Goal: Information Seeking & Learning: Check status

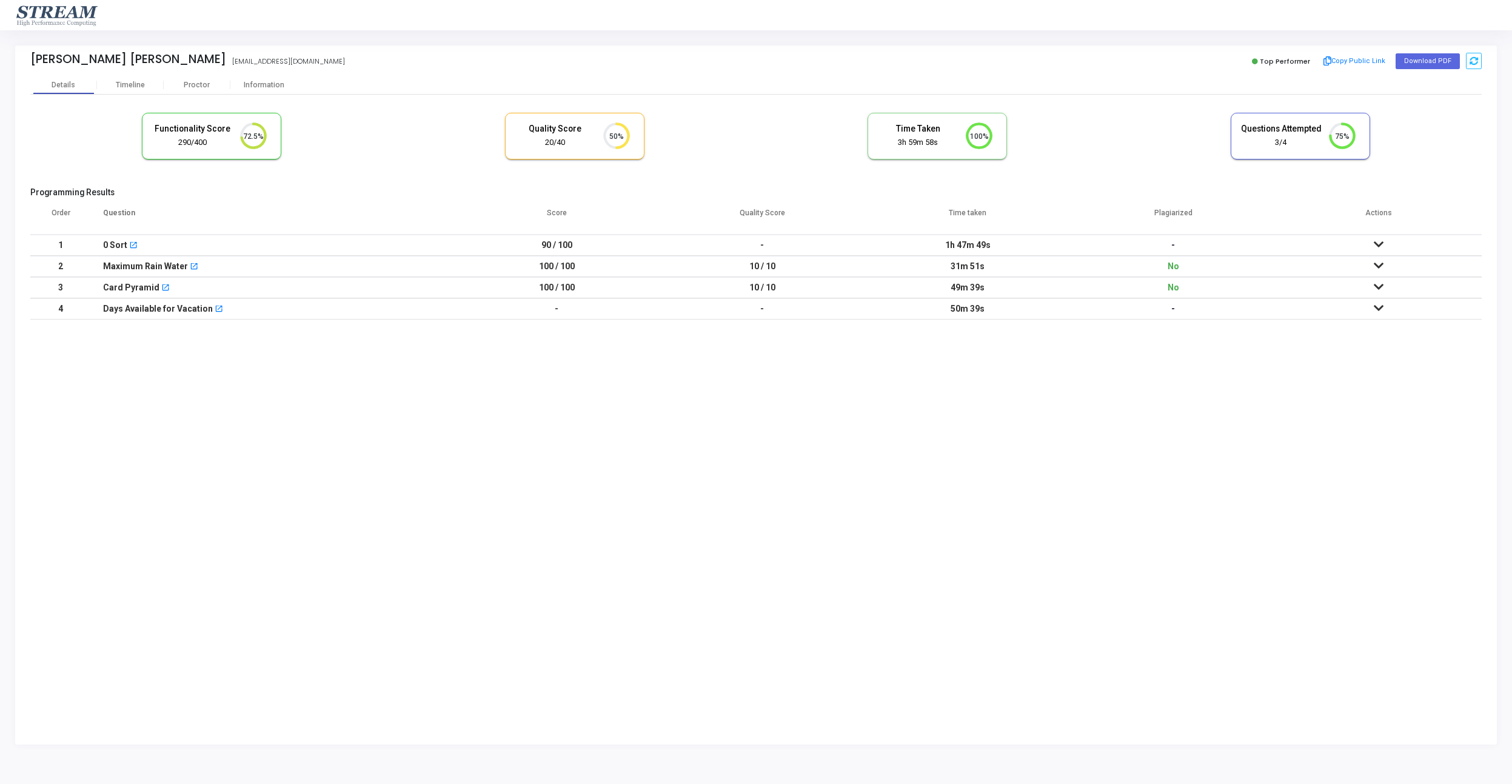
scroll to position [1, 1]
click at [862, 245] on td "-" at bounding box center [762, 245] width 206 height 21
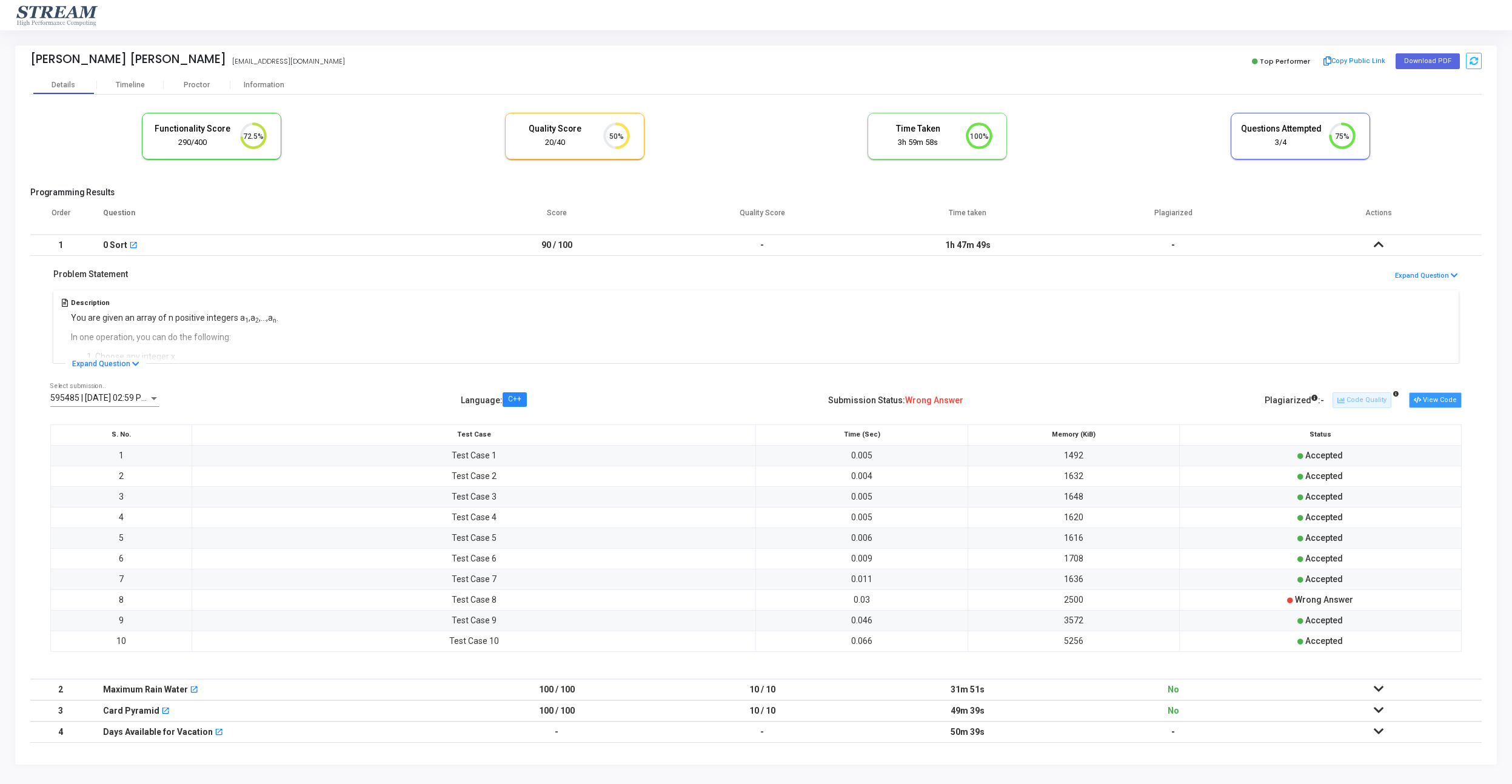
click at [1448, 405] on button "View Code" at bounding box center [1435, 400] width 52 height 16
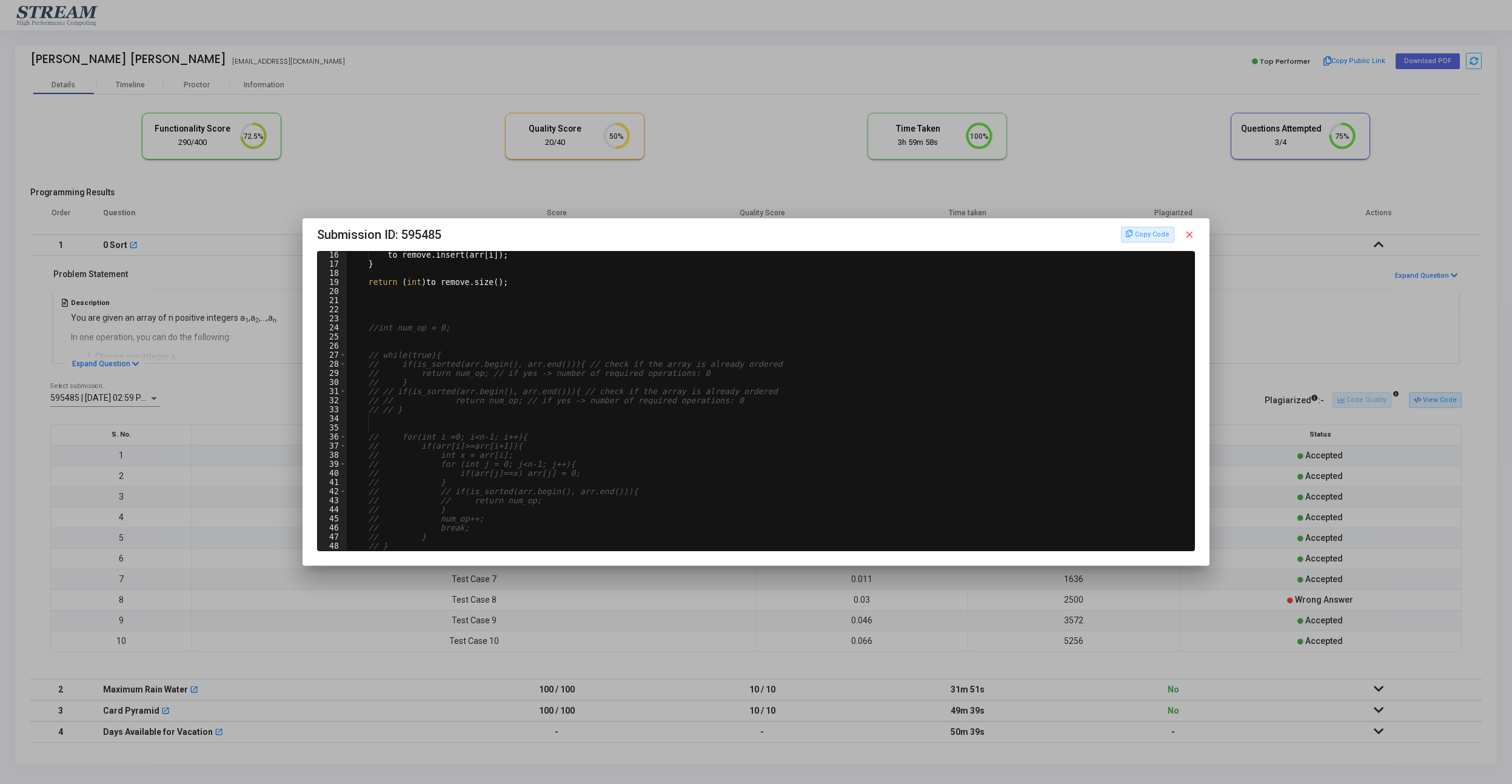
scroll to position [0, 0]
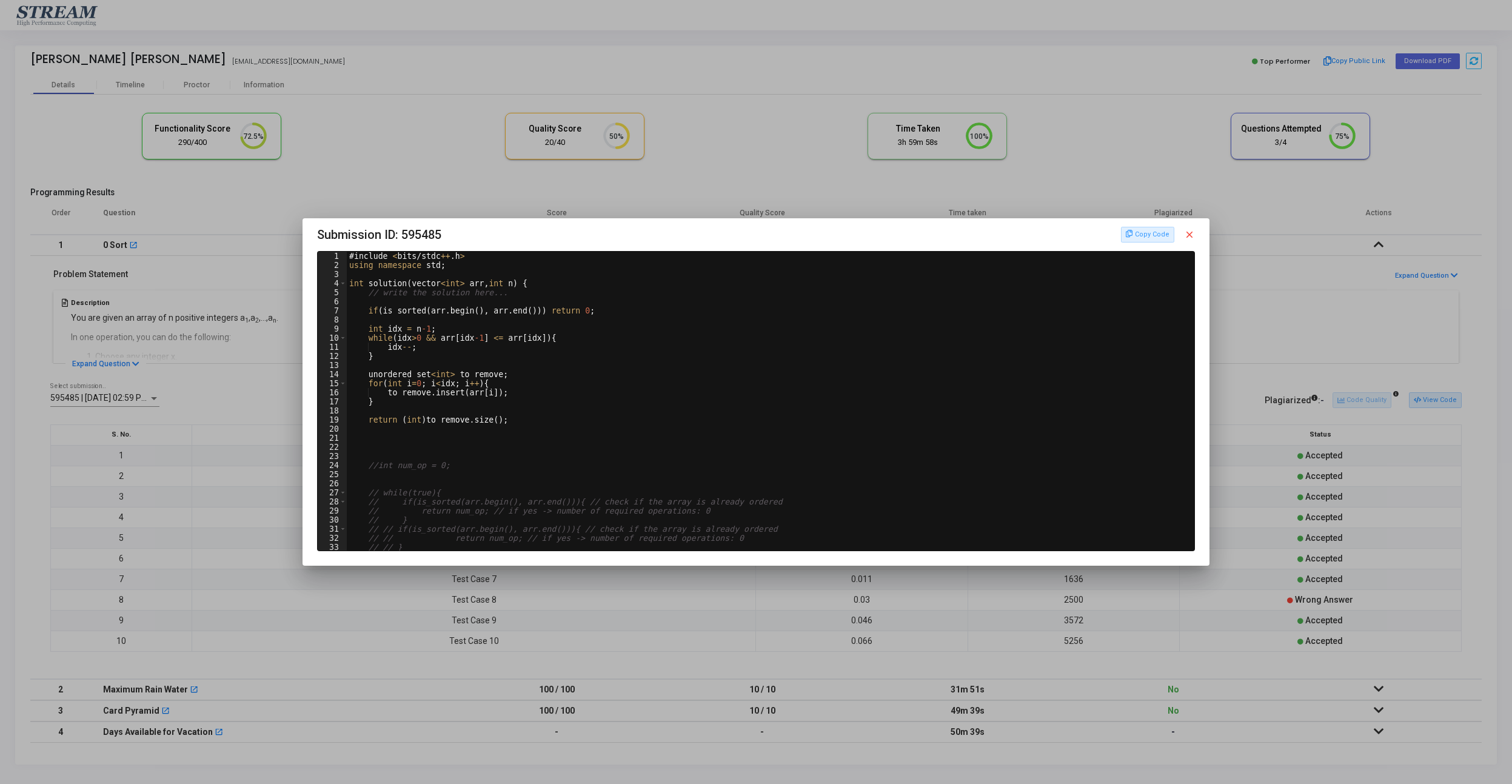
type textarea "if(is_sorted(arr.begin(), arr.end())) return 0;"
click at [399, 314] on div "# include < bits / stdc ++ . h > using namespace std ; int solution ( vector < …" at bounding box center [771, 409] width 848 height 317
click at [1273, 398] on div at bounding box center [756, 392] width 1512 height 784
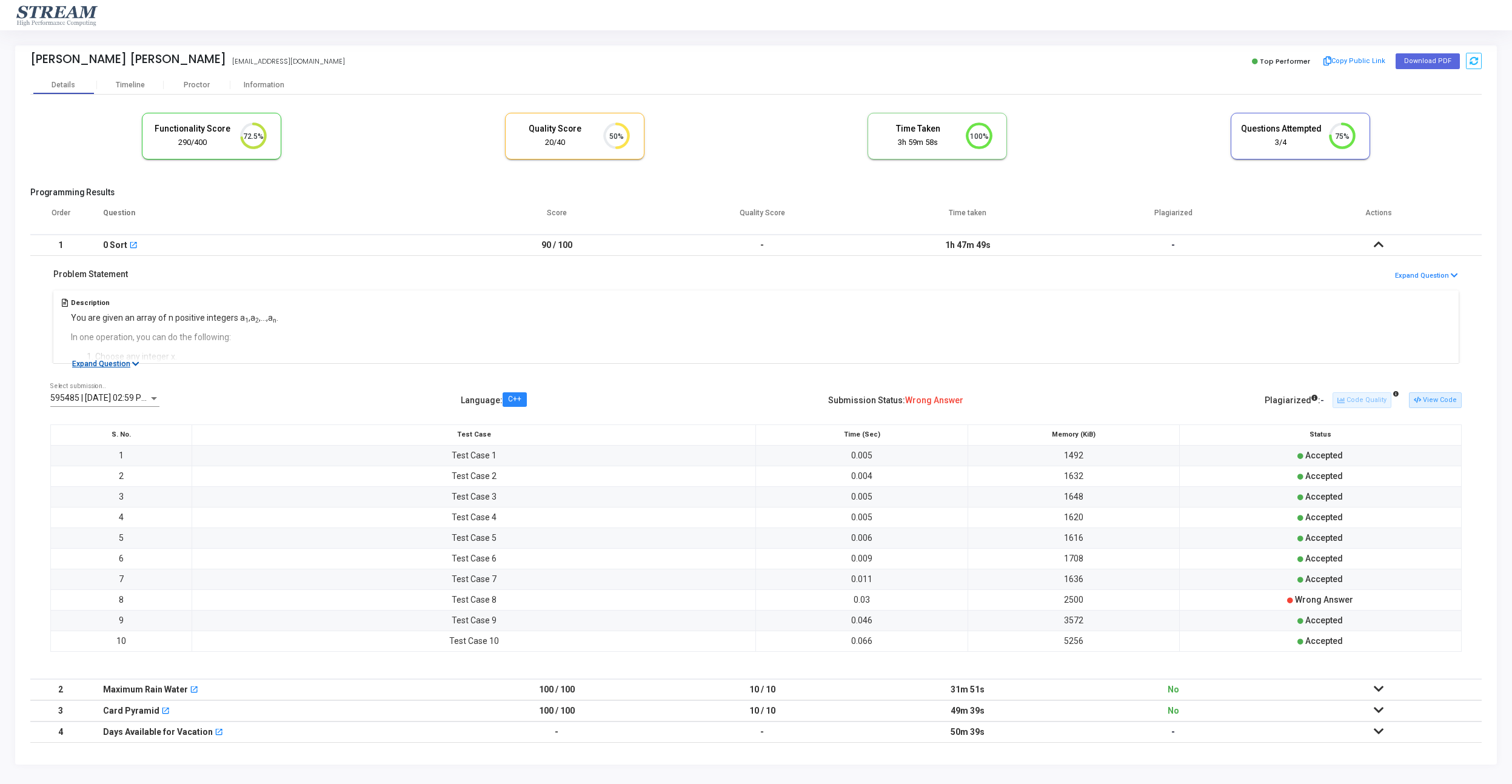
click at [108, 366] on button "Expand Question" at bounding box center [106, 364] width 80 height 12
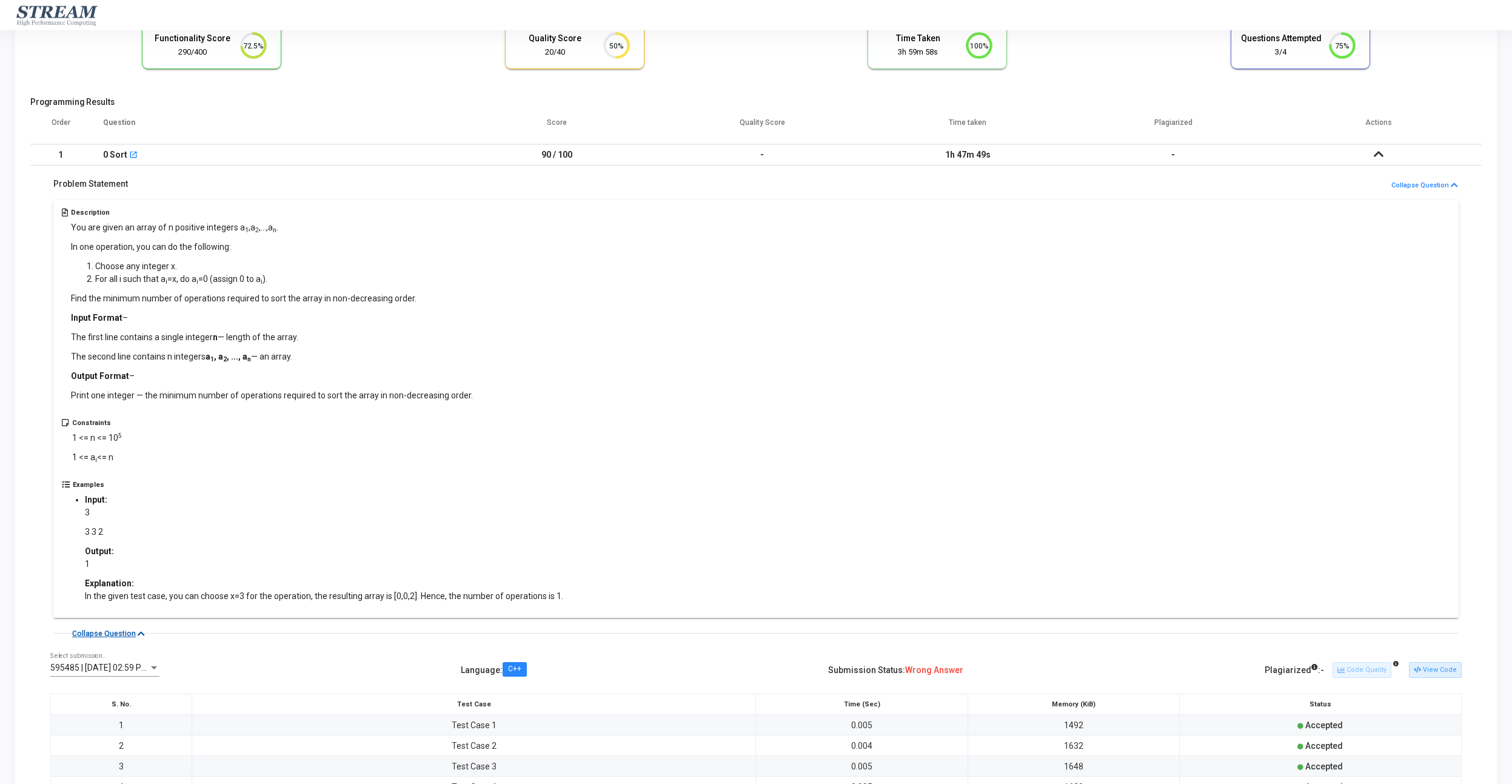
scroll to position [168, 0]
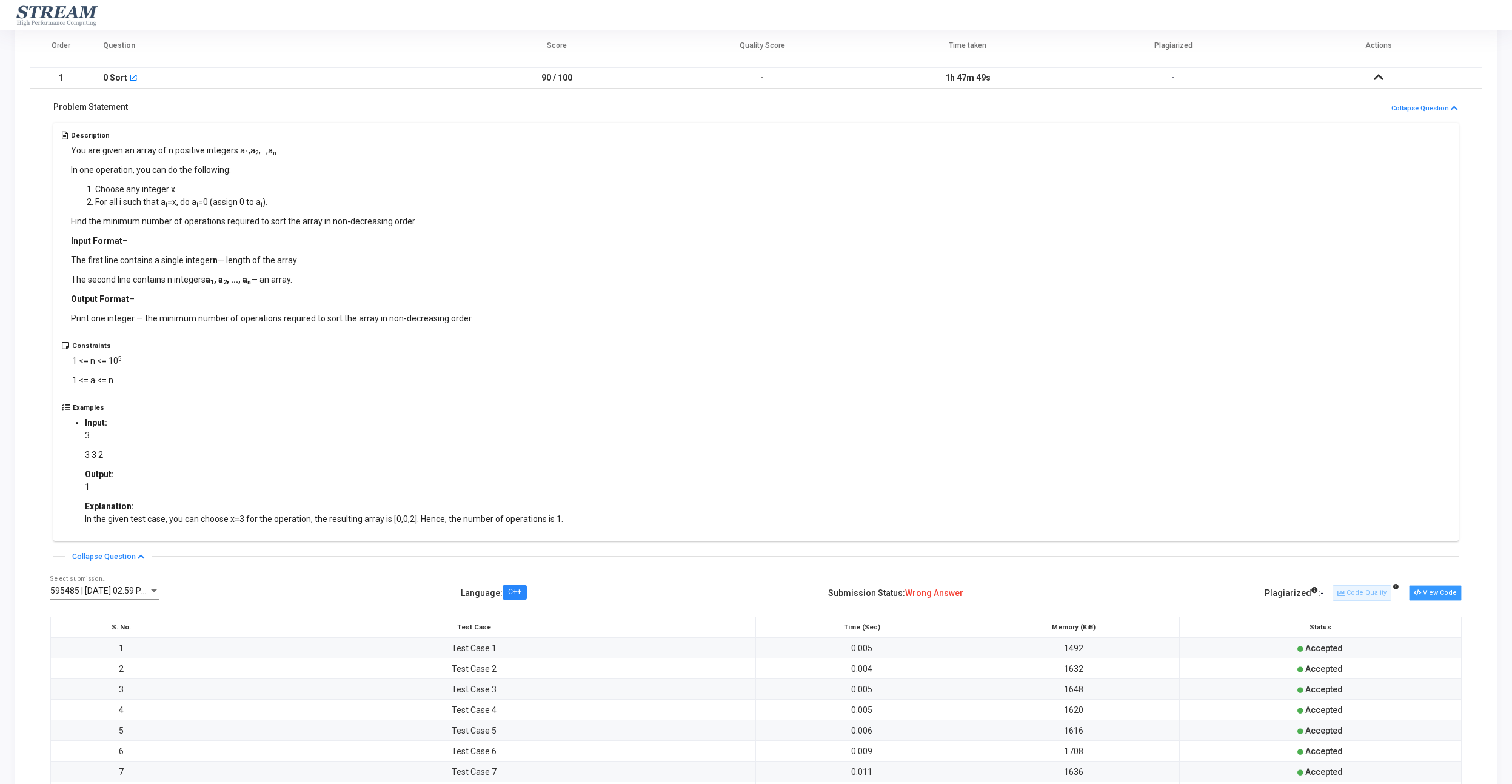
click at [1426, 587] on button "View Code" at bounding box center [1435, 593] width 52 height 16
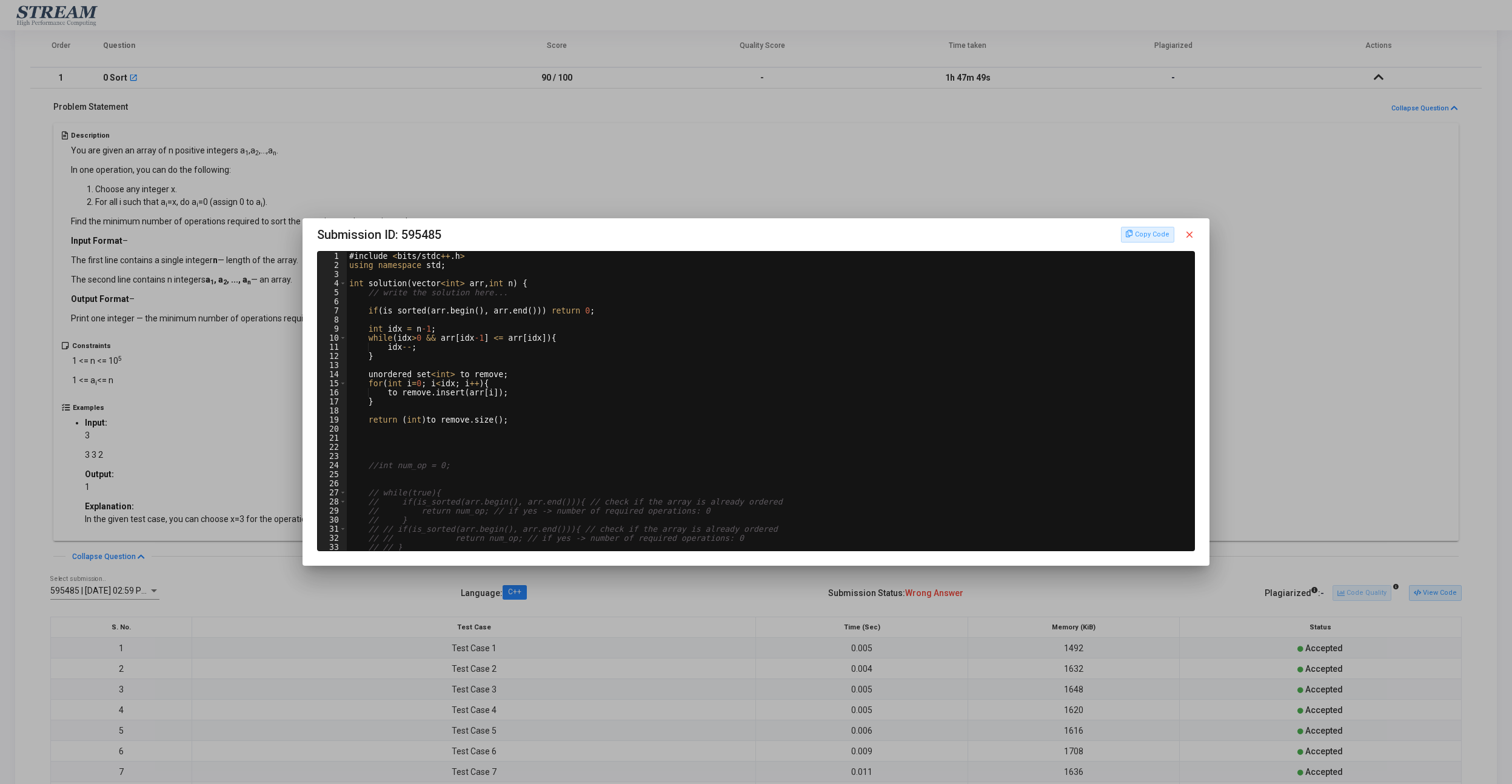
scroll to position [30, 36]
type textarea "unordered_set<int> to_remove;"
click at [478, 377] on div "# include < bits / stdc ++ . h > using namespace std ; int solution ( vector < …" at bounding box center [771, 409] width 848 height 317
click at [1253, 322] on div at bounding box center [756, 392] width 1512 height 784
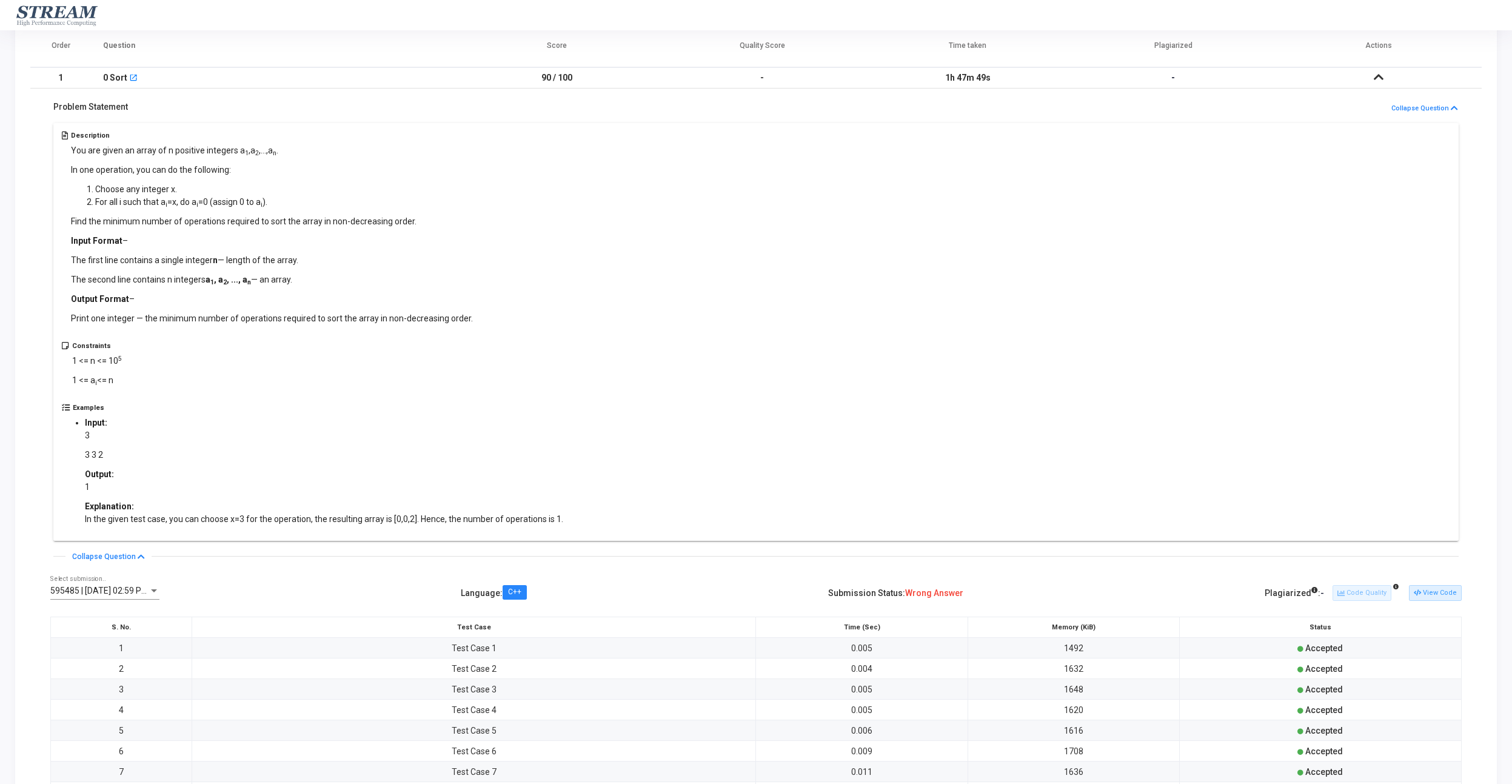
click at [1370, 73] on td at bounding box center [1379, 78] width 206 height 21
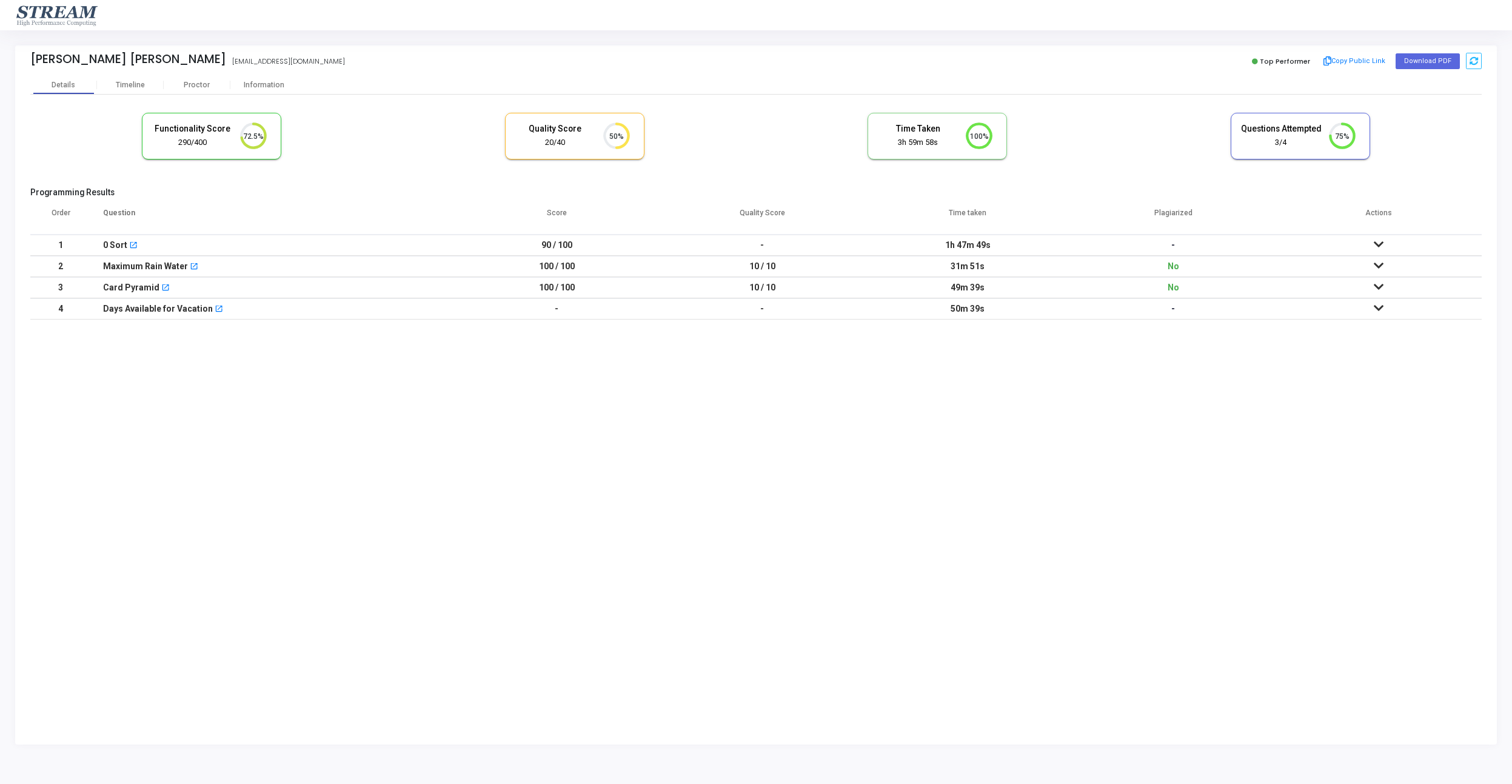
click at [1379, 263] on icon at bounding box center [1378, 266] width 10 height 8
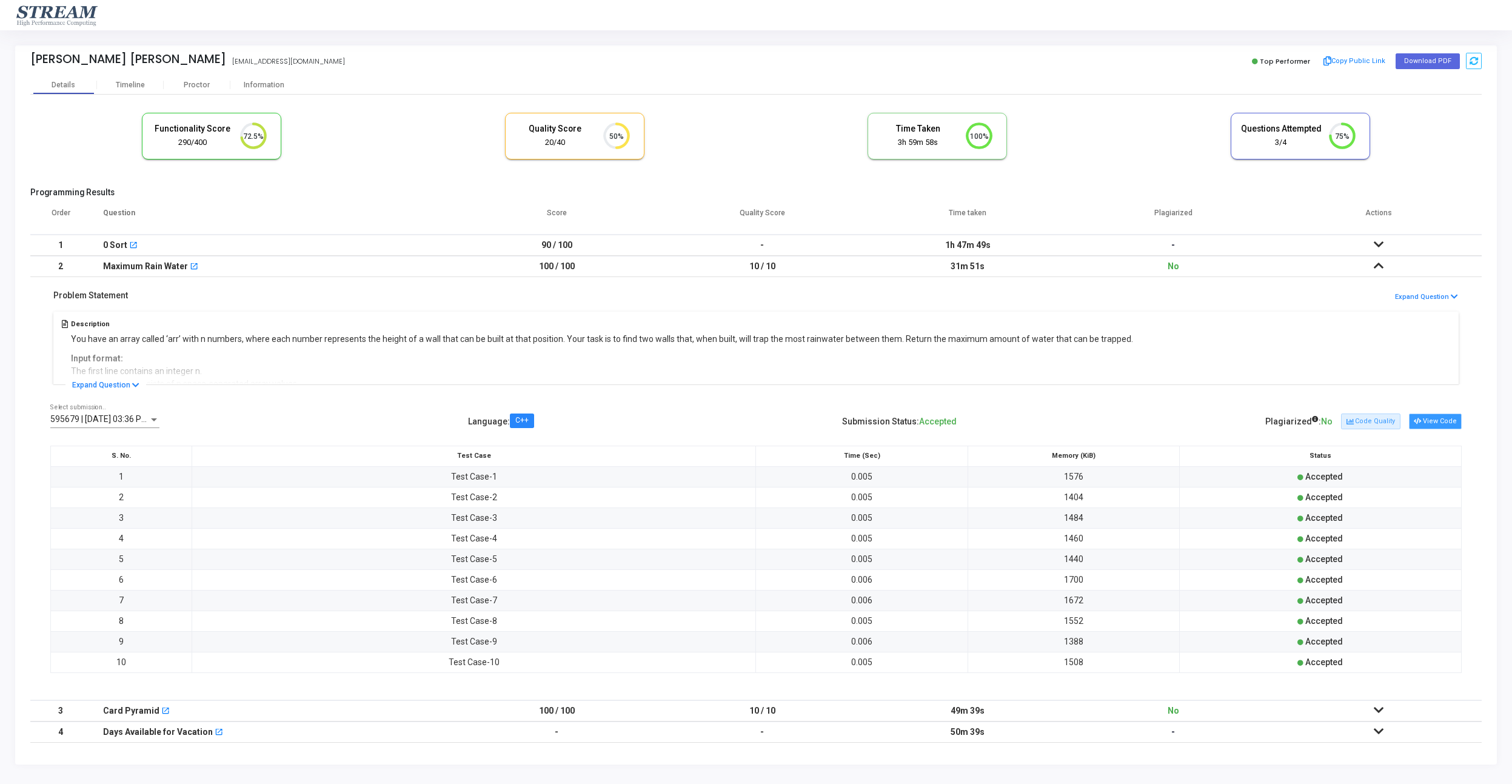
click at [1444, 415] on button "View Code" at bounding box center [1435, 421] width 52 height 16
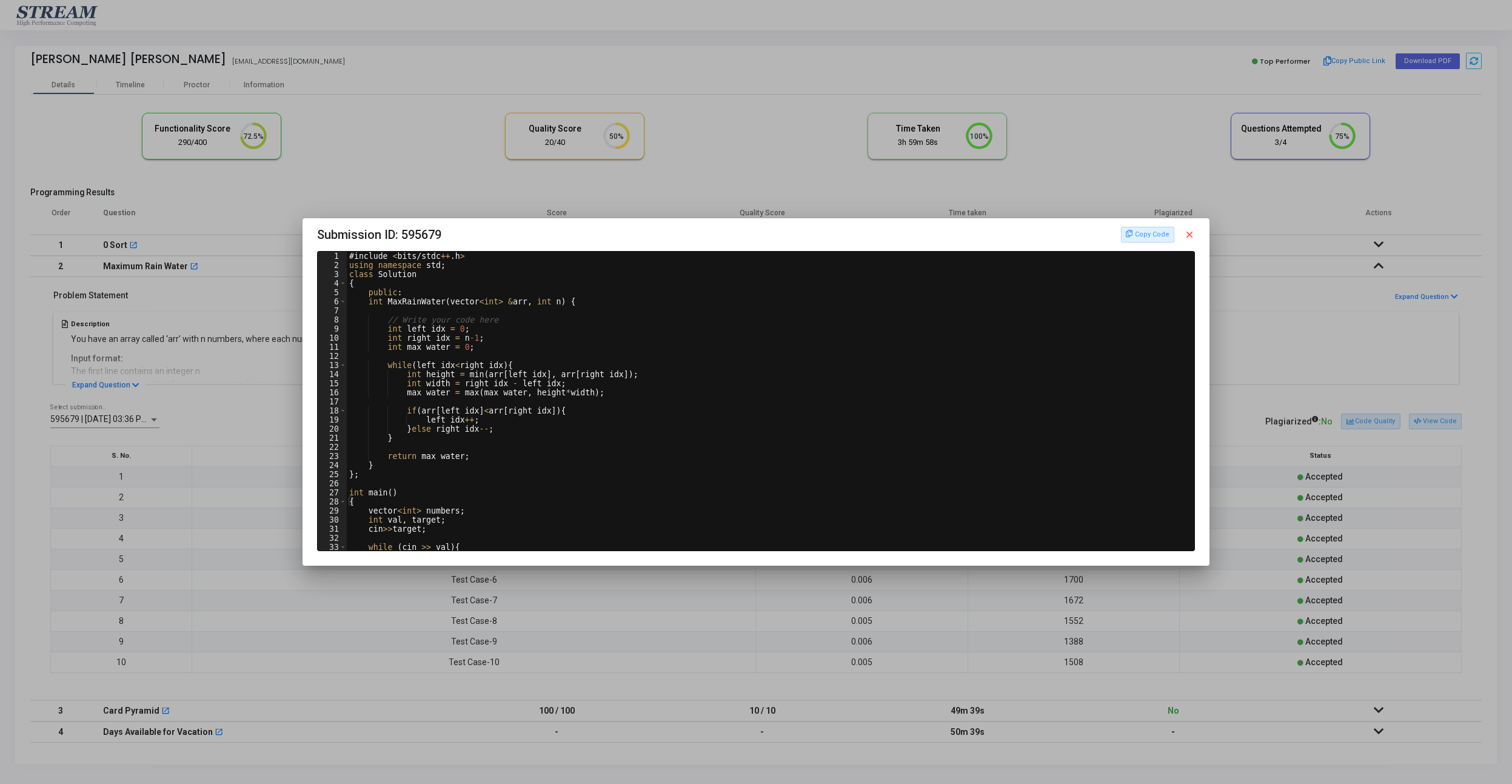
click at [1240, 371] on div at bounding box center [756, 392] width 1512 height 784
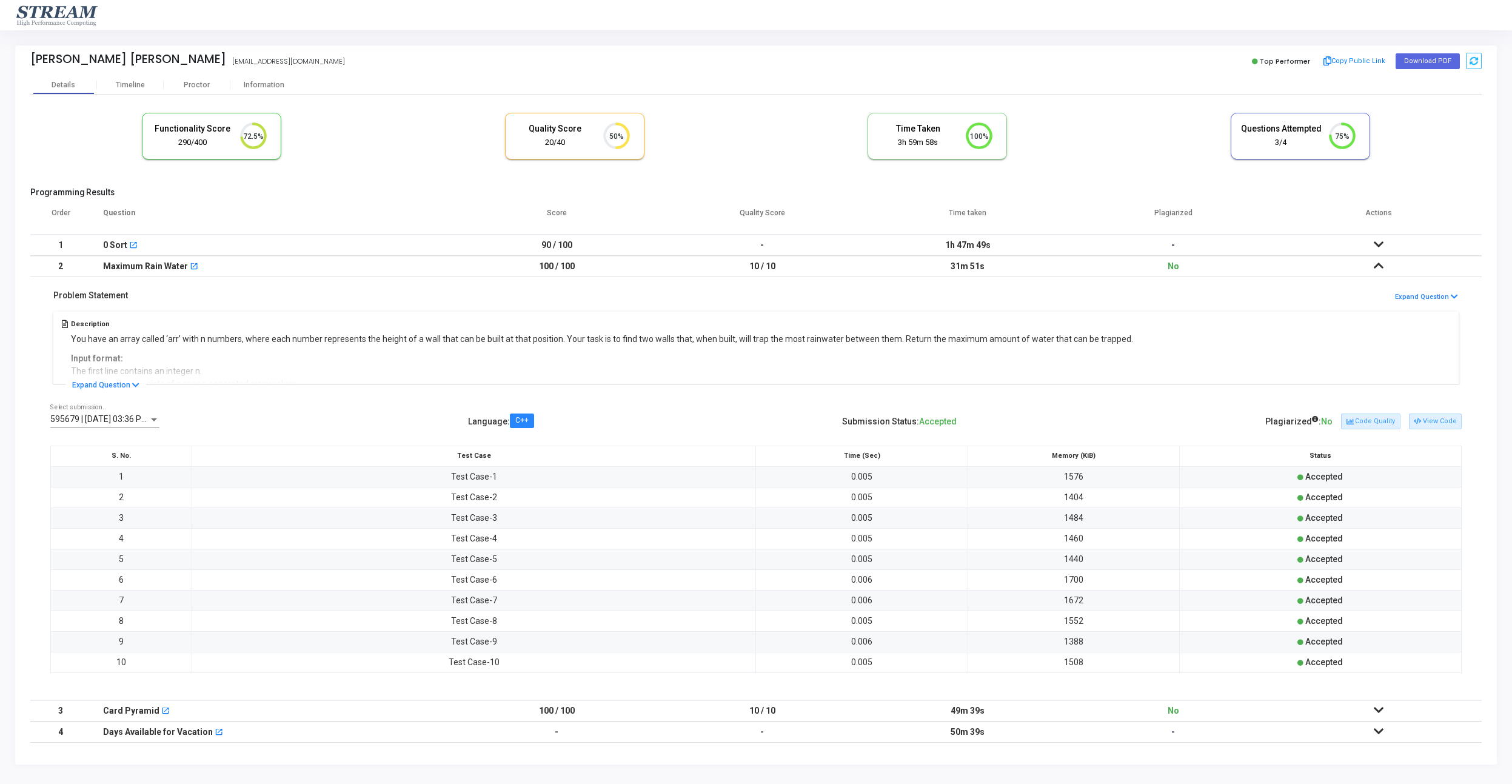
click at [1381, 264] on icon at bounding box center [1378, 266] width 10 height 8
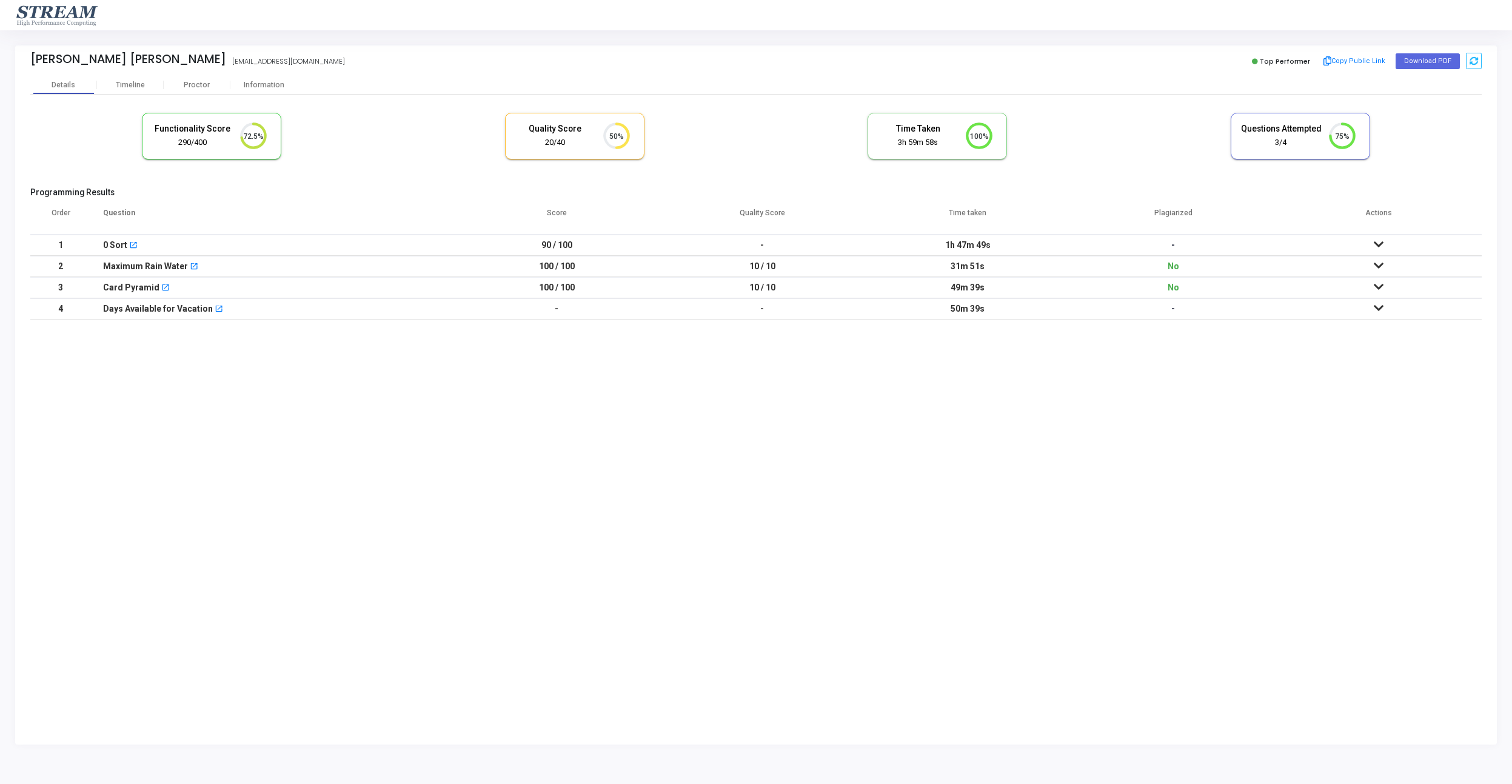
click at [1379, 289] on icon at bounding box center [1378, 287] width 10 height 8
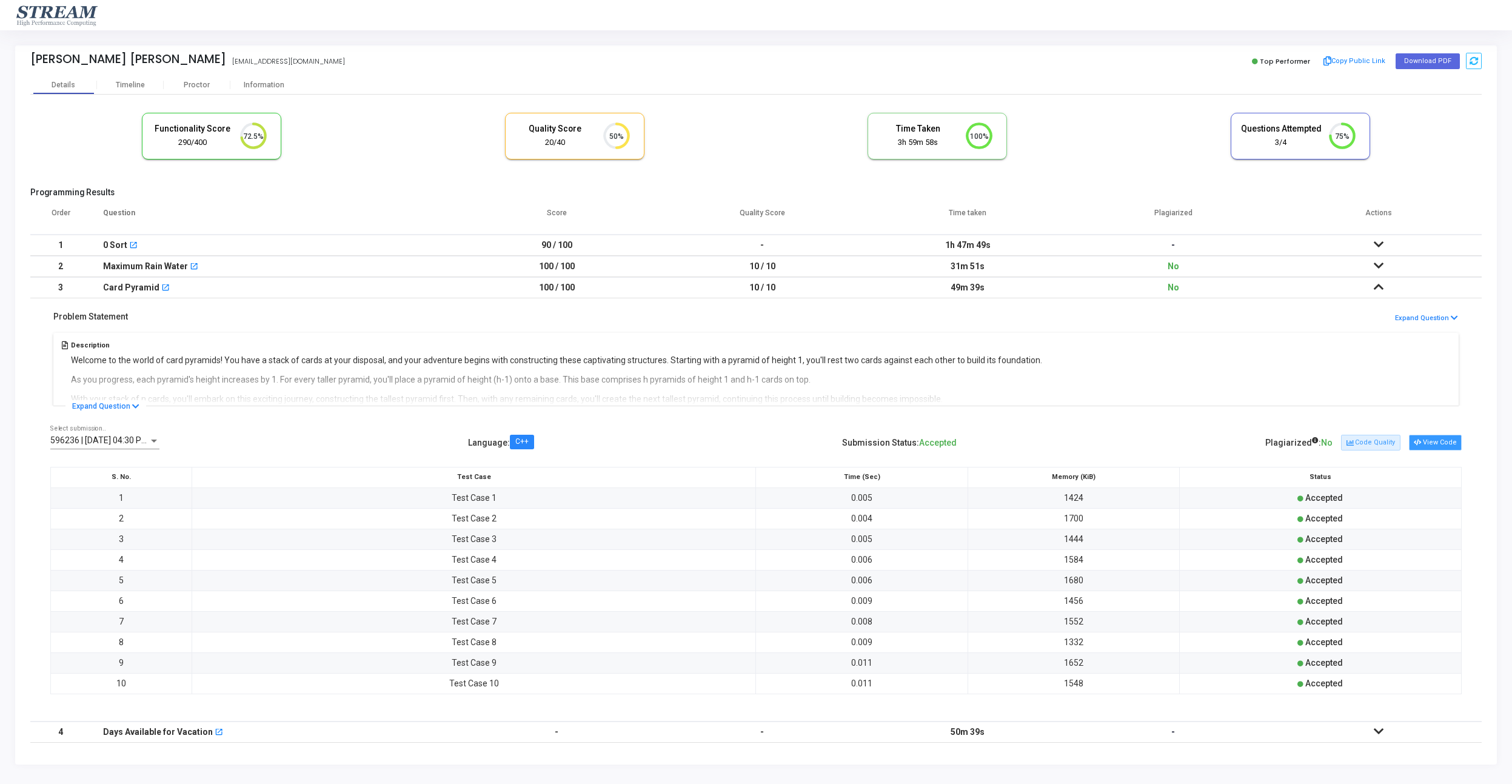
click at [1421, 444] on icon at bounding box center [1417, 443] width 7 height 7
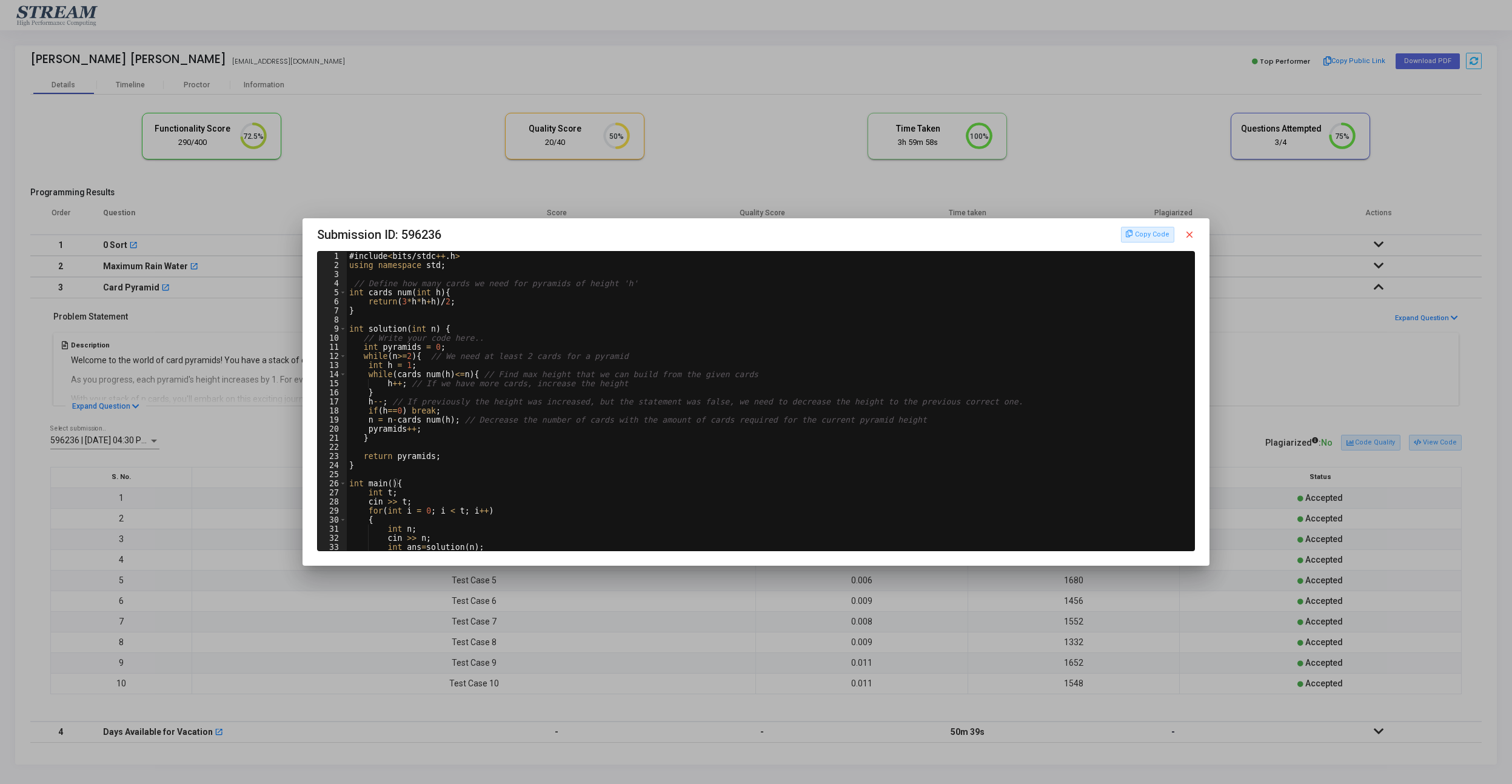
click at [1368, 324] on div at bounding box center [756, 392] width 1512 height 784
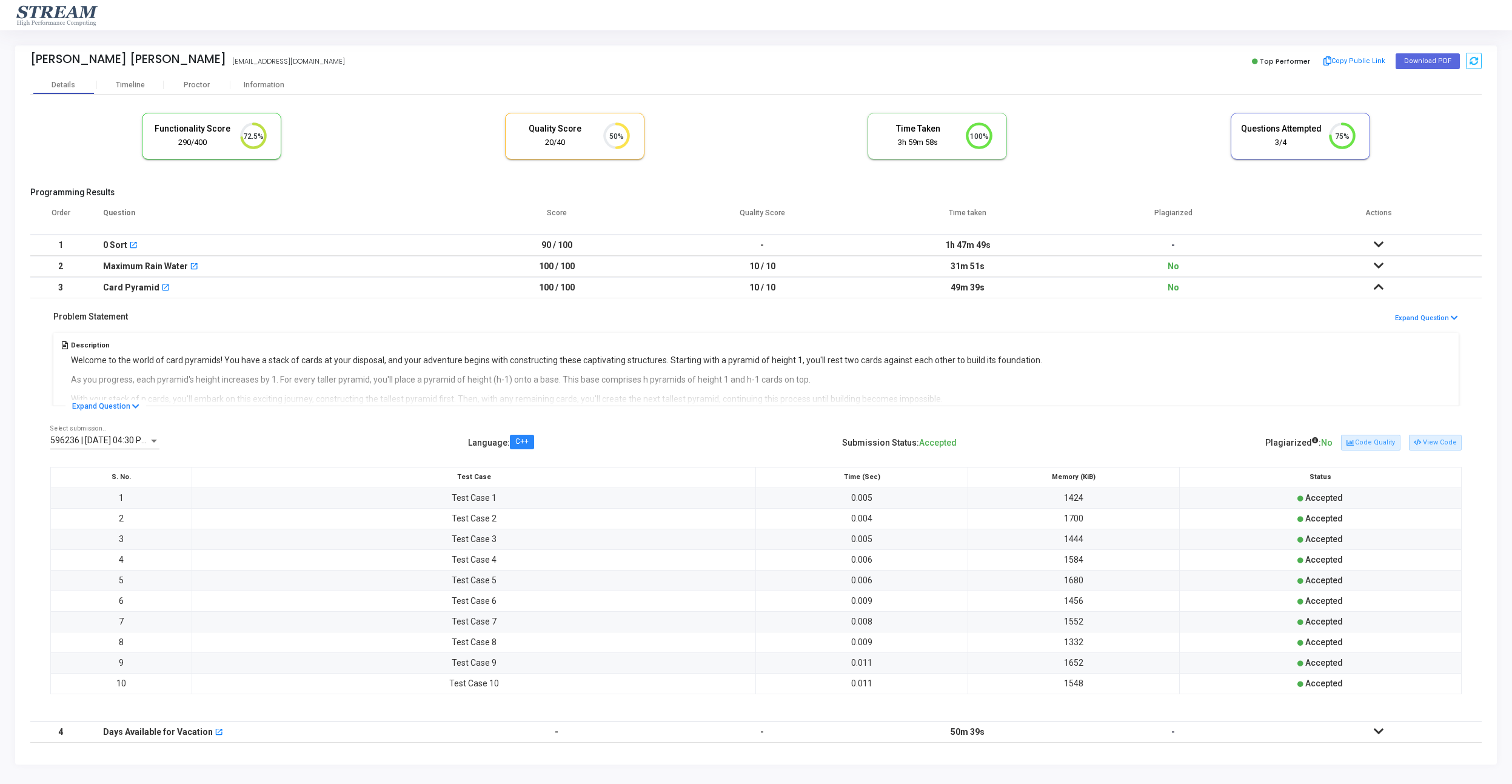
click at [1380, 283] on icon at bounding box center [1378, 287] width 10 height 8
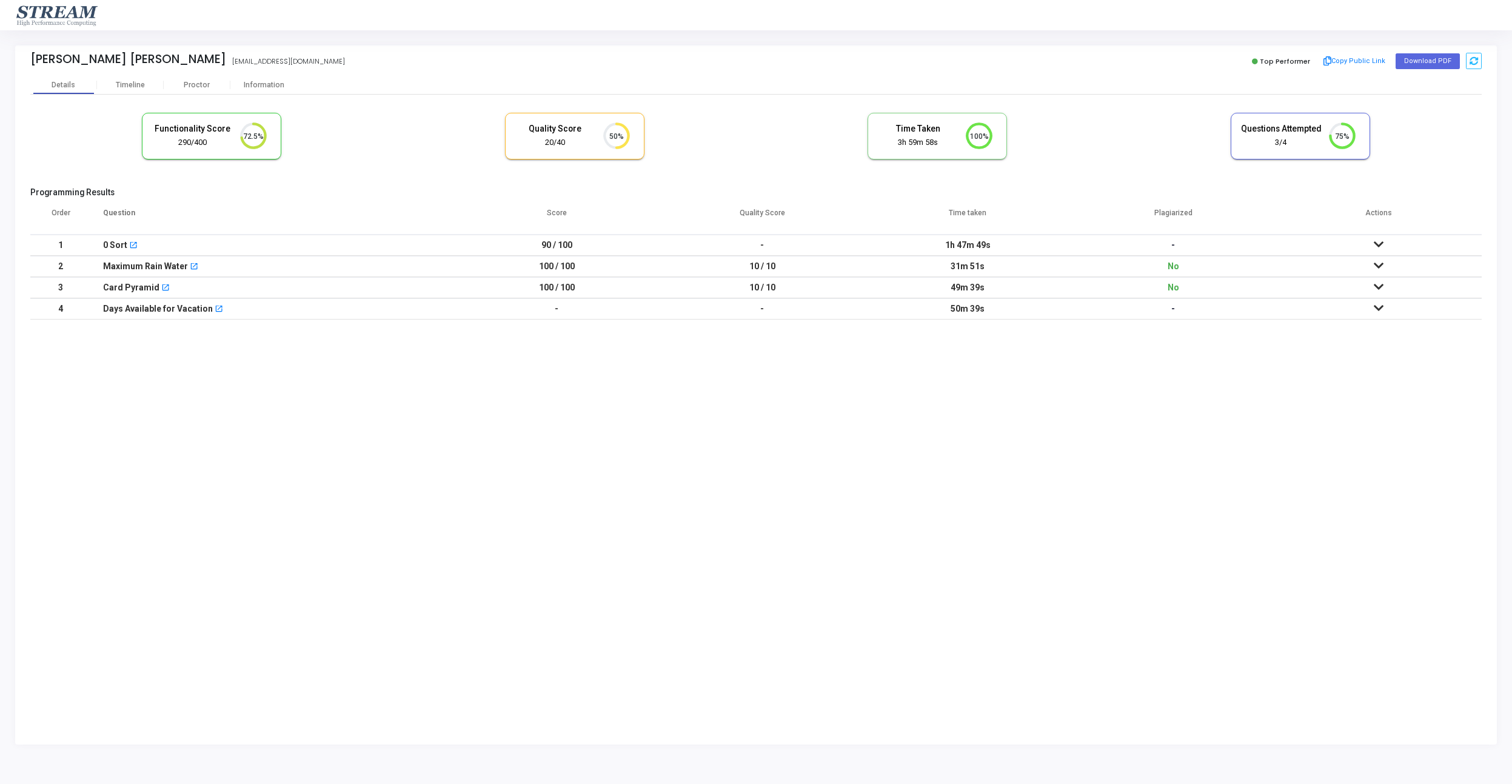
click at [1380, 311] on icon at bounding box center [1378, 308] width 10 height 8
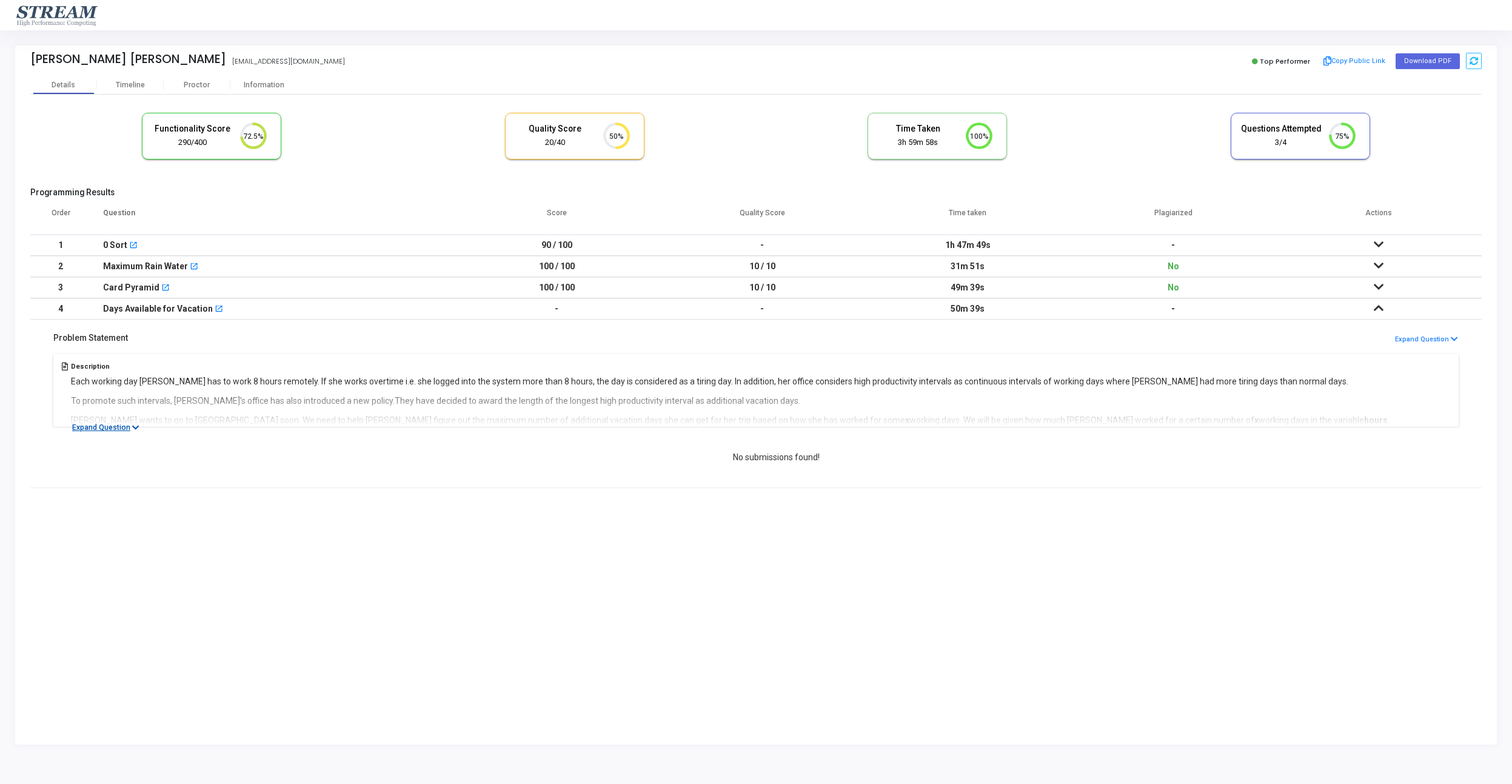
click at [114, 425] on button "Expand Question" at bounding box center [106, 427] width 80 height 12
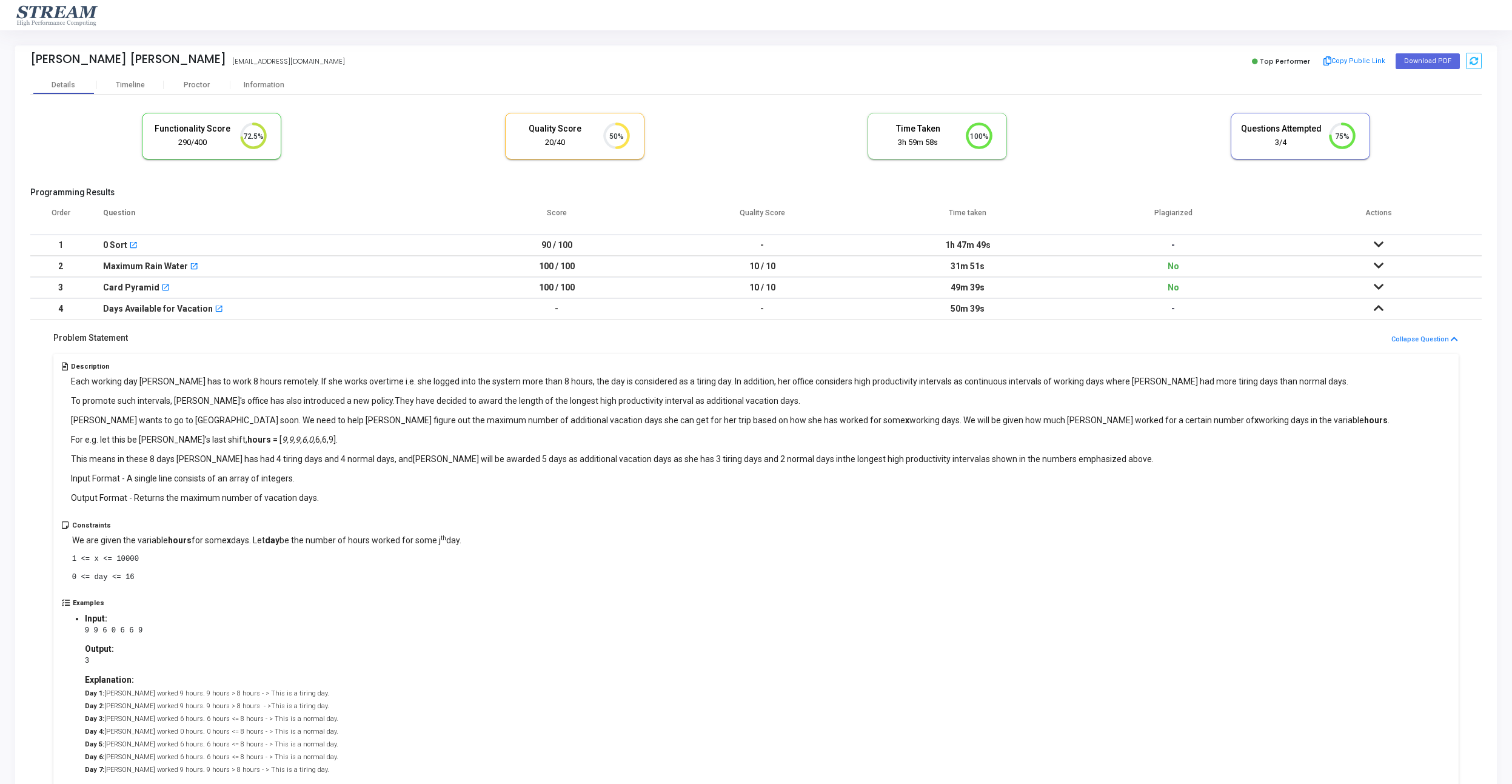
scroll to position [333, 0]
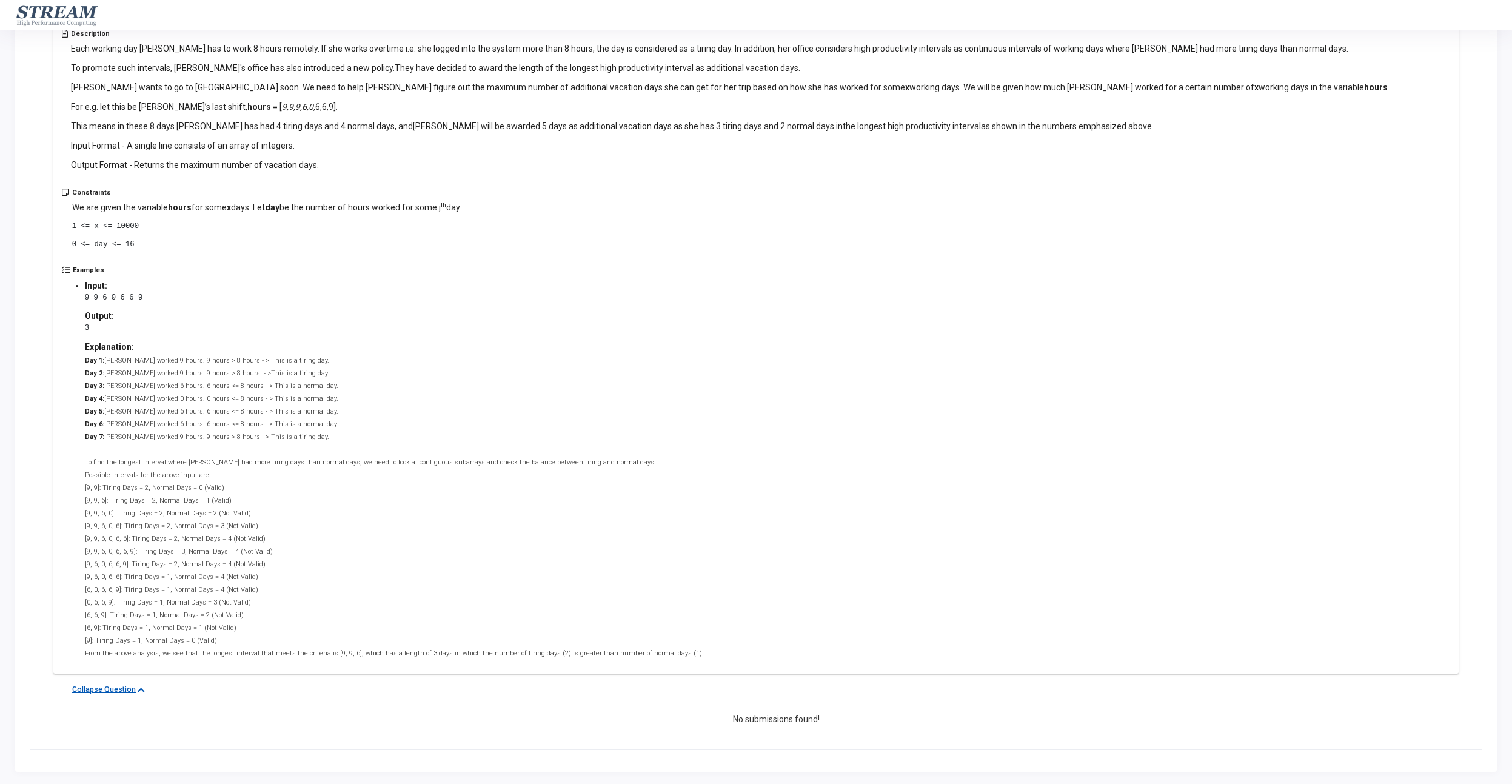
click at [113, 689] on button "Collapse Question" at bounding box center [108, 689] width 86 height 12
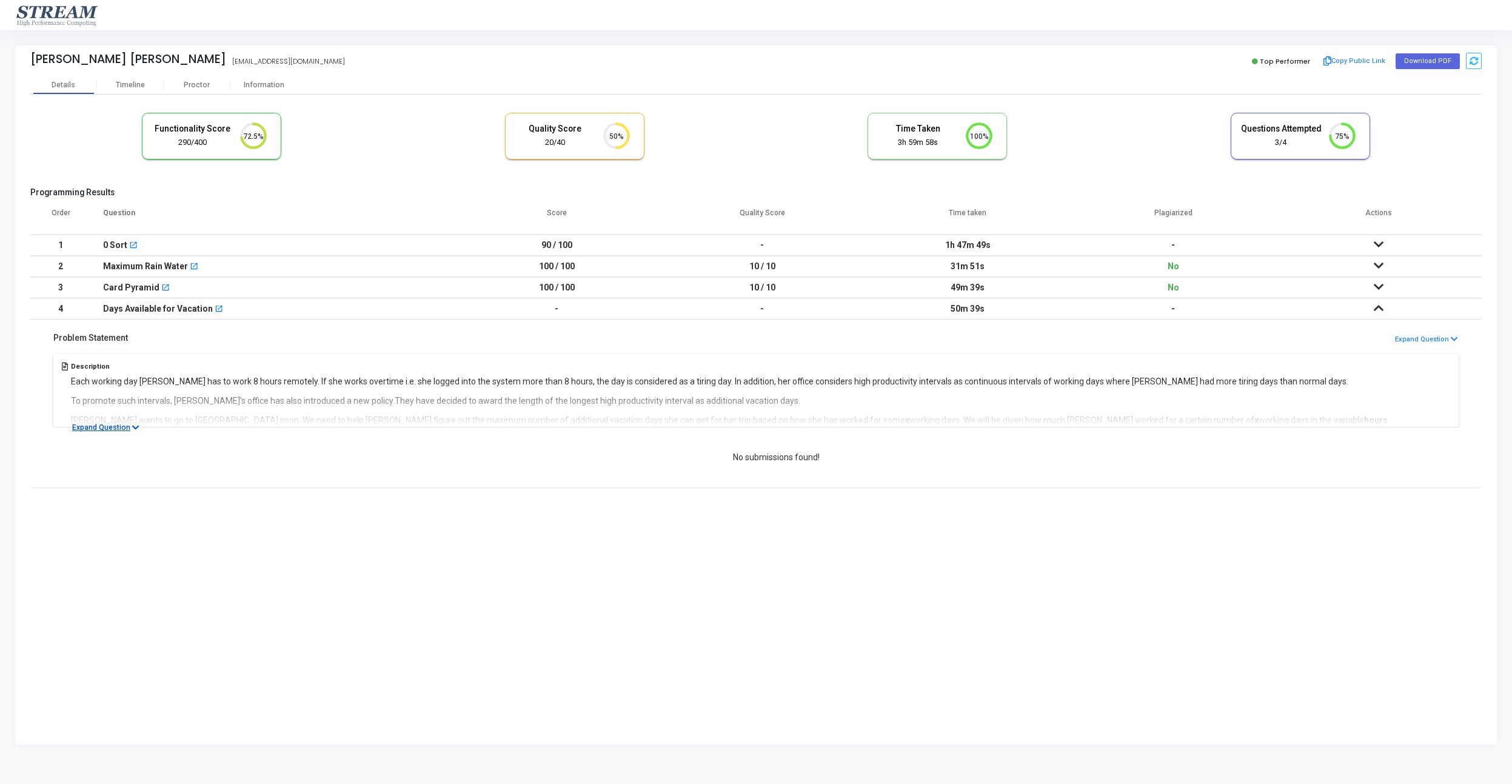
scroll to position [0, 0]
click at [1375, 290] on icon at bounding box center [1378, 287] width 10 height 8
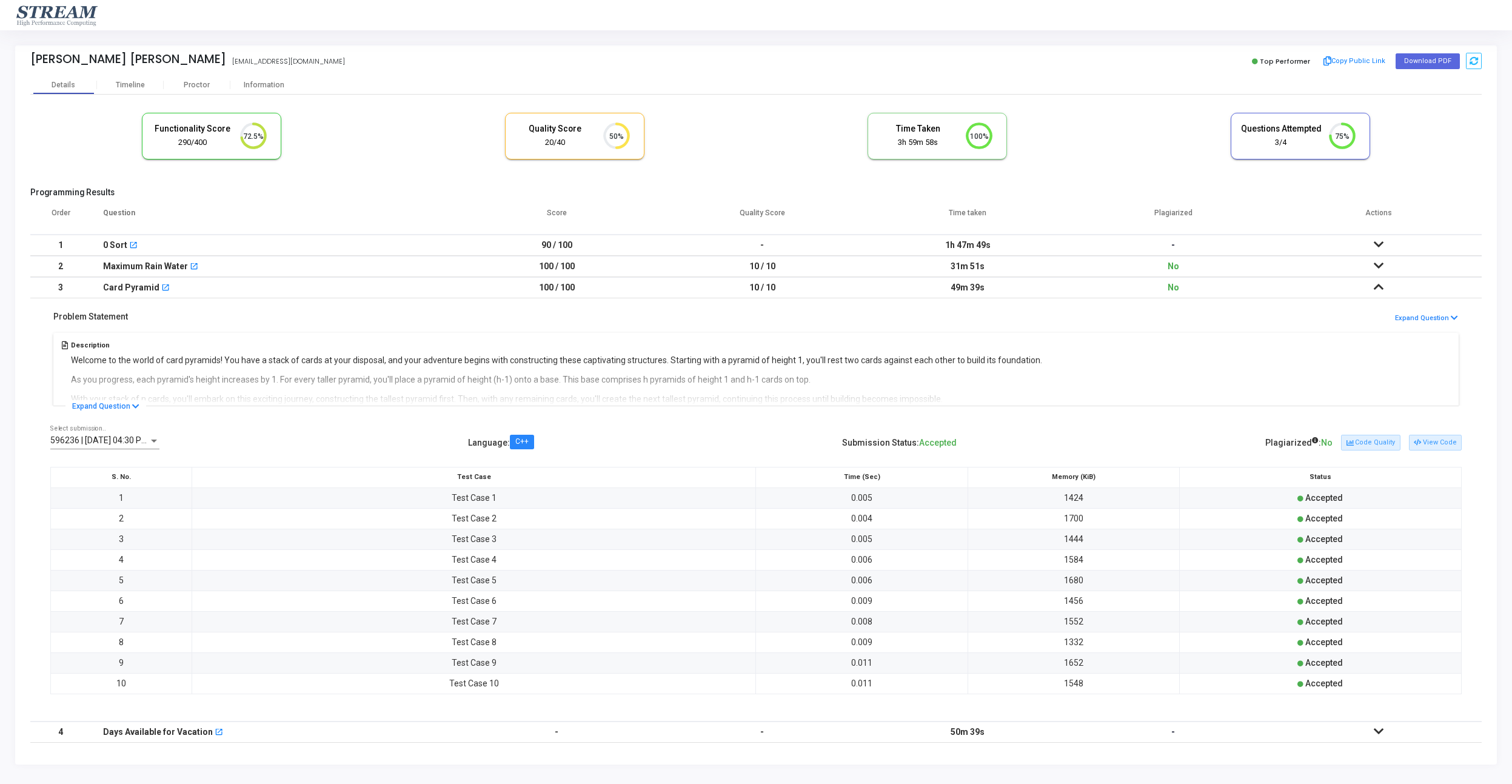
click at [1378, 289] on icon at bounding box center [1378, 287] width 10 height 8
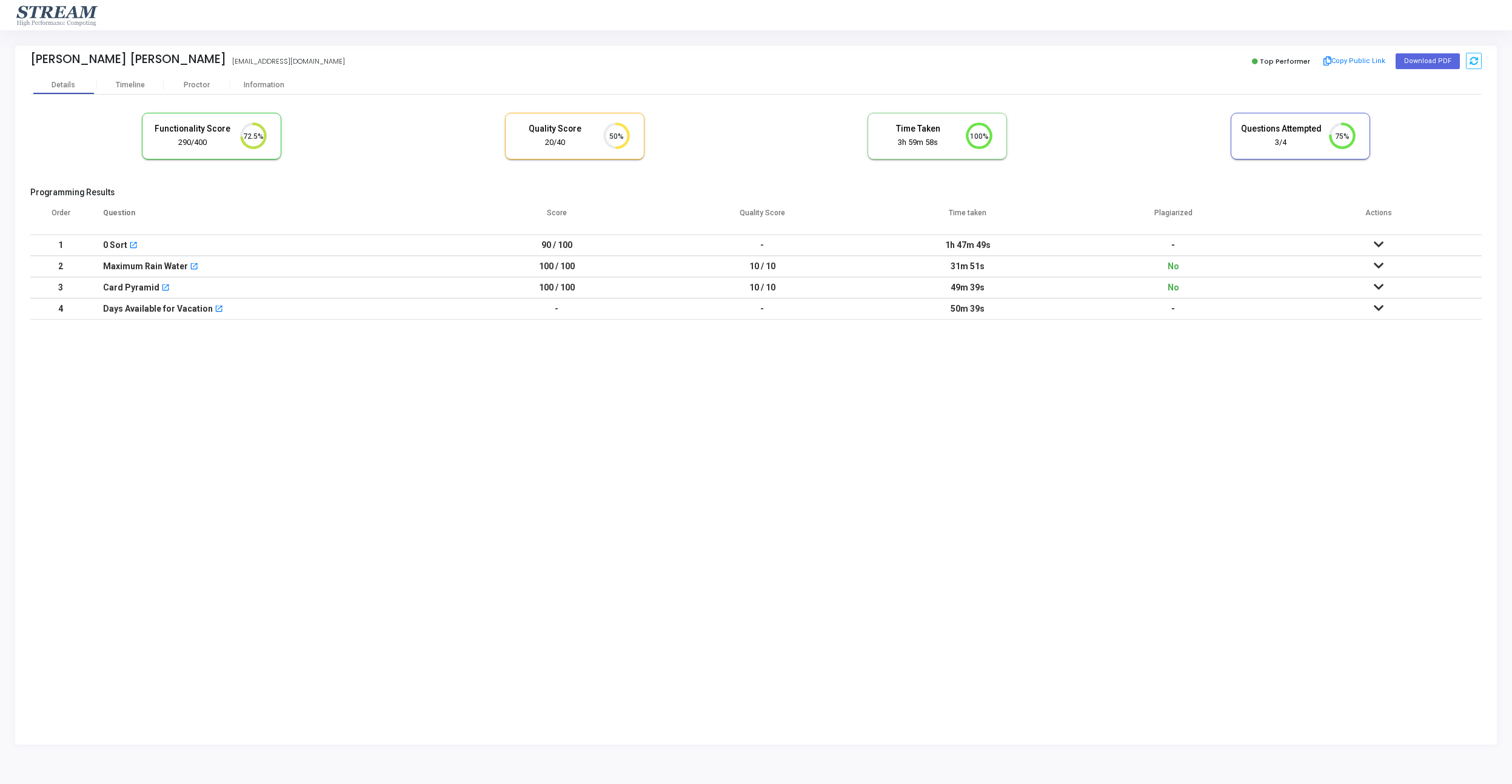
click at [1377, 249] on icon at bounding box center [1378, 244] width 10 height 8
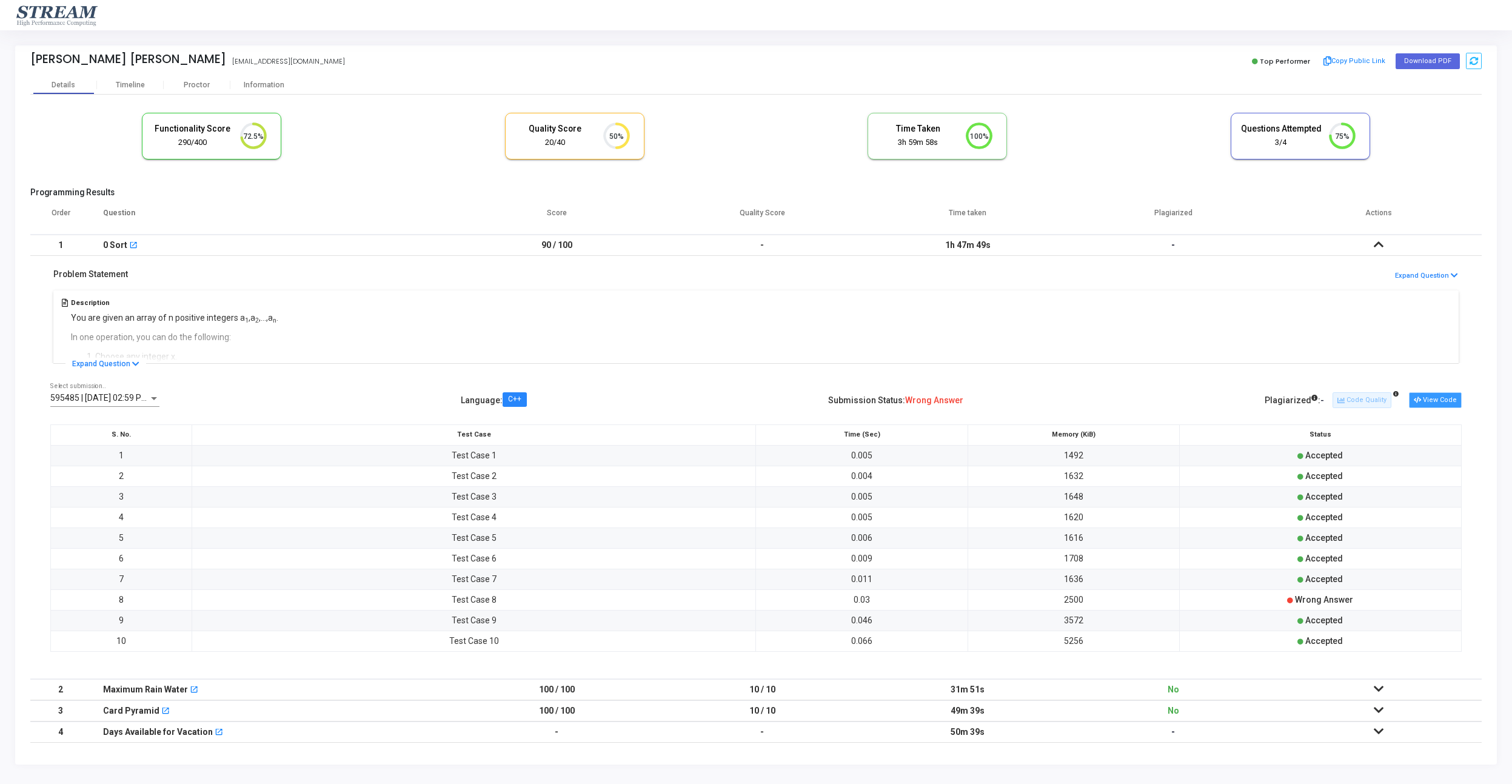
click at [1434, 401] on button "View Code" at bounding box center [1435, 400] width 52 height 16
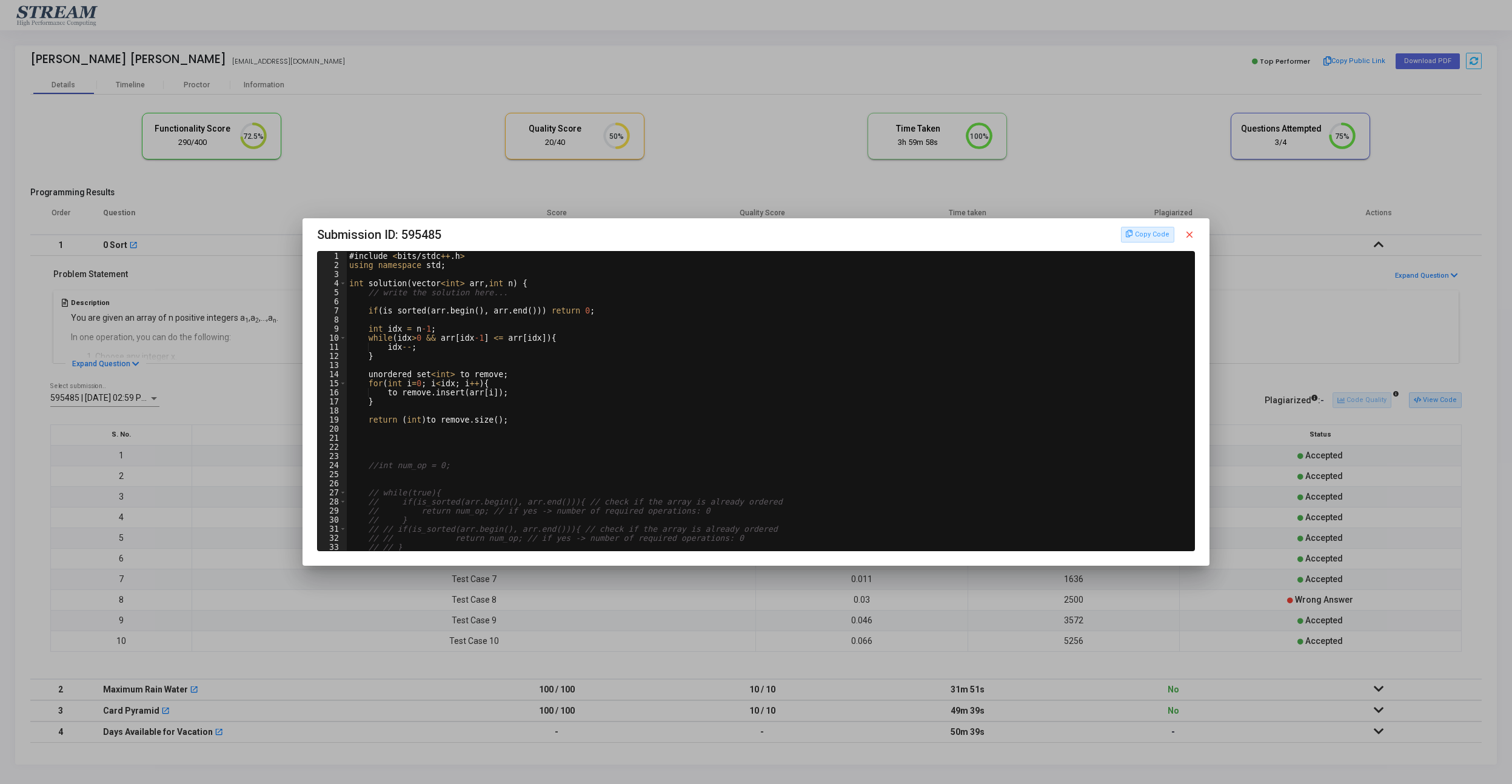
click at [278, 315] on div at bounding box center [756, 392] width 1512 height 784
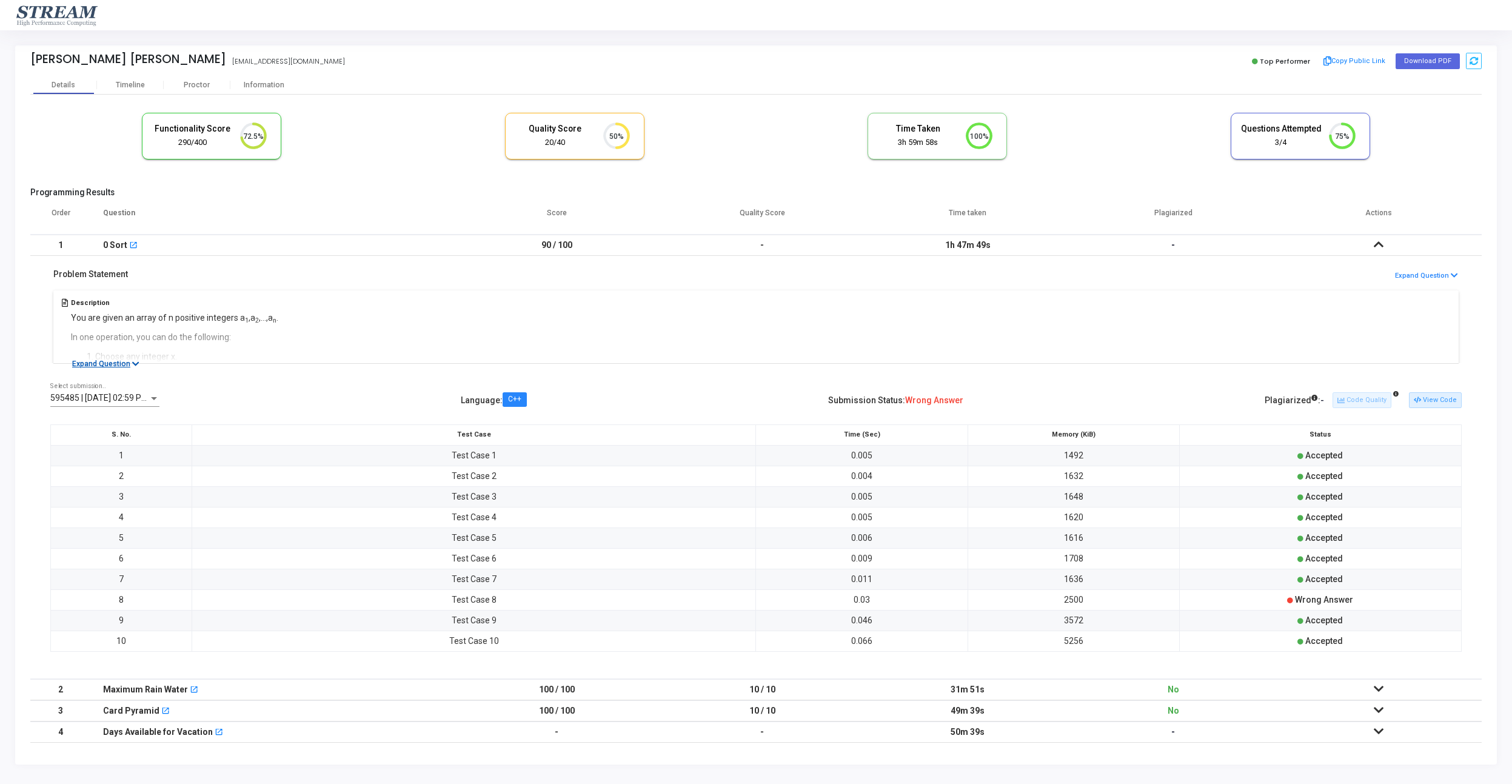
click at [127, 365] on button "Expand Question" at bounding box center [106, 364] width 80 height 12
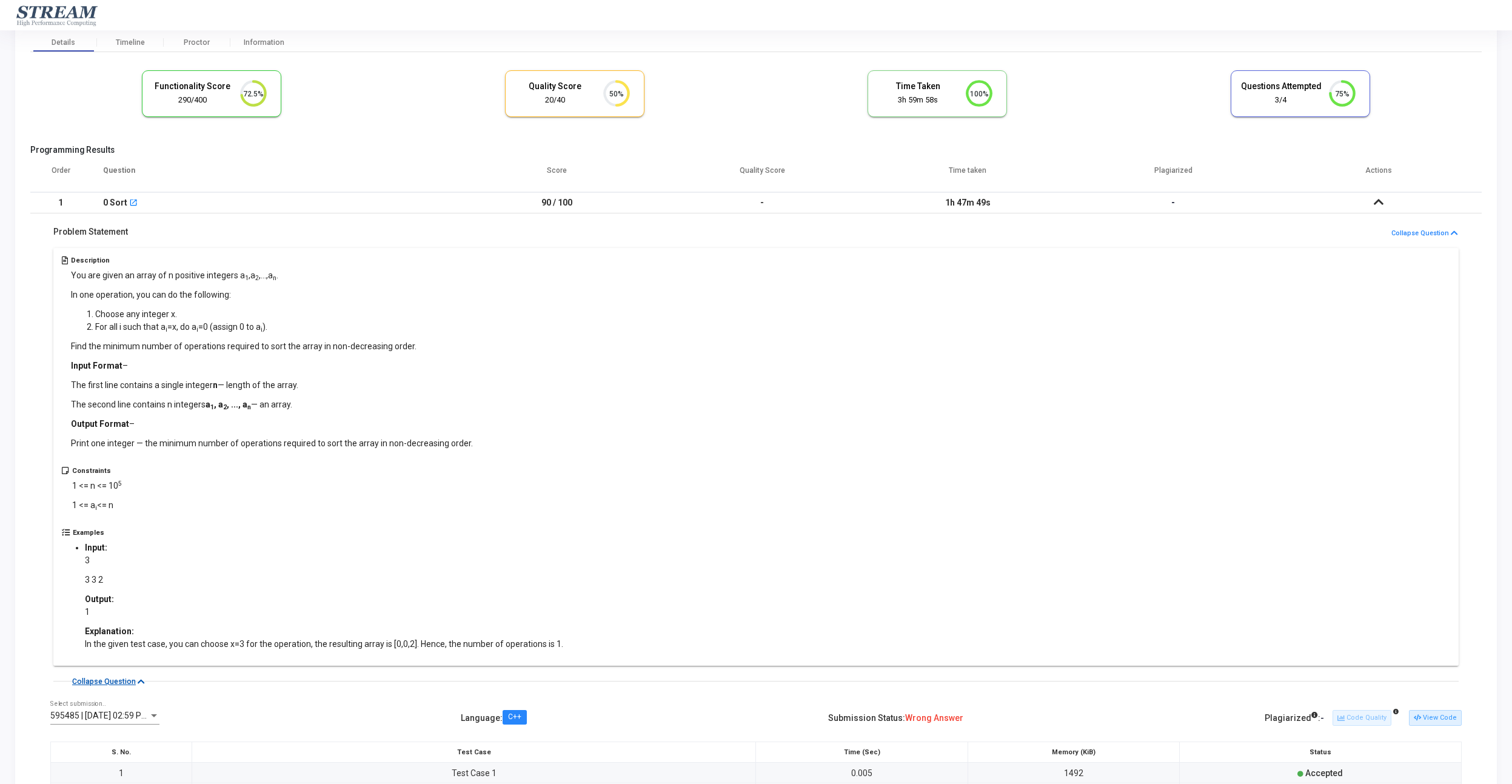
scroll to position [251, 0]
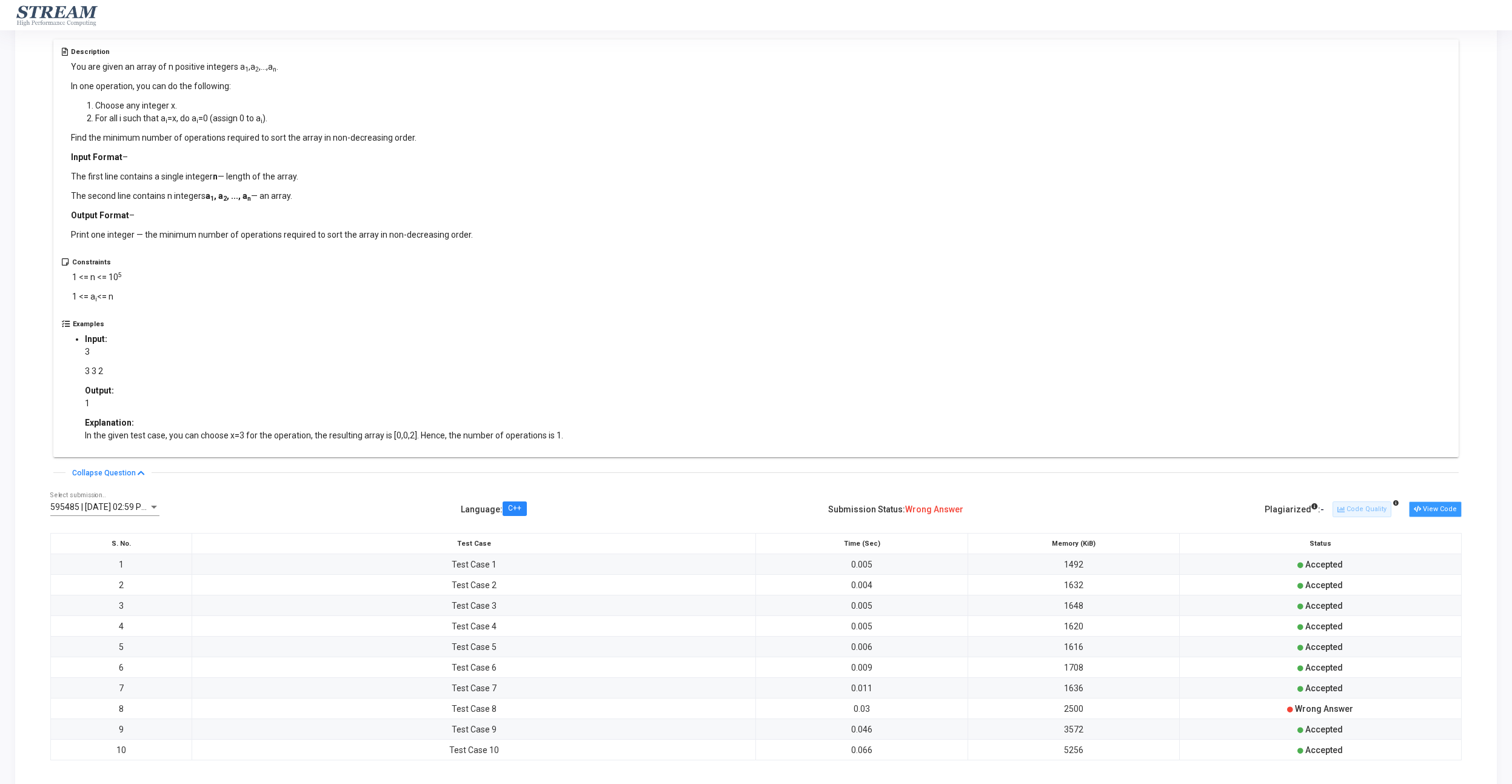
click at [1423, 504] on button "View Code" at bounding box center [1435, 509] width 52 height 16
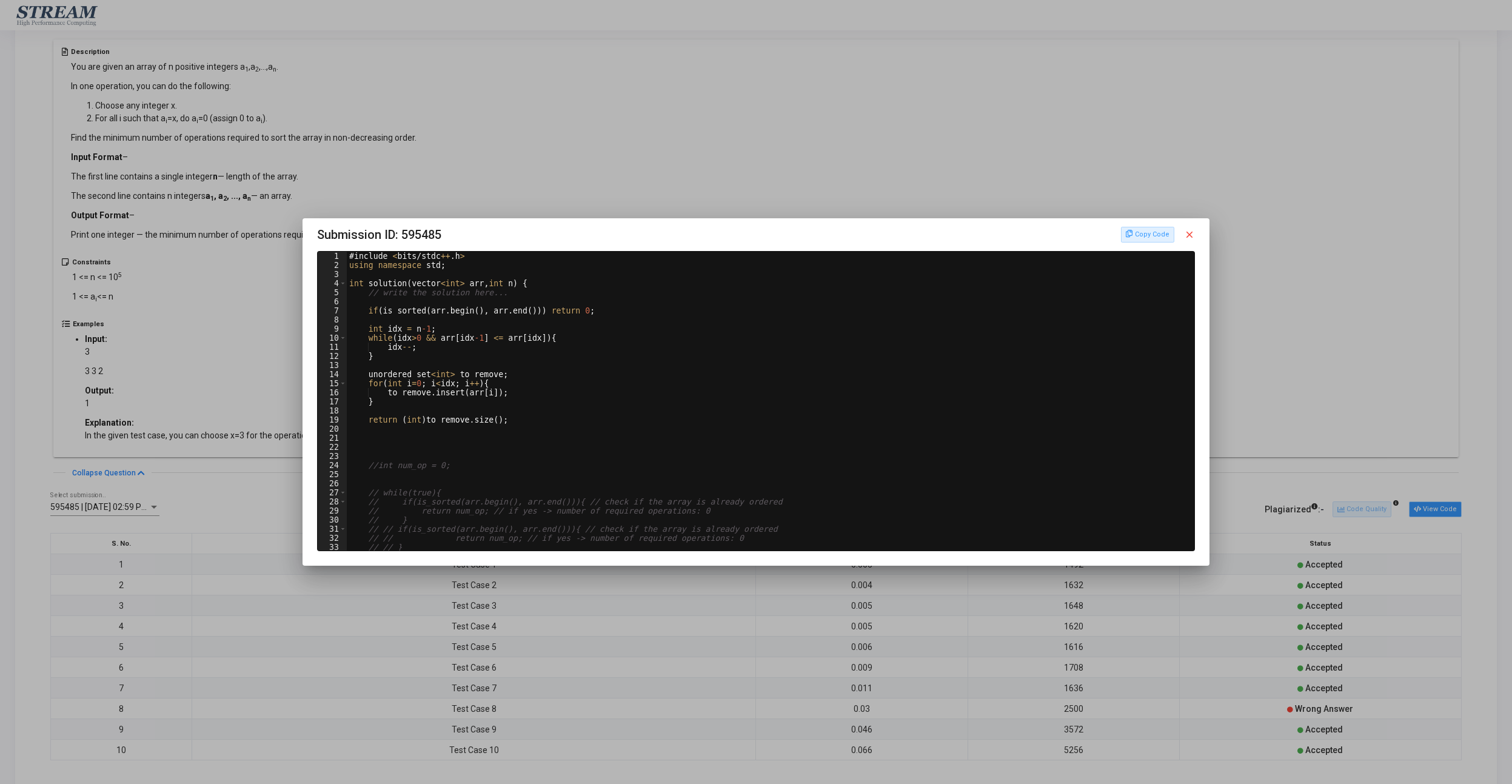
scroll to position [0, 0]
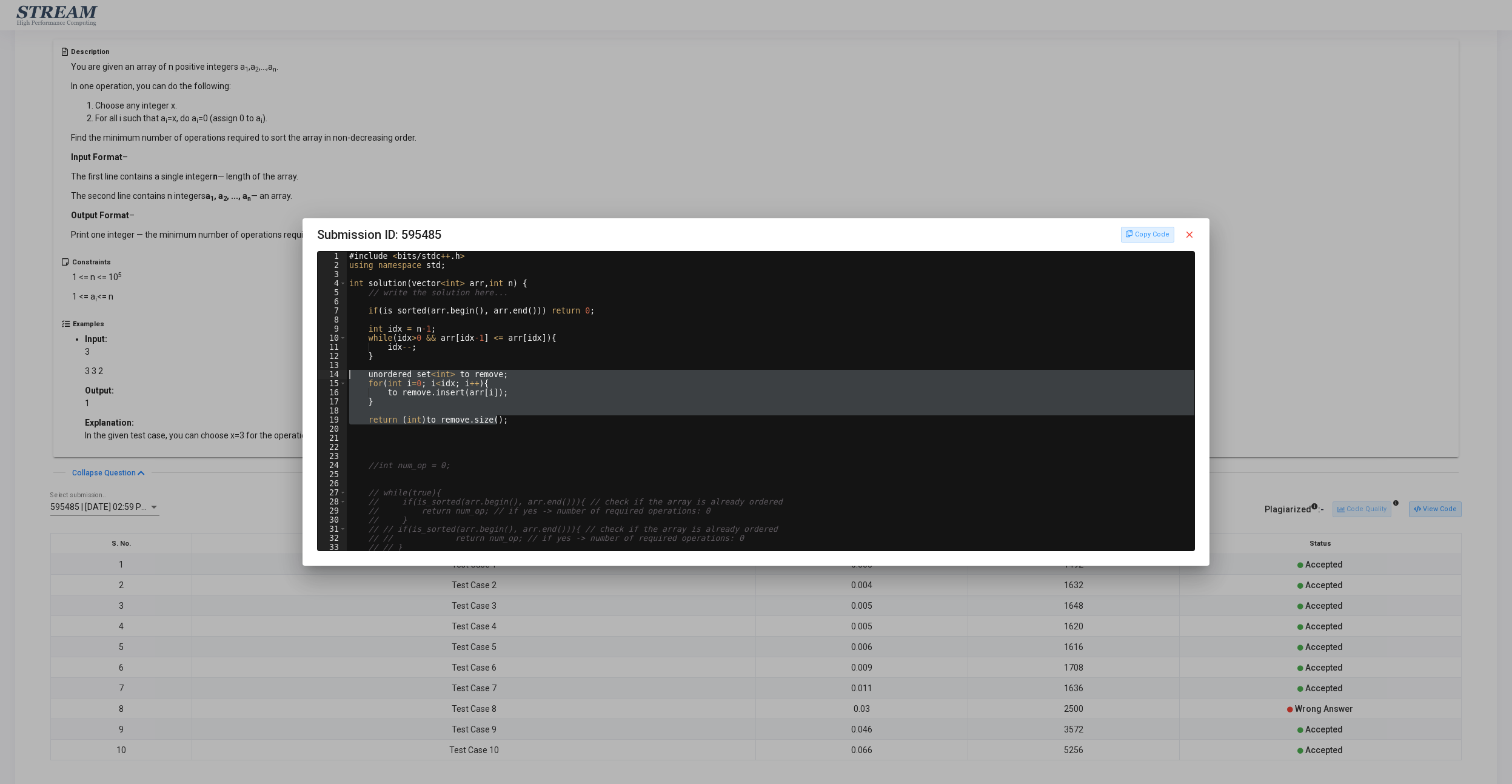
drag, startPoint x: 529, startPoint y: 421, endPoint x: 282, endPoint y: 375, distance: 251.2
click at [347, 375] on div "# include < bits / stdc ++ . h > using namespace std ; int solution ( vector < …" at bounding box center [771, 401] width 848 height 299
type textarea "unordered_set<int> to_remove; for(int i=0; i<idx; i++){"
click at [1282, 386] on div at bounding box center [756, 392] width 1512 height 784
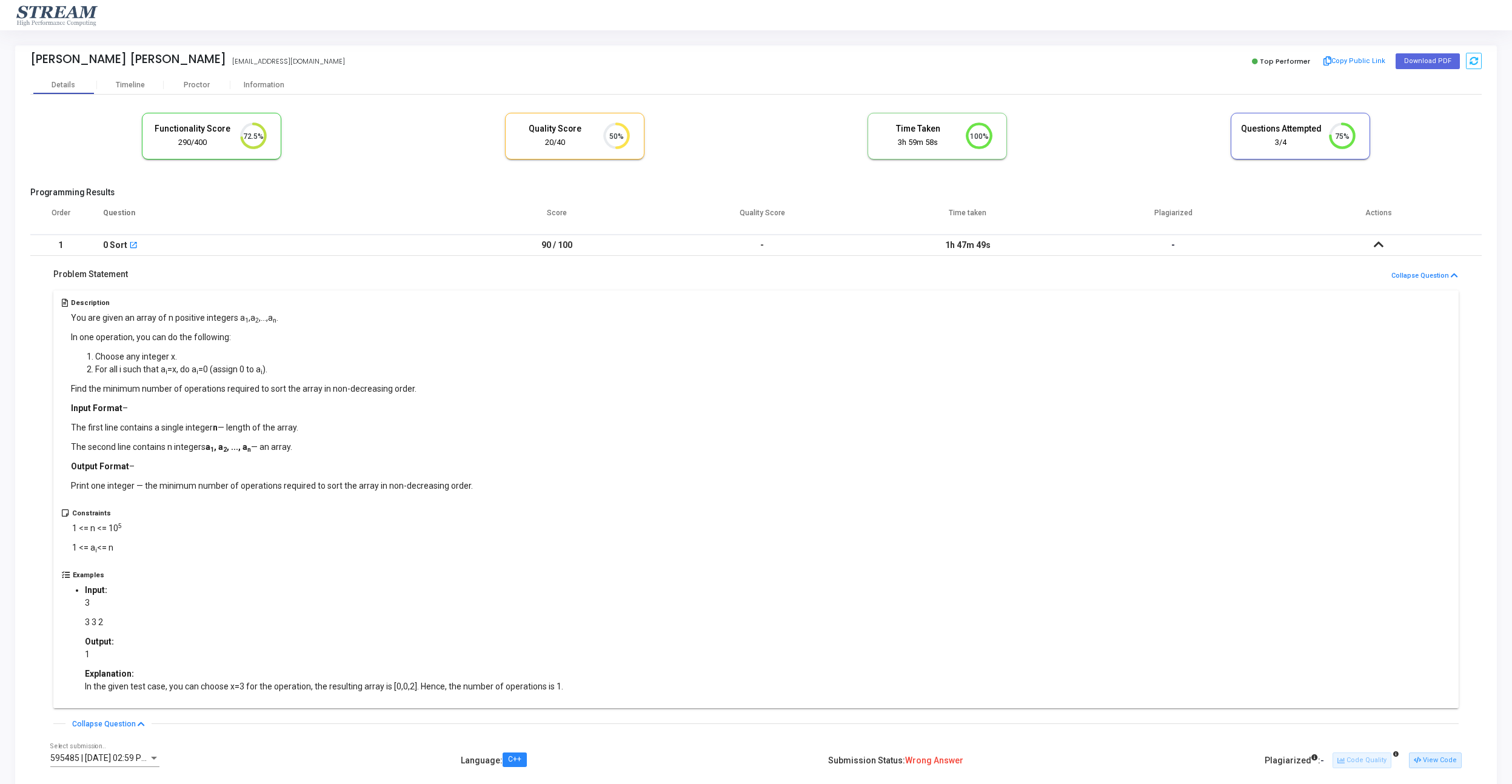
click at [1370, 253] on td at bounding box center [1379, 245] width 206 height 21
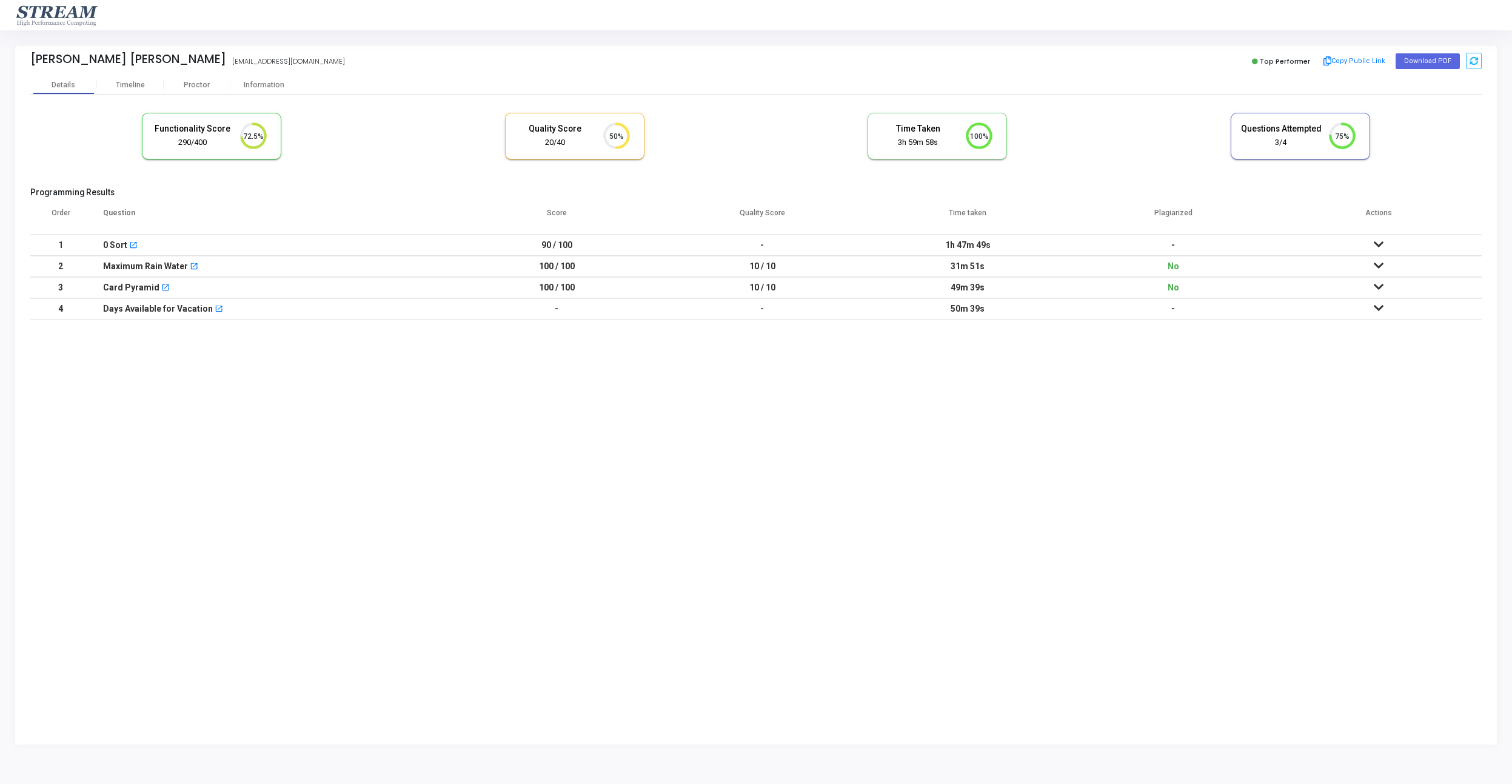
click at [1380, 305] on icon at bounding box center [1378, 308] width 10 height 8
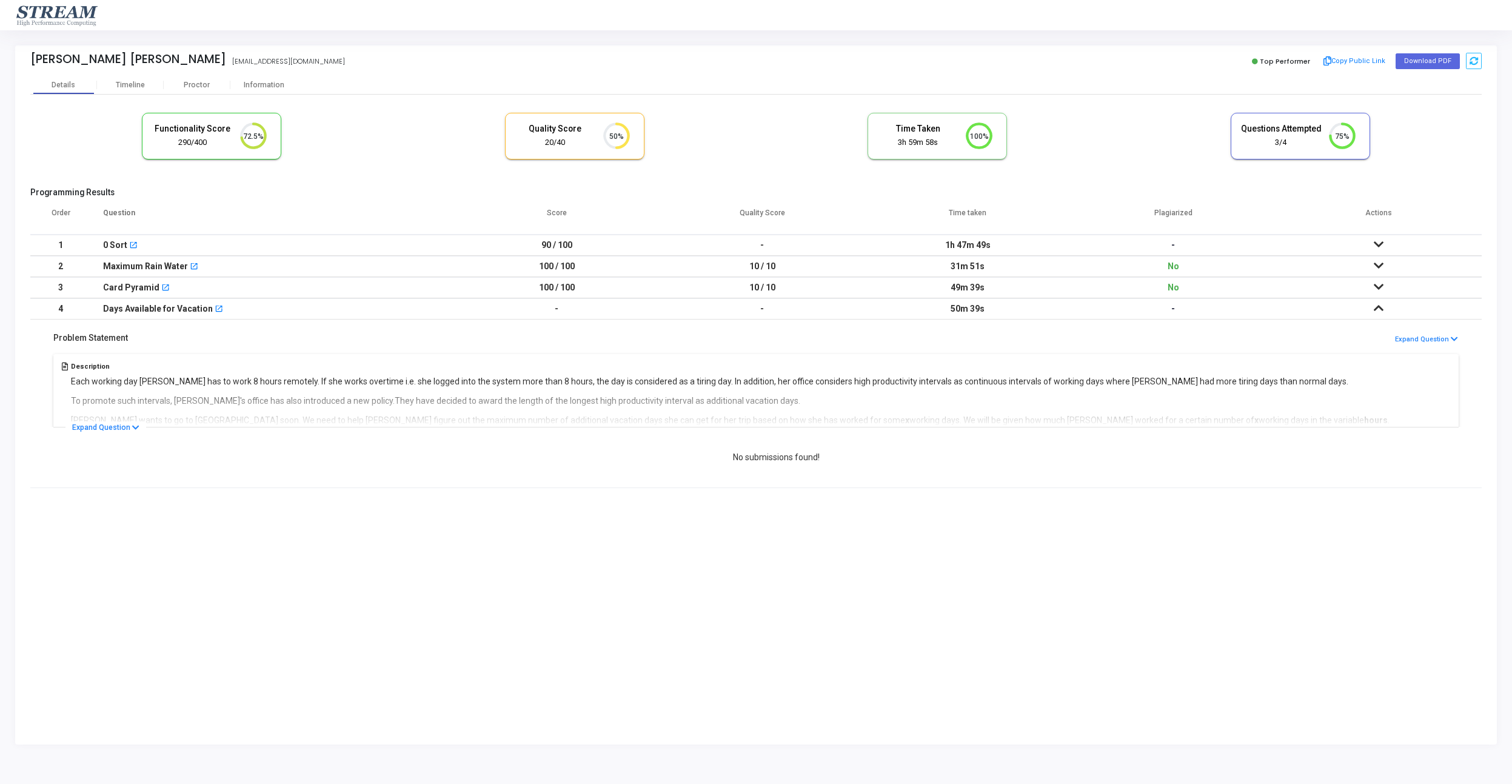
click at [249, 268] on div "Maximum Rain Water open_in_new" at bounding box center [272, 266] width 339 height 20
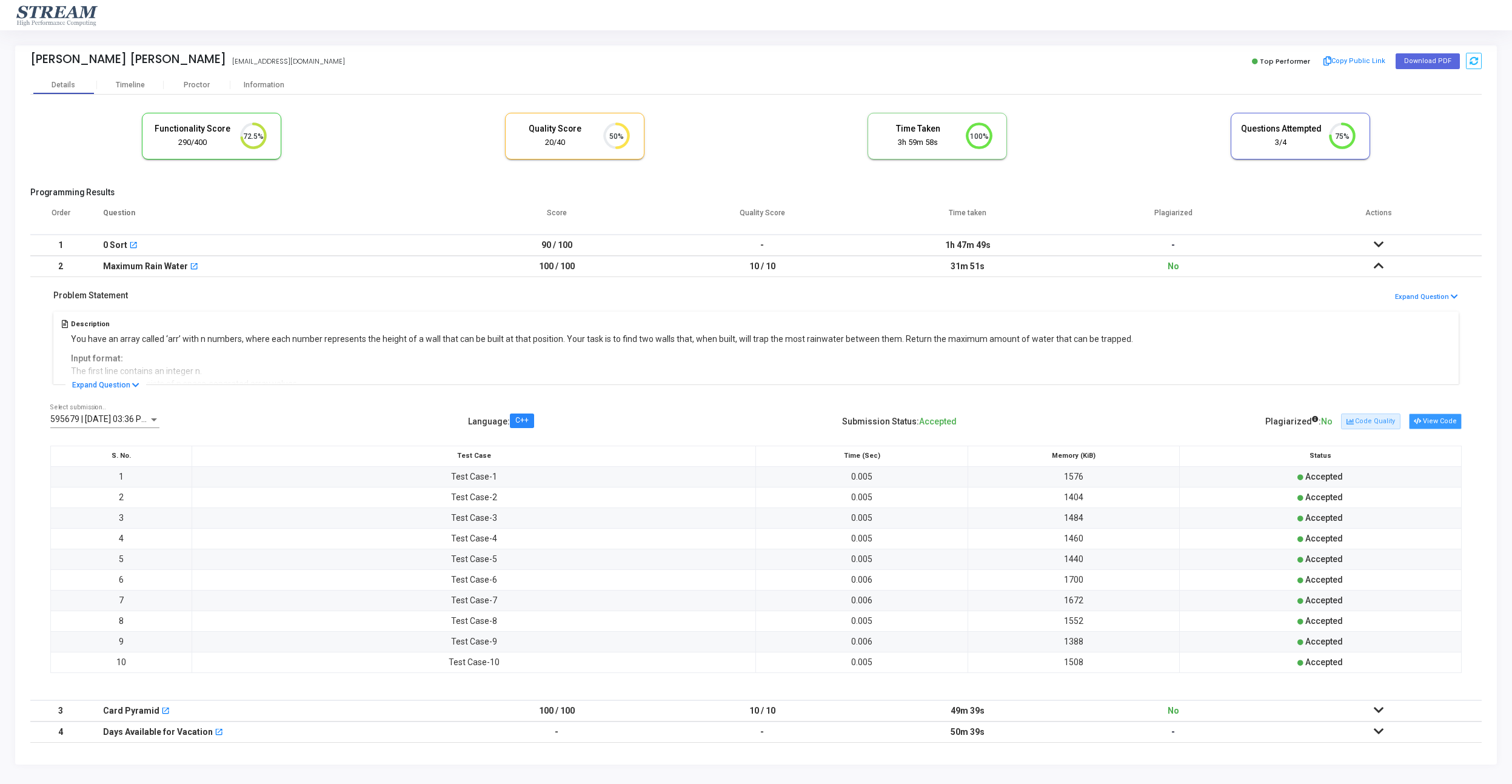
click at [1440, 422] on button "View Code" at bounding box center [1435, 421] width 52 height 16
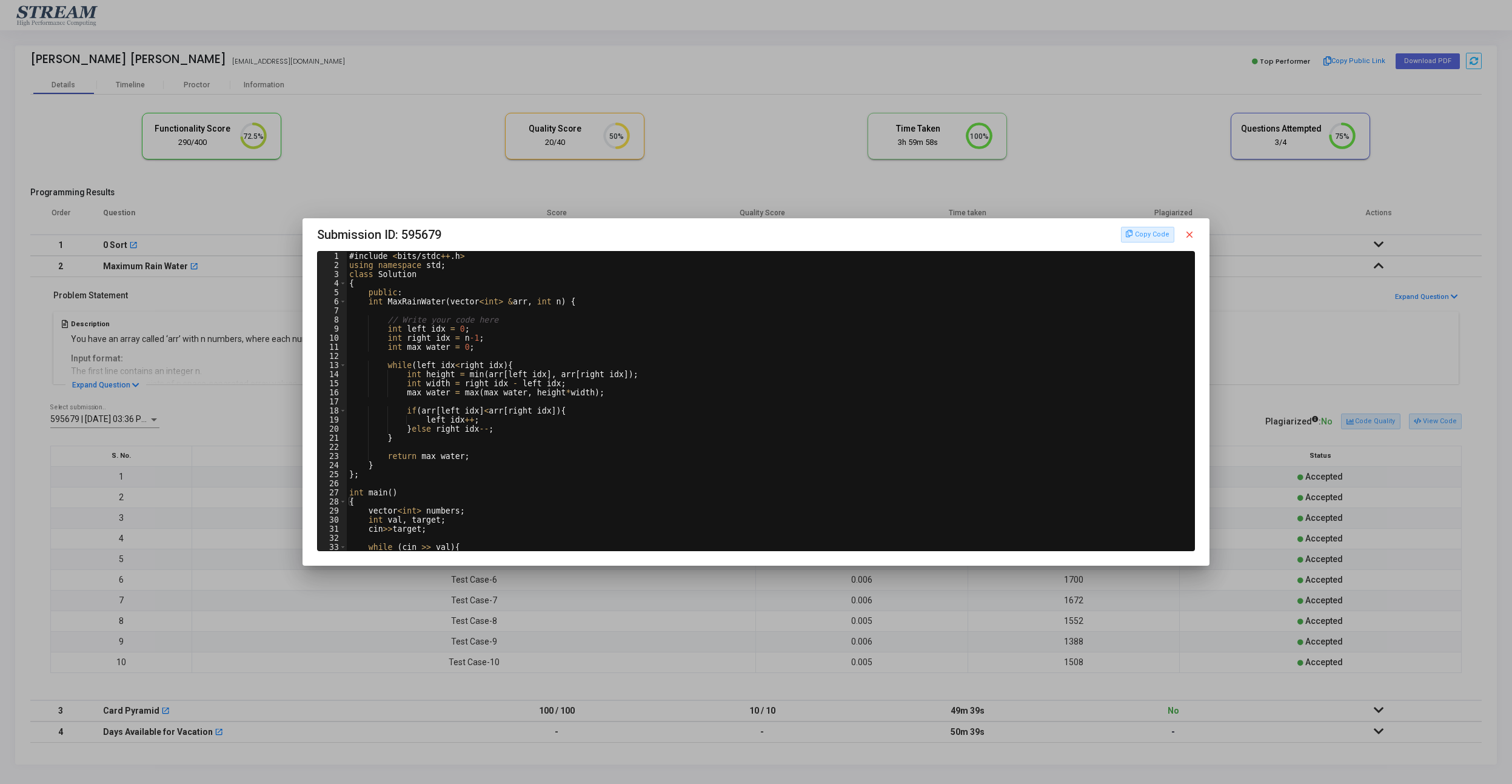
click at [1449, 365] on div at bounding box center [756, 392] width 1512 height 784
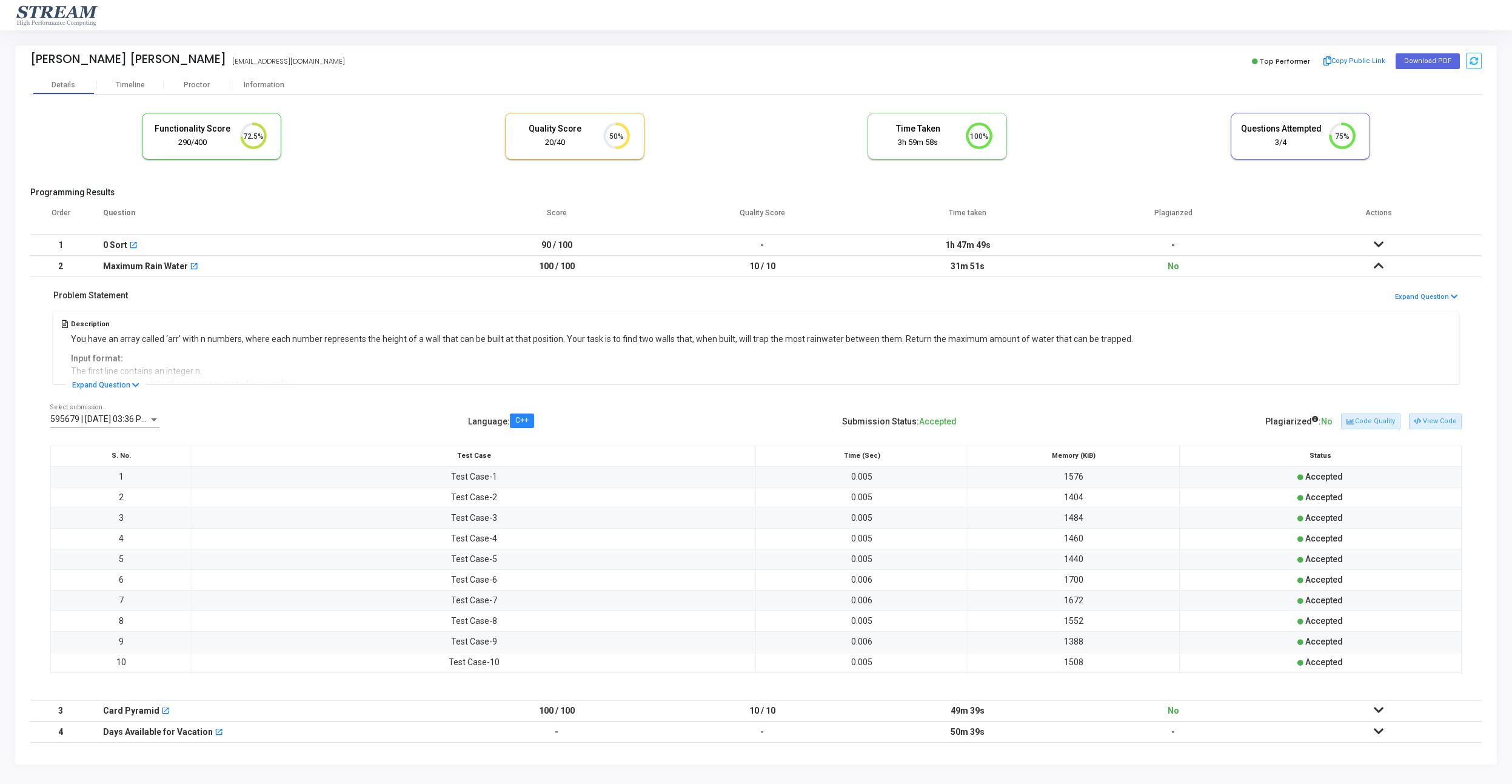
click at [1381, 262] on icon at bounding box center [1378, 266] width 10 height 8
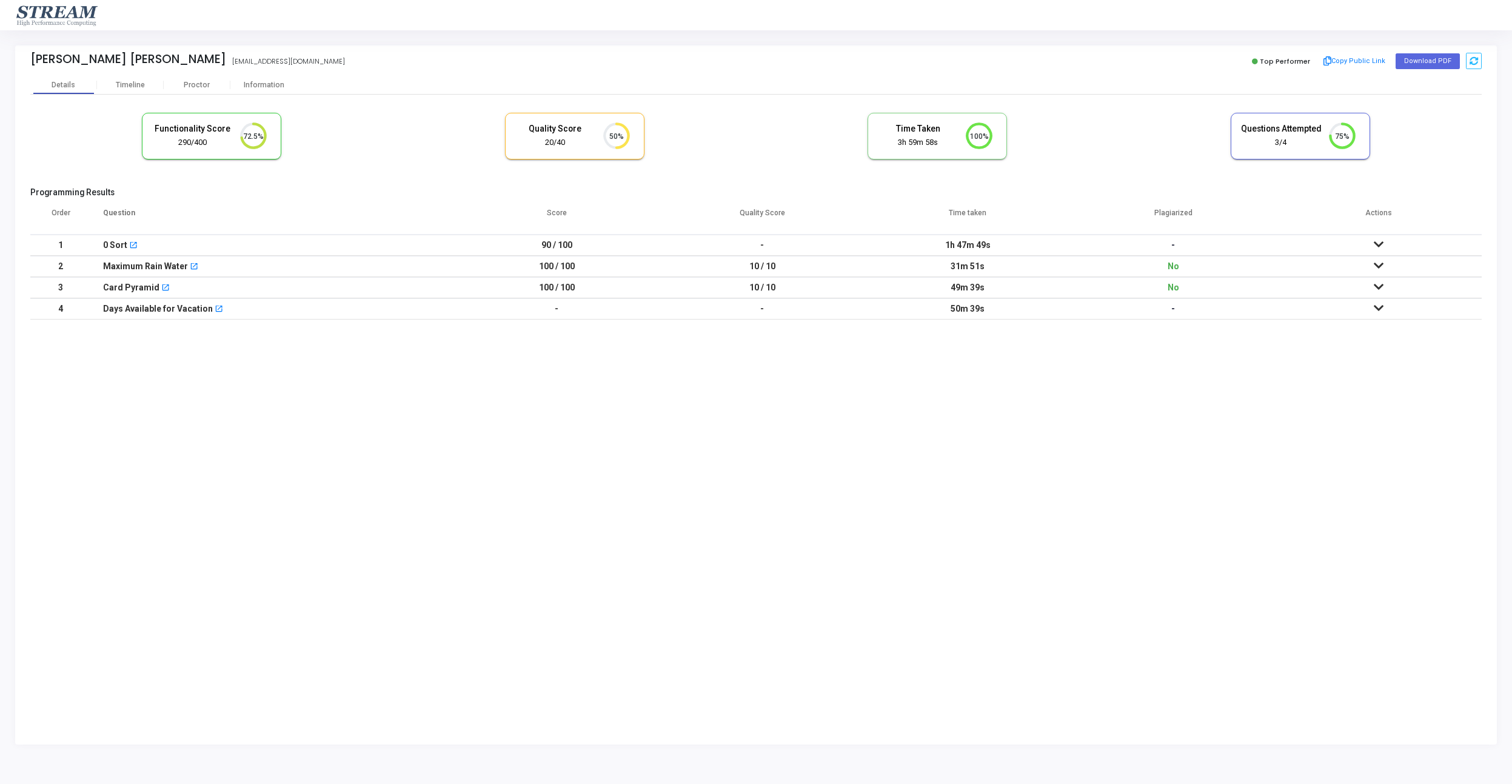
click at [1380, 287] on icon at bounding box center [1378, 287] width 10 height 8
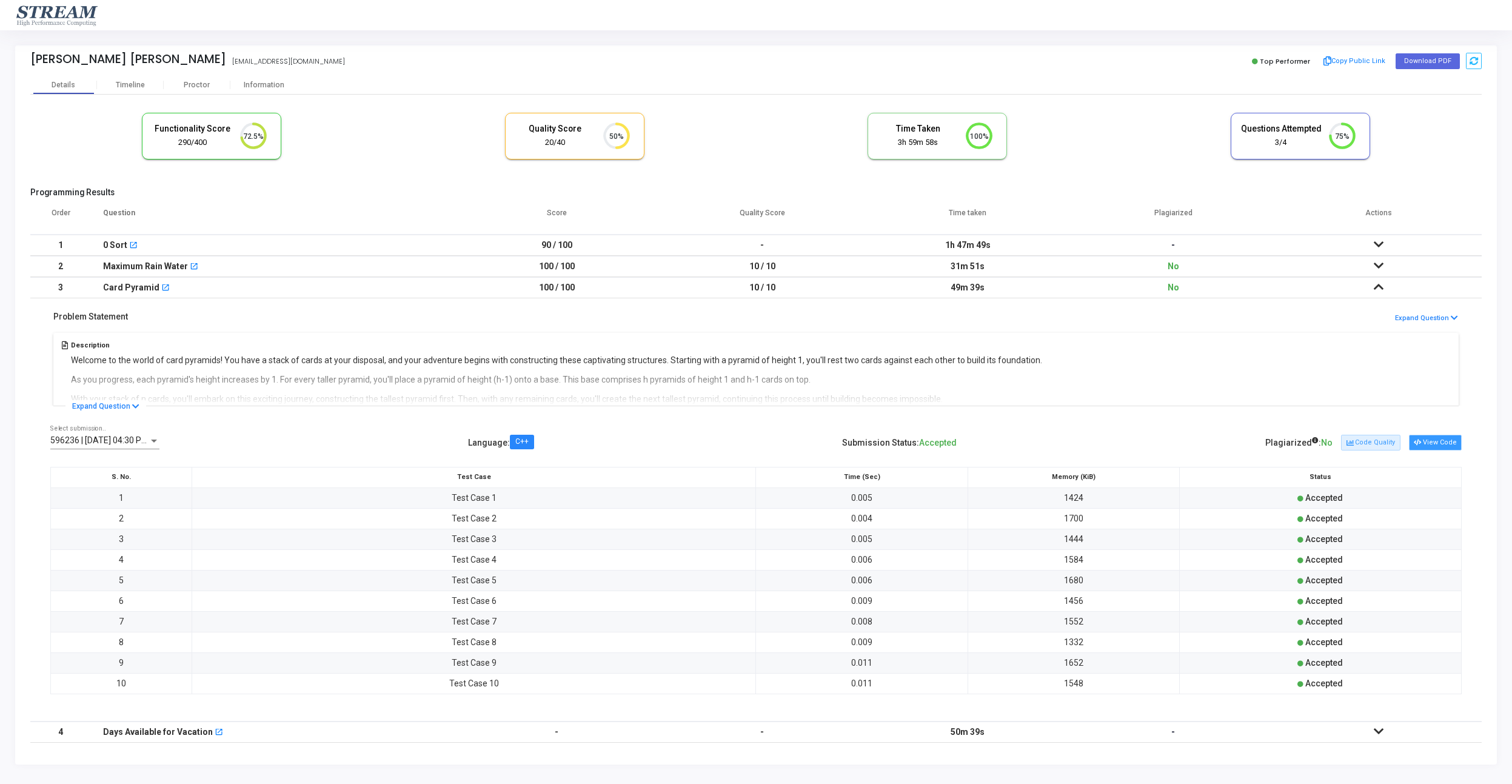
click at [1433, 443] on button "View Code" at bounding box center [1435, 442] width 52 height 16
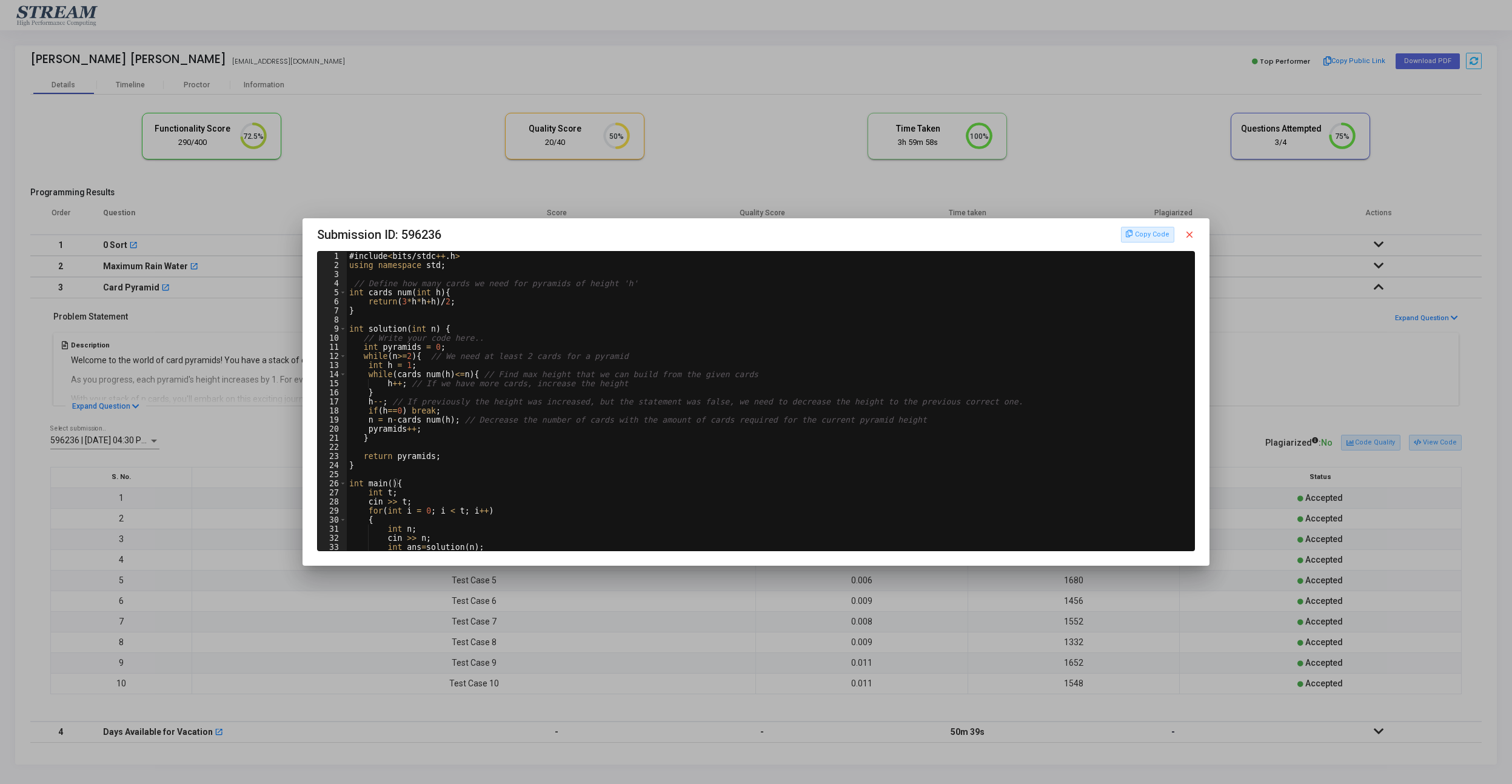
drag, startPoint x: 1186, startPoint y: 236, endPoint x: 908, endPoint y: 219, distance: 278.5
click at [1186, 236] on mat-icon "close" at bounding box center [1190, 234] width 11 height 11
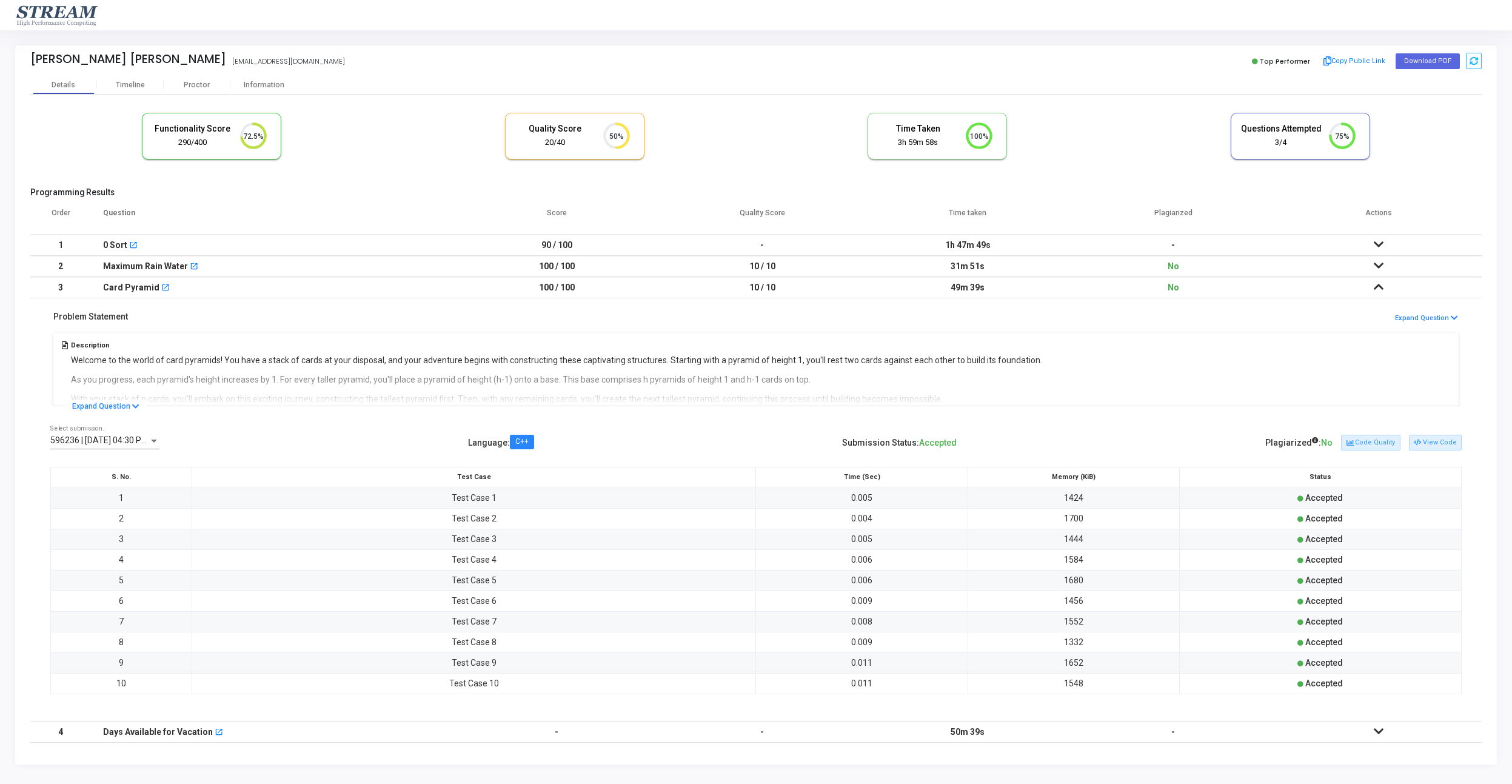
click at [245, 244] on div "0 Sort open_in_new" at bounding box center [272, 245] width 339 height 20
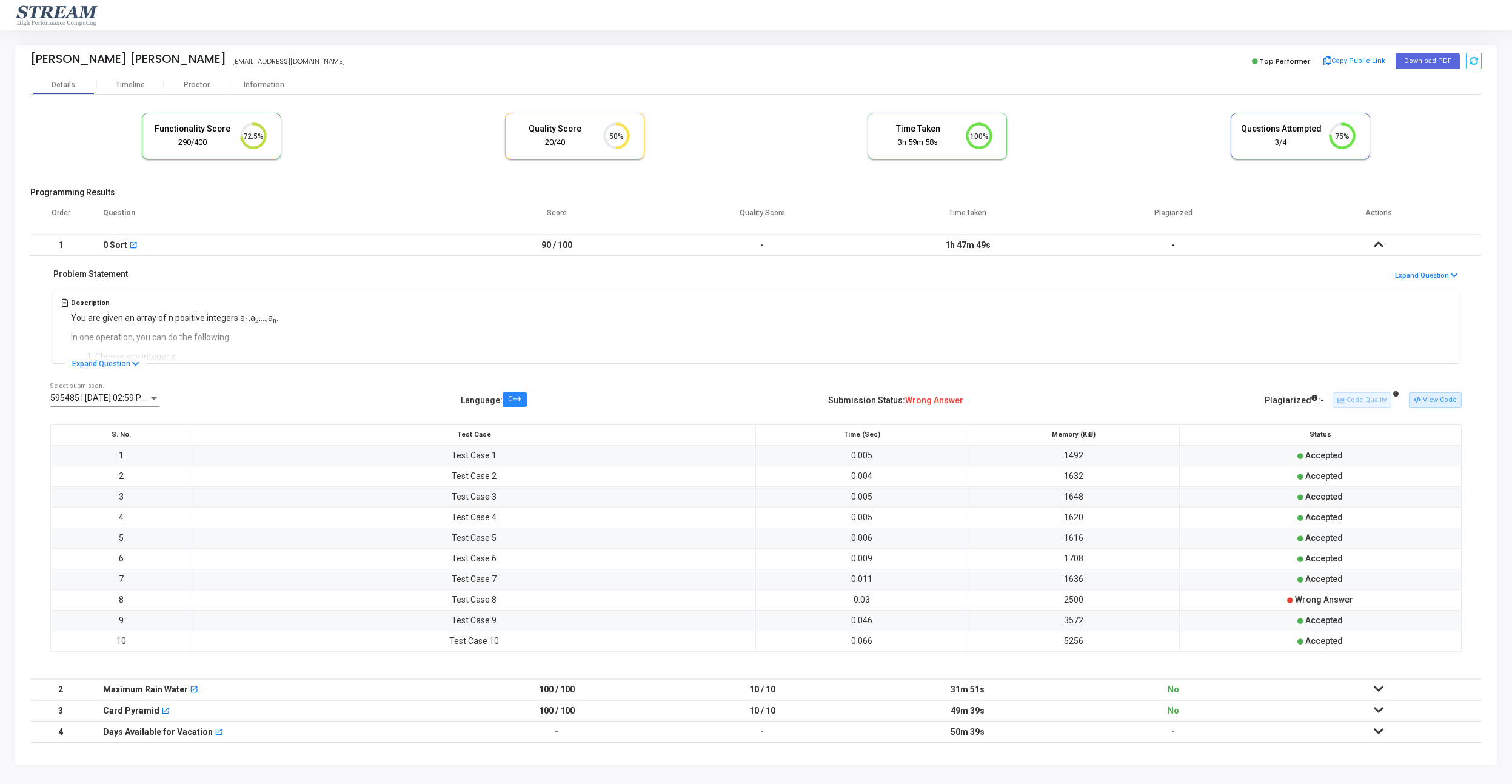
click at [1462, 401] on div "595485 | 26 Sep, 2025 02:59 PM CEST (Best) Select submission.. Language : C++ S…" at bounding box center [756, 524] width 1451 height 309
click at [1444, 403] on button "View Code" at bounding box center [1435, 400] width 52 height 16
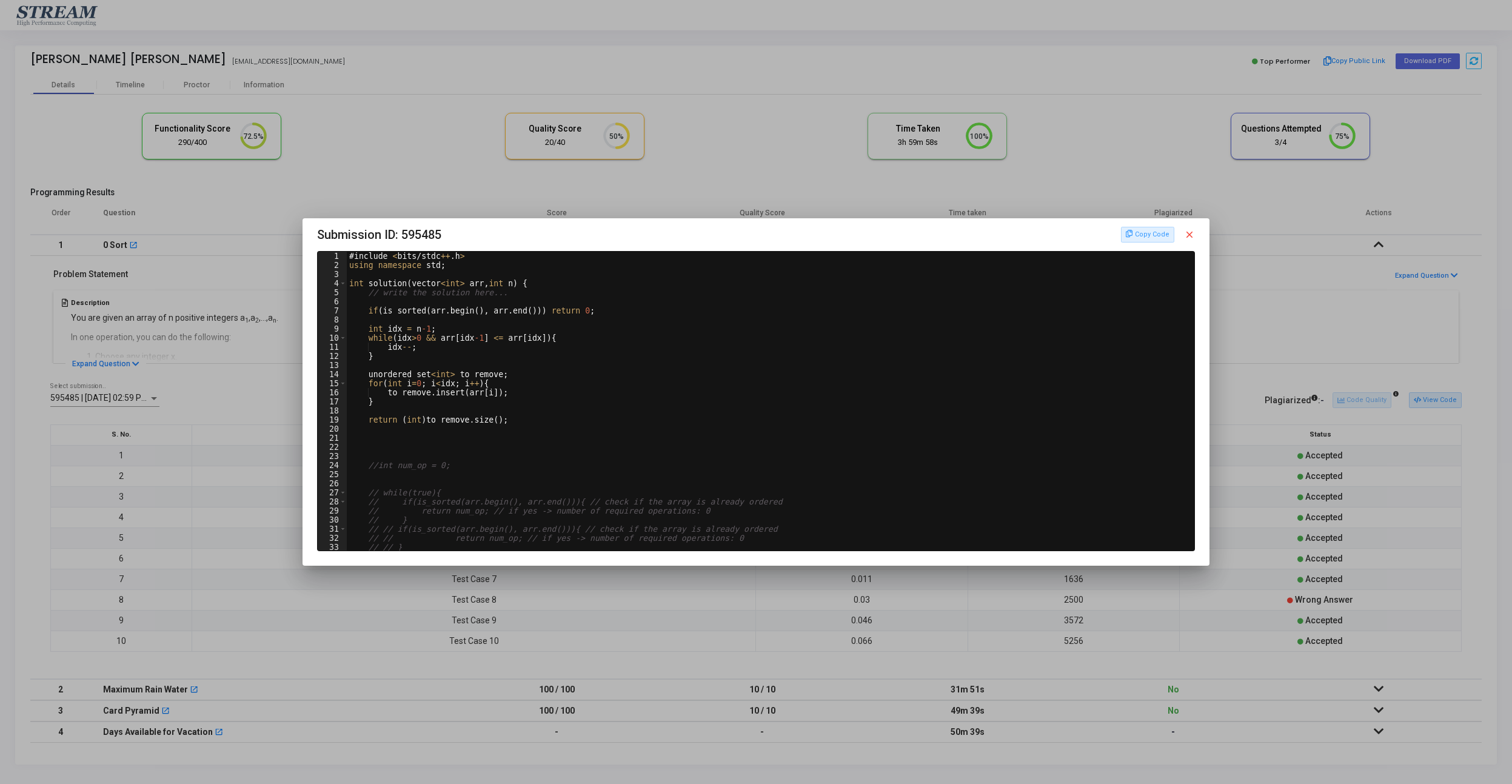
click at [1193, 236] on mat-icon "close" at bounding box center [1190, 234] width 11 height 11
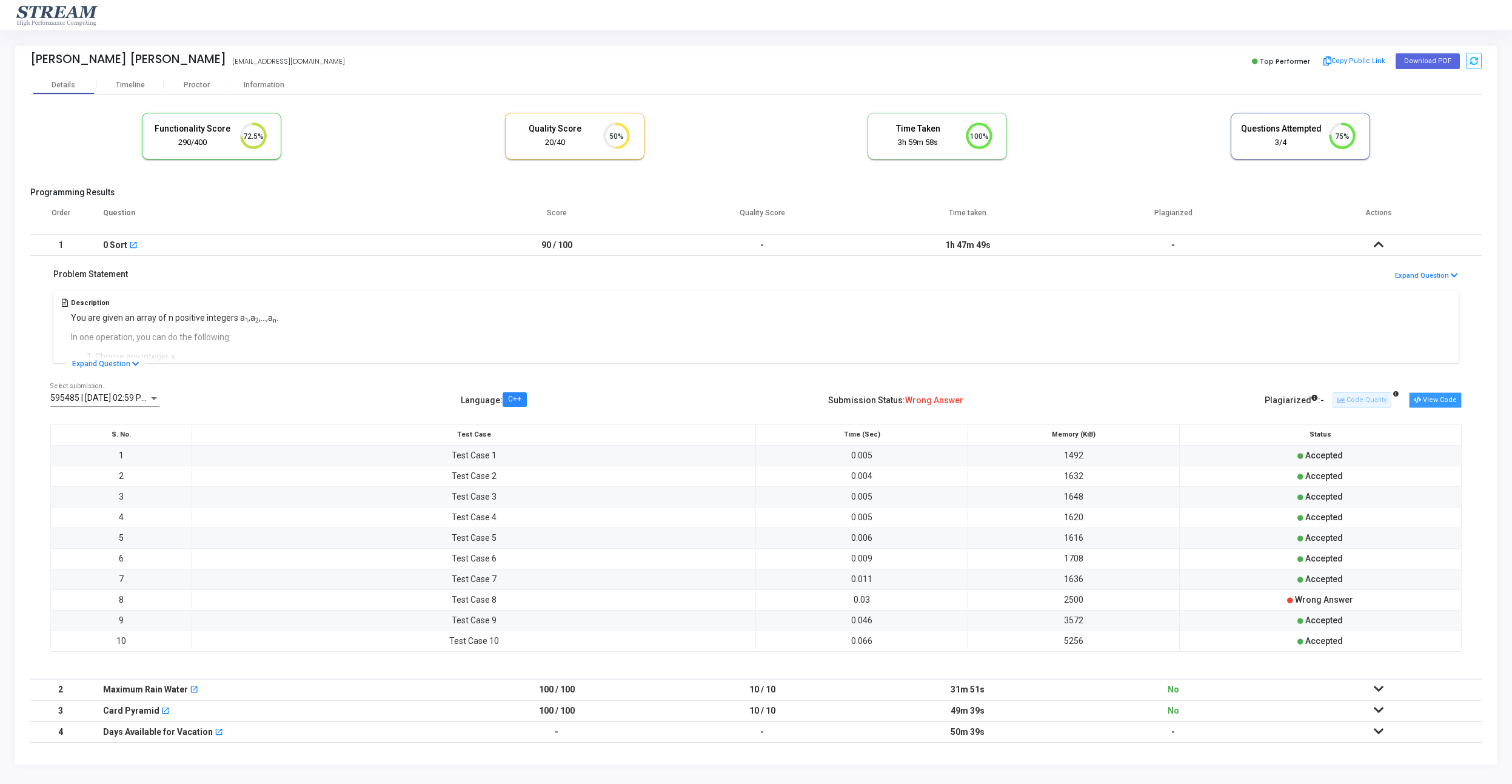
click at [1439, 407] on button "View Code" at bounding box center [1435, 400] width 52 height 16
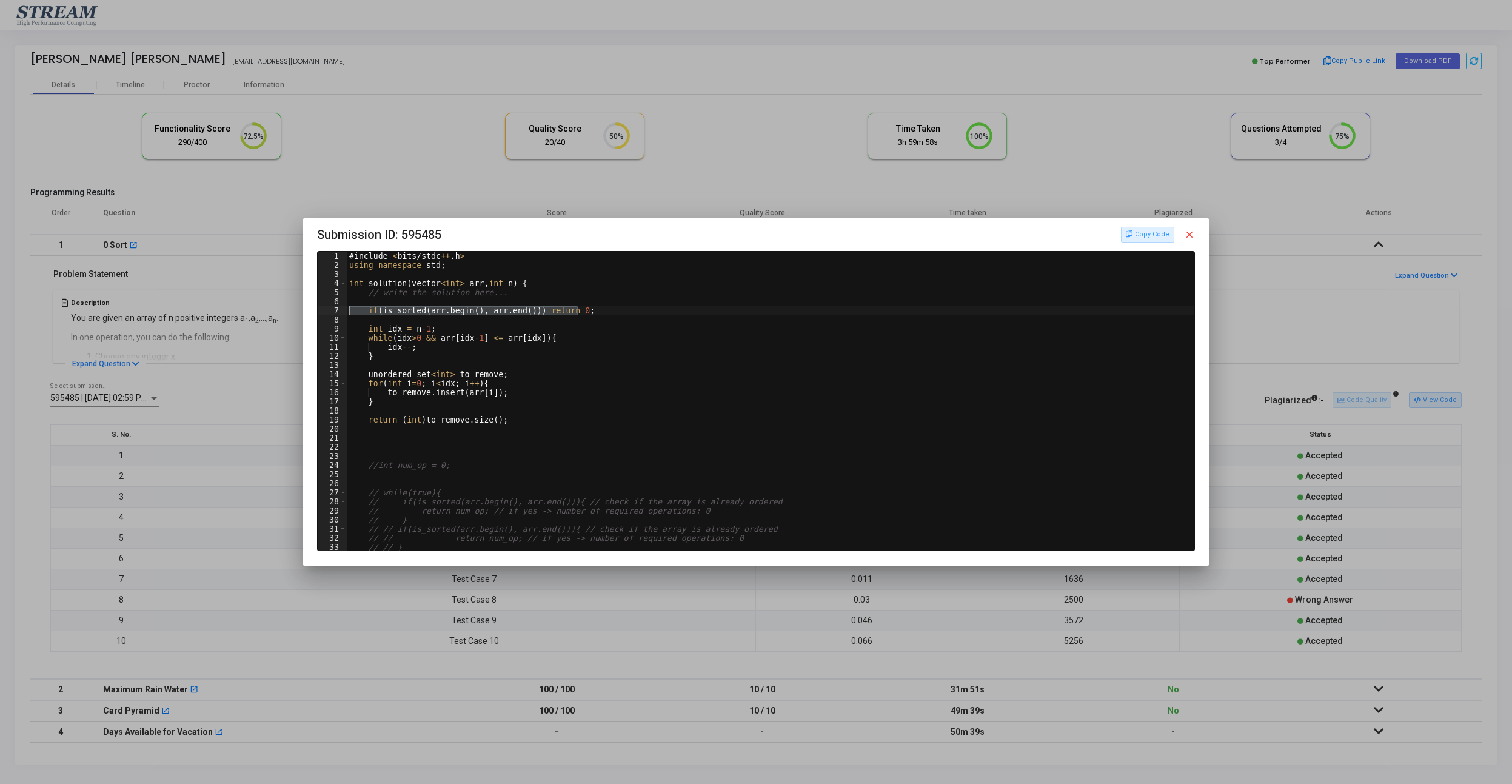
drag, startPoint x: 596, startPoint y: 315, endPoint x: 336, endPoint y: 309, distance: 260.1
click at [347, 307] on div "# include < bits / stdc ++ . h > using namespace std ; int solution ( vector < …" at bounding box center [771, 401] width 848 height 299
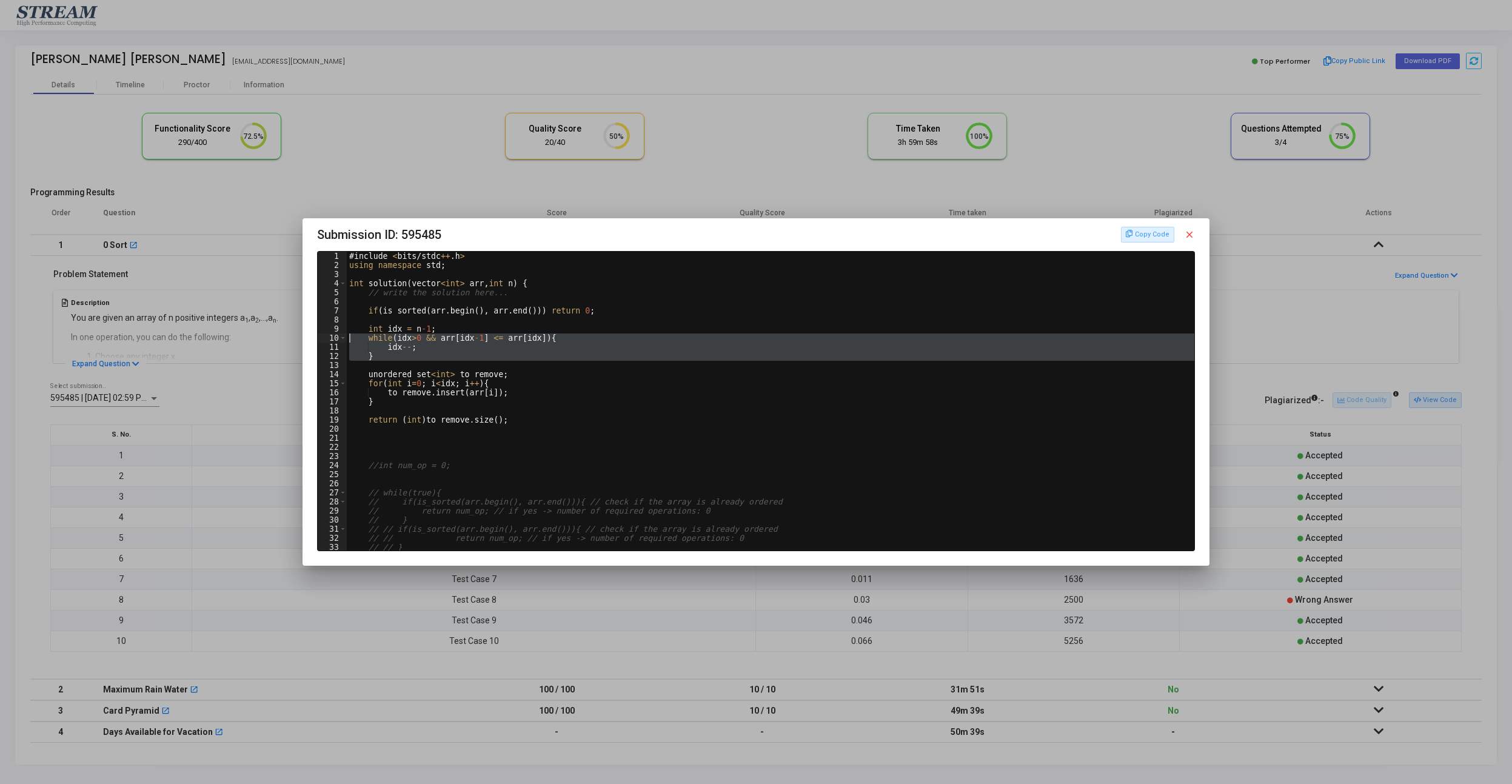
drag, startPoint x: 414, startPoint y: 365, endPoint x: 335, endPoint y: 334, distance: 84.9
click at [347, 334] on div "# include < bits / stdc ++ . h > using namespace std ; int solution ( vector < …" at bounding box center [771, 401] width 848 height 299
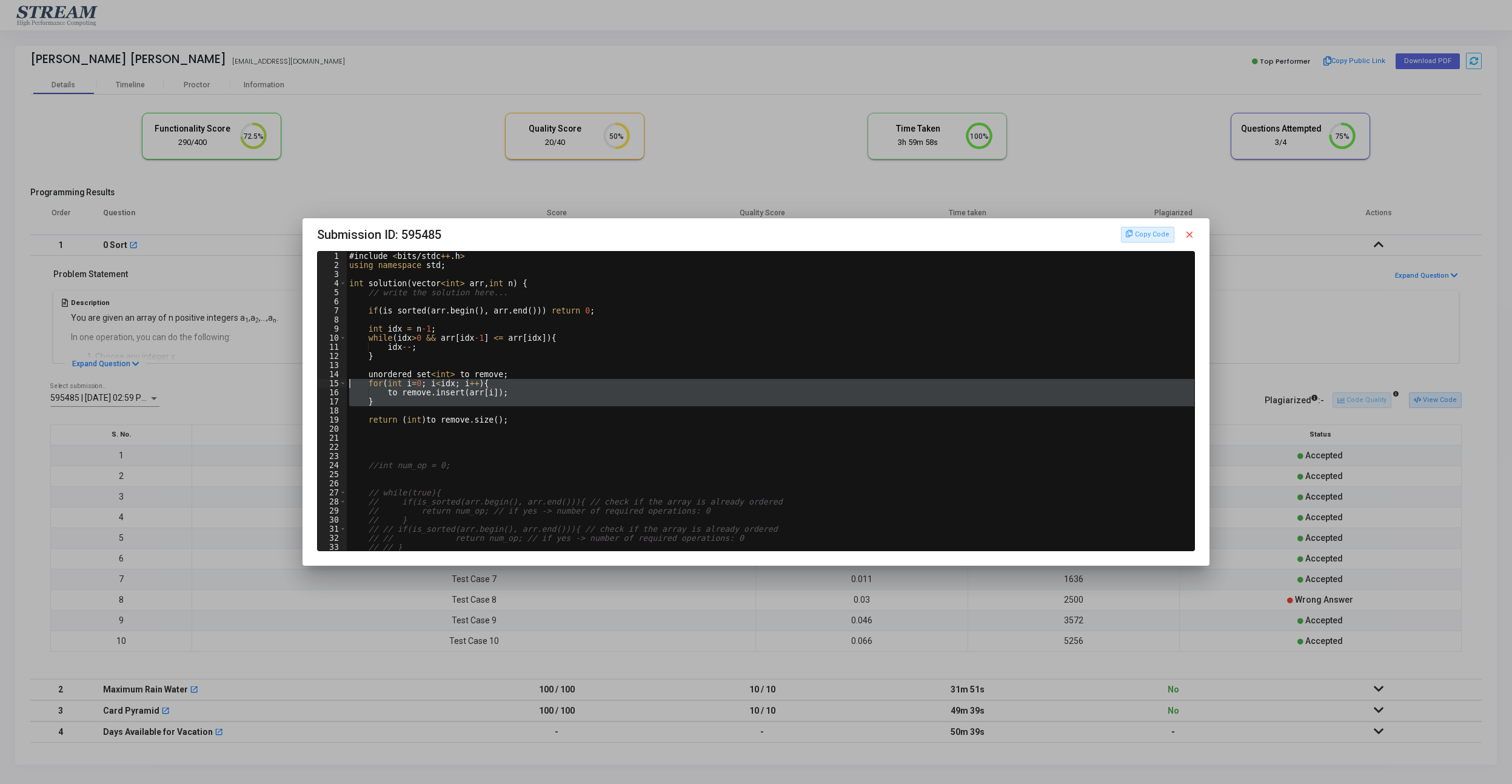
drag, startPoint x: 417, startPoint y: 409, endPoint x: 305, endPoint y: 380, distance: 115.7
click at [347, 380] on div "# include < bits / stdc ++ . h > using namespace std ; int solution ( vector < …" at bounding box center [771, 401] width 848 height 299
click at [536, 404] on div "# include < bits / stdc ++ . h > using namespace std ; int solution ( vector < …" at bounding box center [771, 401] width 848 height 299
type textarea "}"
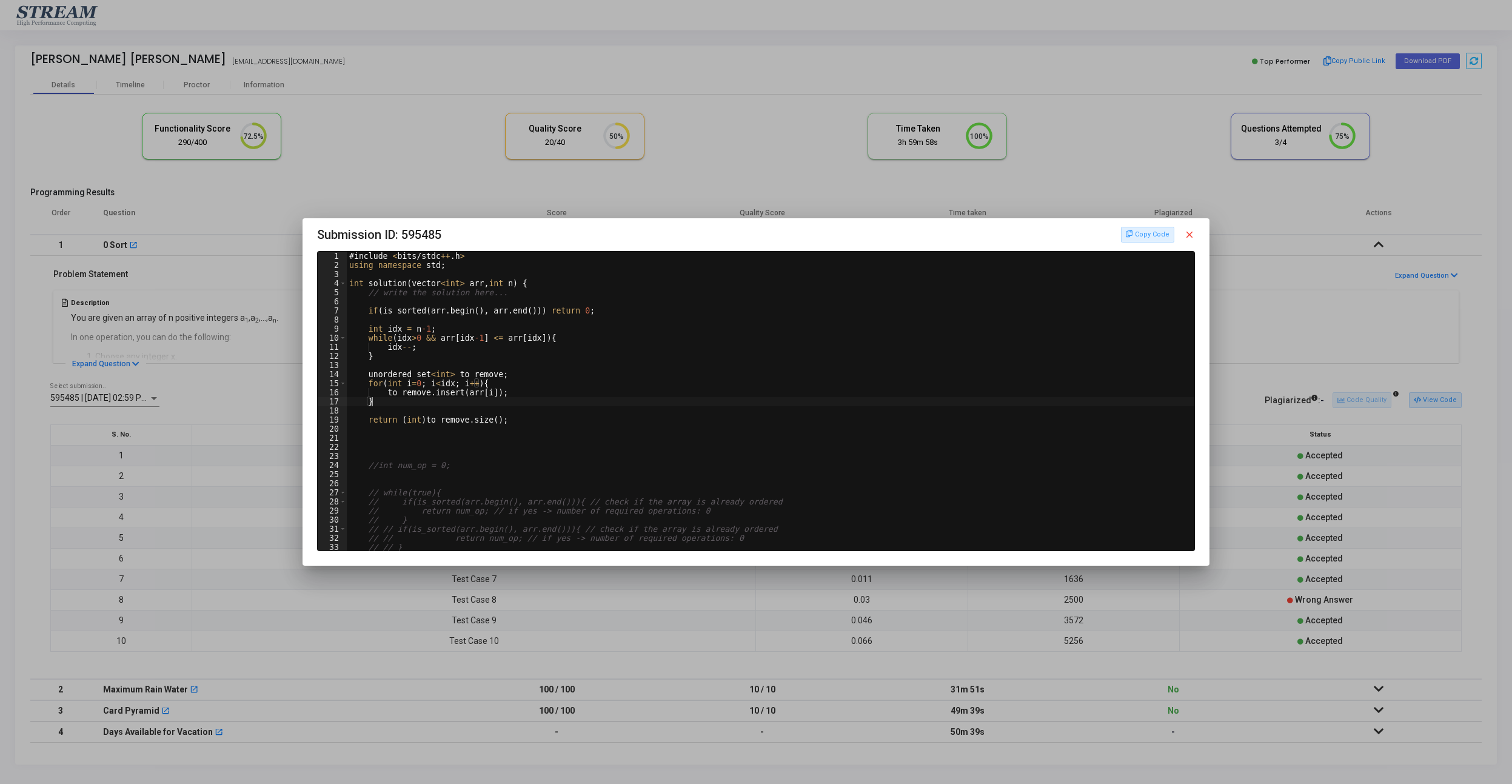
click at [278, 242] on div at bounding box center [756, 392] width 1512 height 784
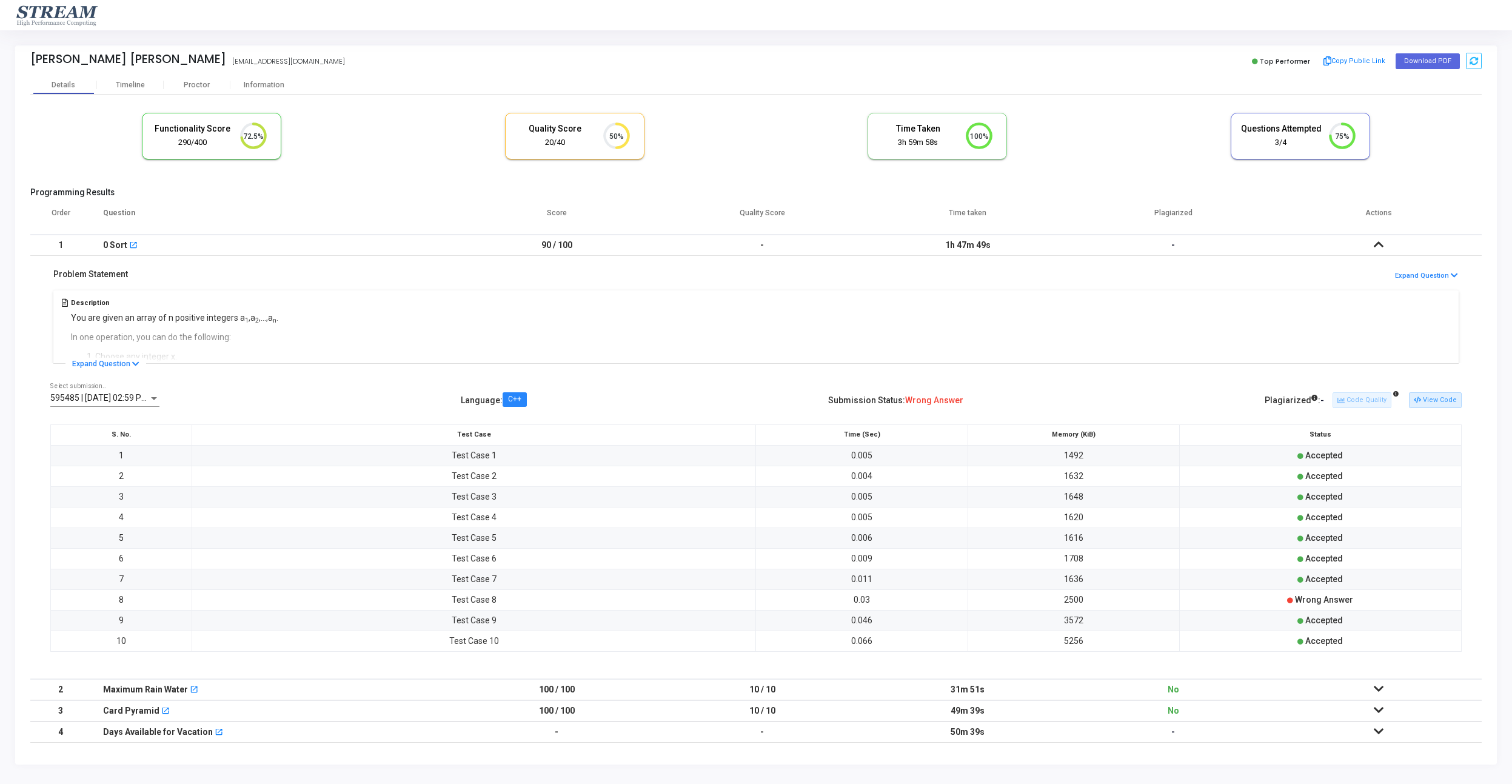
click at [416, 730] on div "Days Available for Vacation open_in_new" at bounding box center [272, 732] width 339 height 20
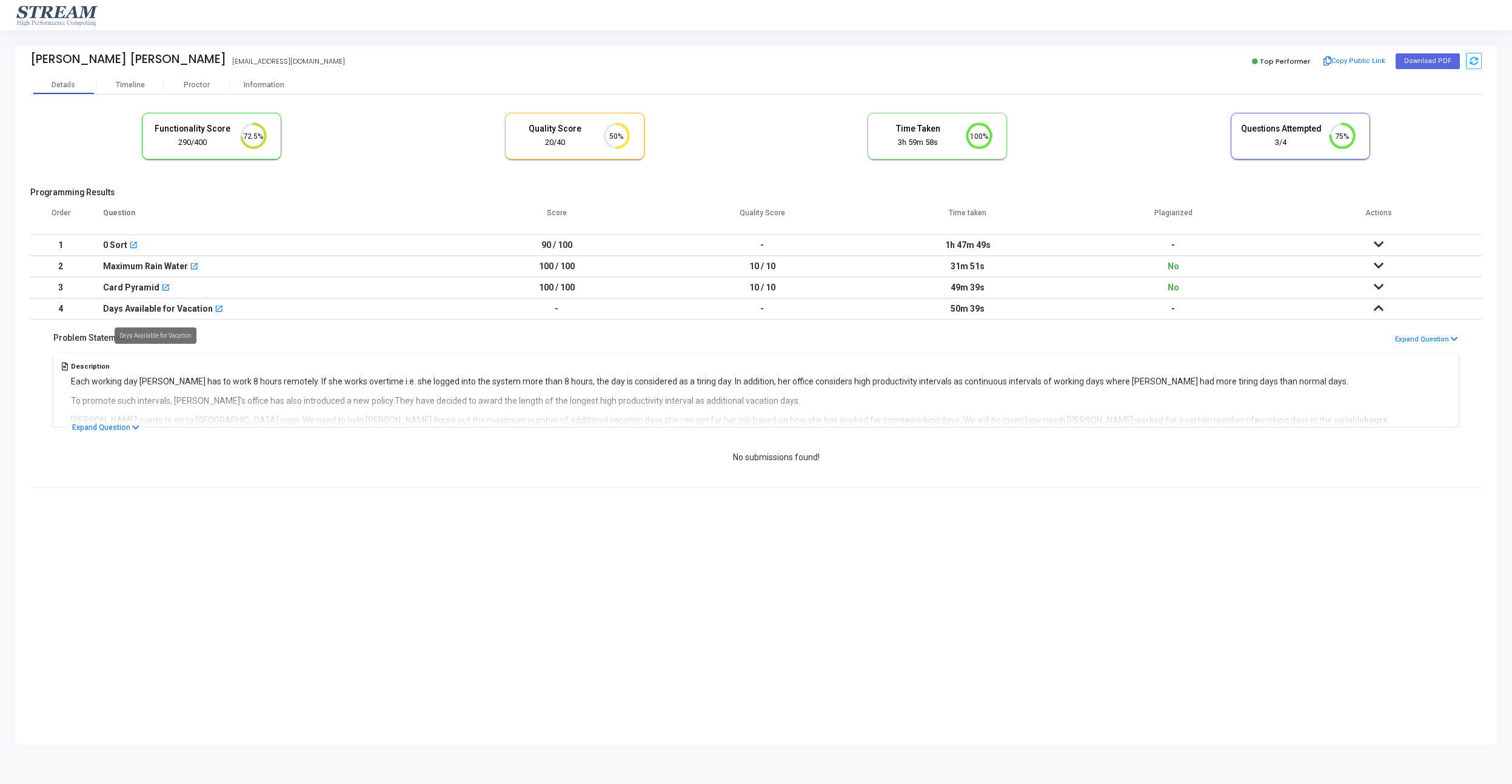
drag, startPoint x: 103, startPoint y: 309, endPoint x: 206, endPoint y: 306, distance: 103.0
click at [206, 306] on div "Days Available for Vacation" at bounding box center [157, 309] width 110 height 20
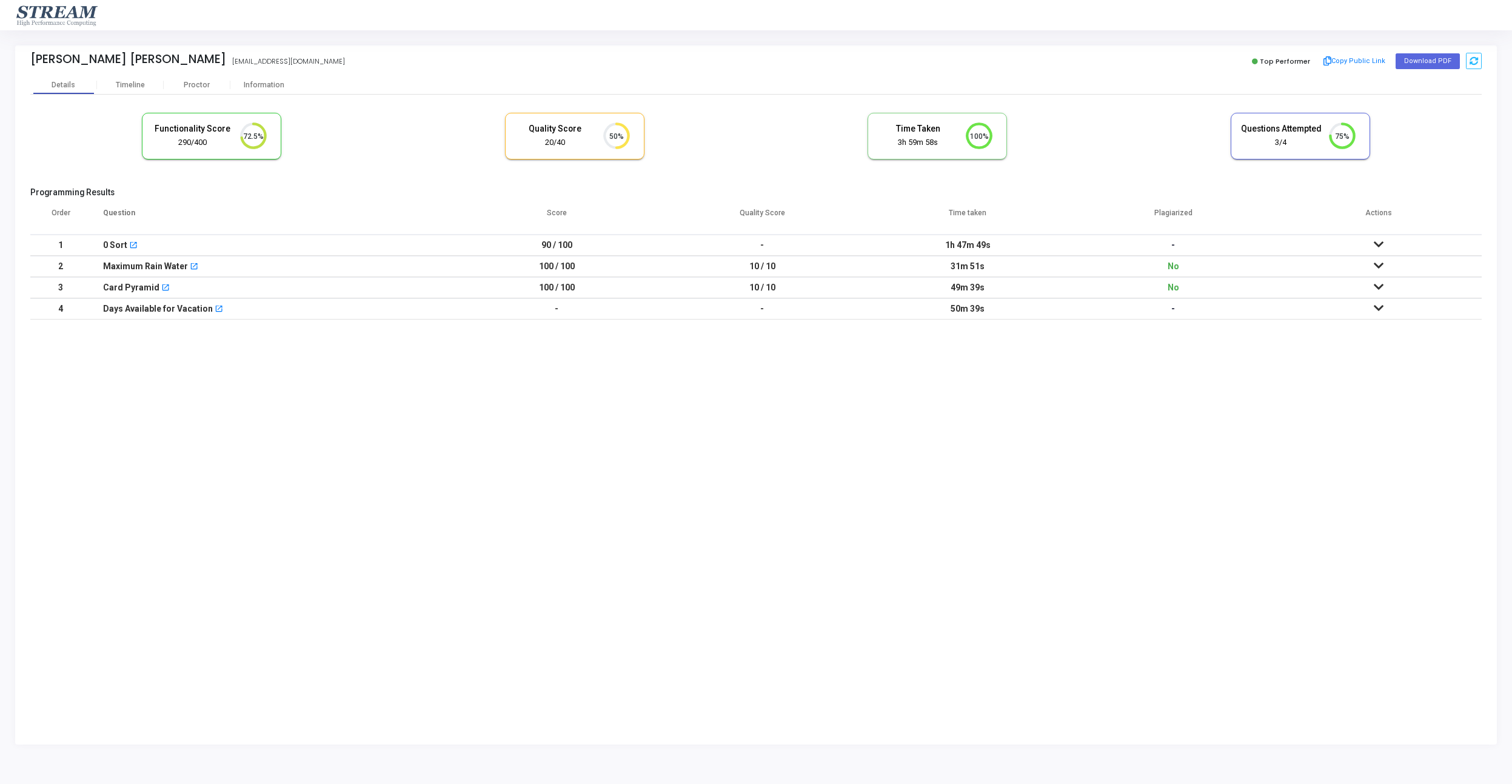
copy div "Days Available for Vacation"
click at [628, 238] on td "100 / 100" at bounding box center [557, 245] width 206 height 21
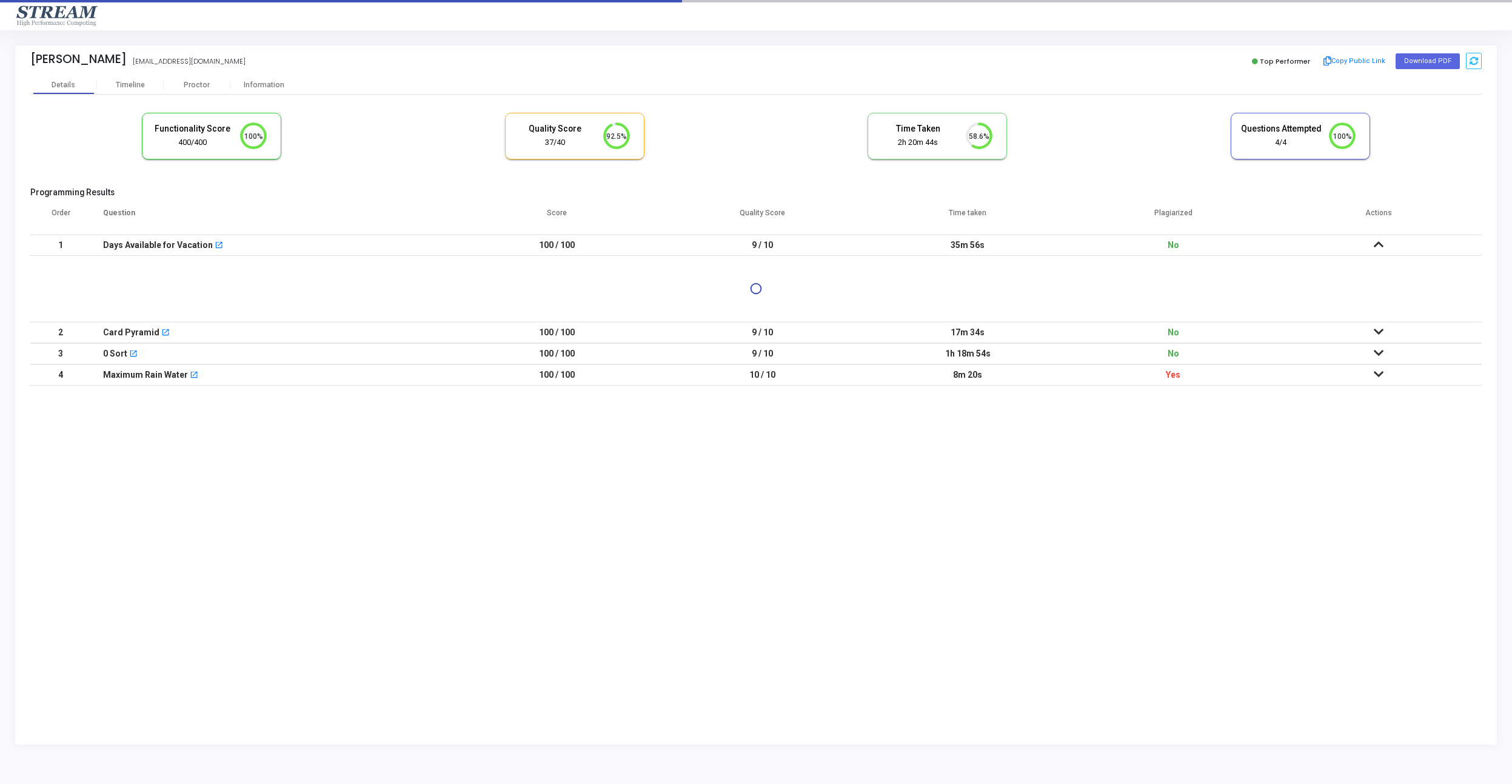
click at [617, 242] on td "100 / 100" at bounding box center [557, 245] width 206 height 21
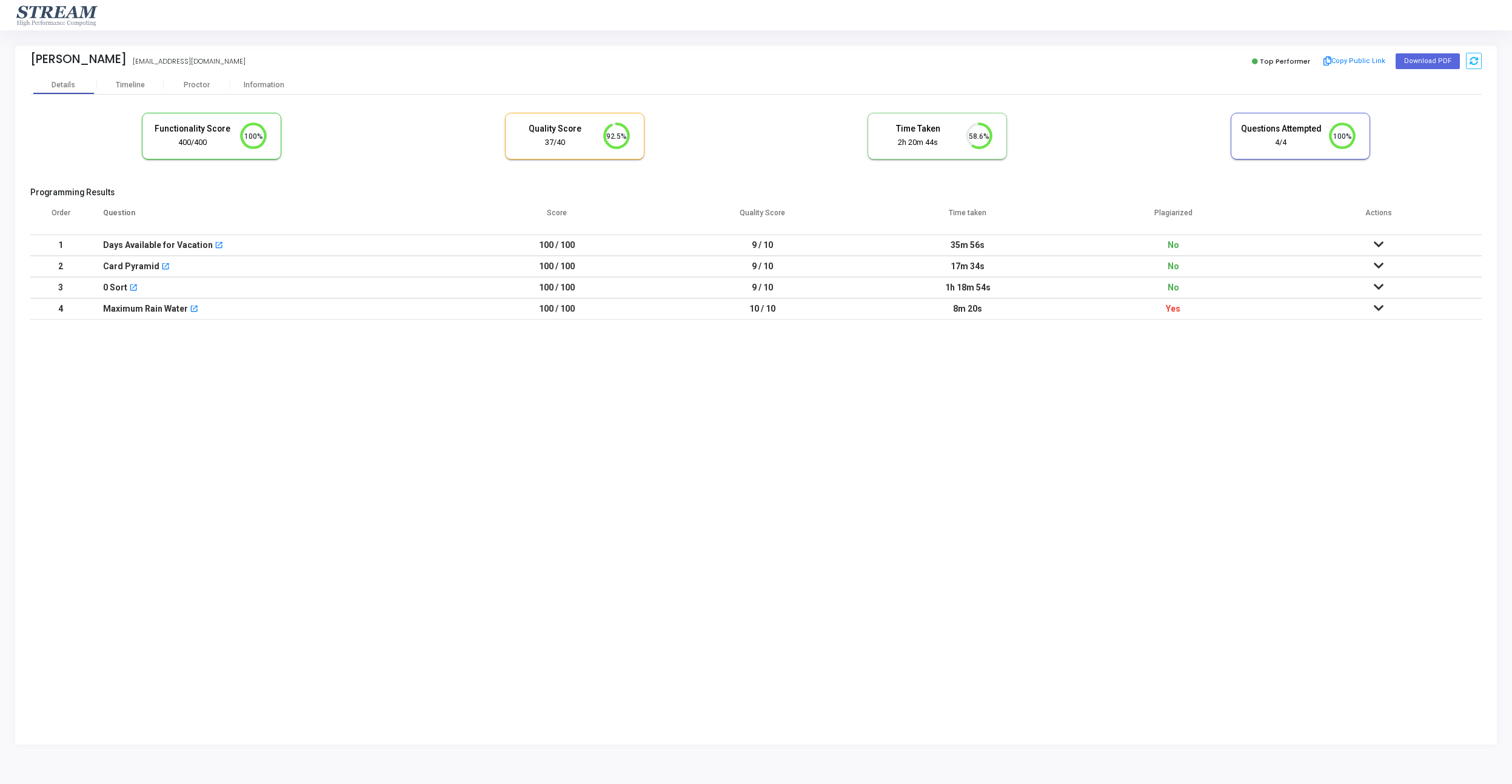
click at [630, 275] on td "100 / 100" at bounding box center [557, 266] width 206 height 21
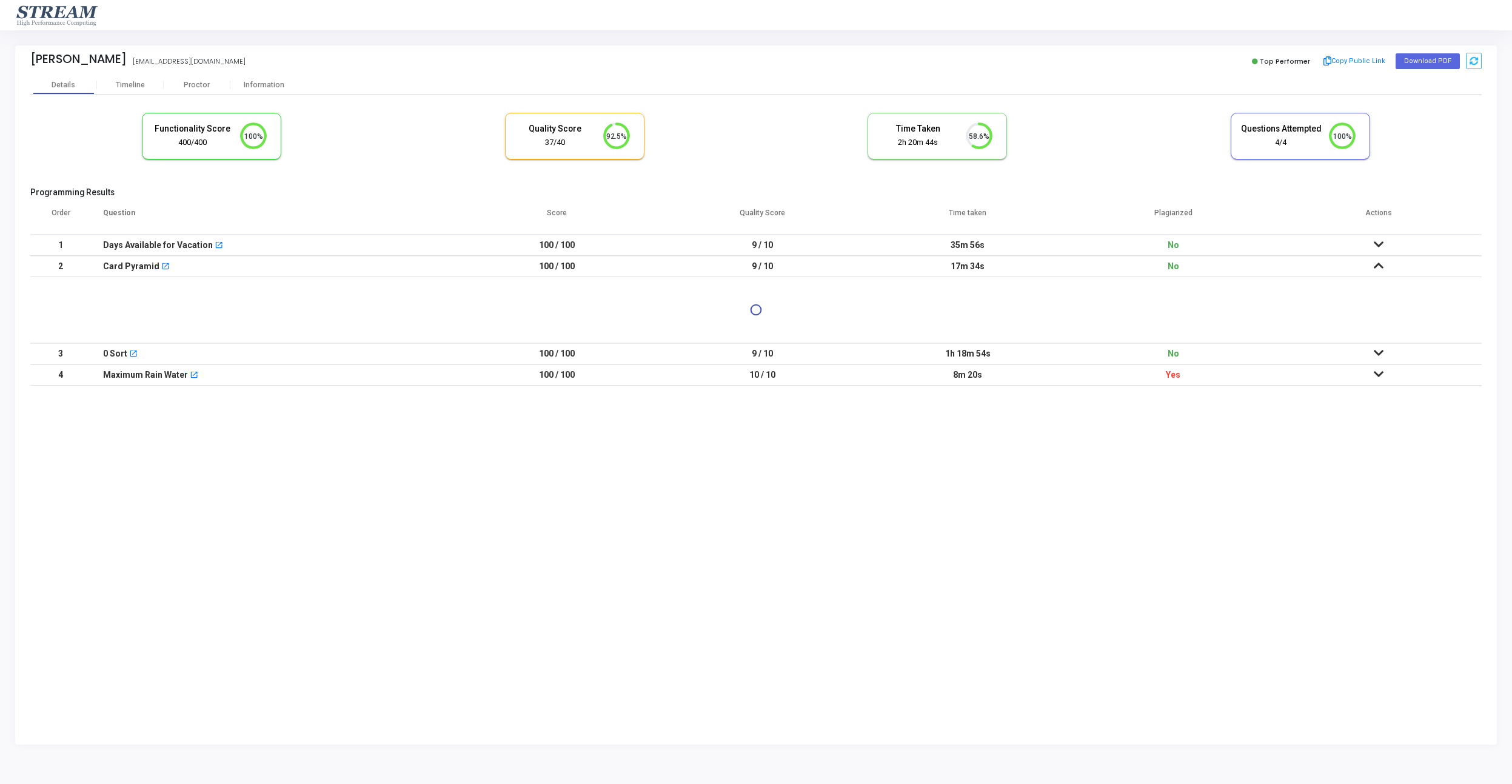
click at [619, 277] on td "100 / 100" at bounding box center [557, 266] width 206 height 21
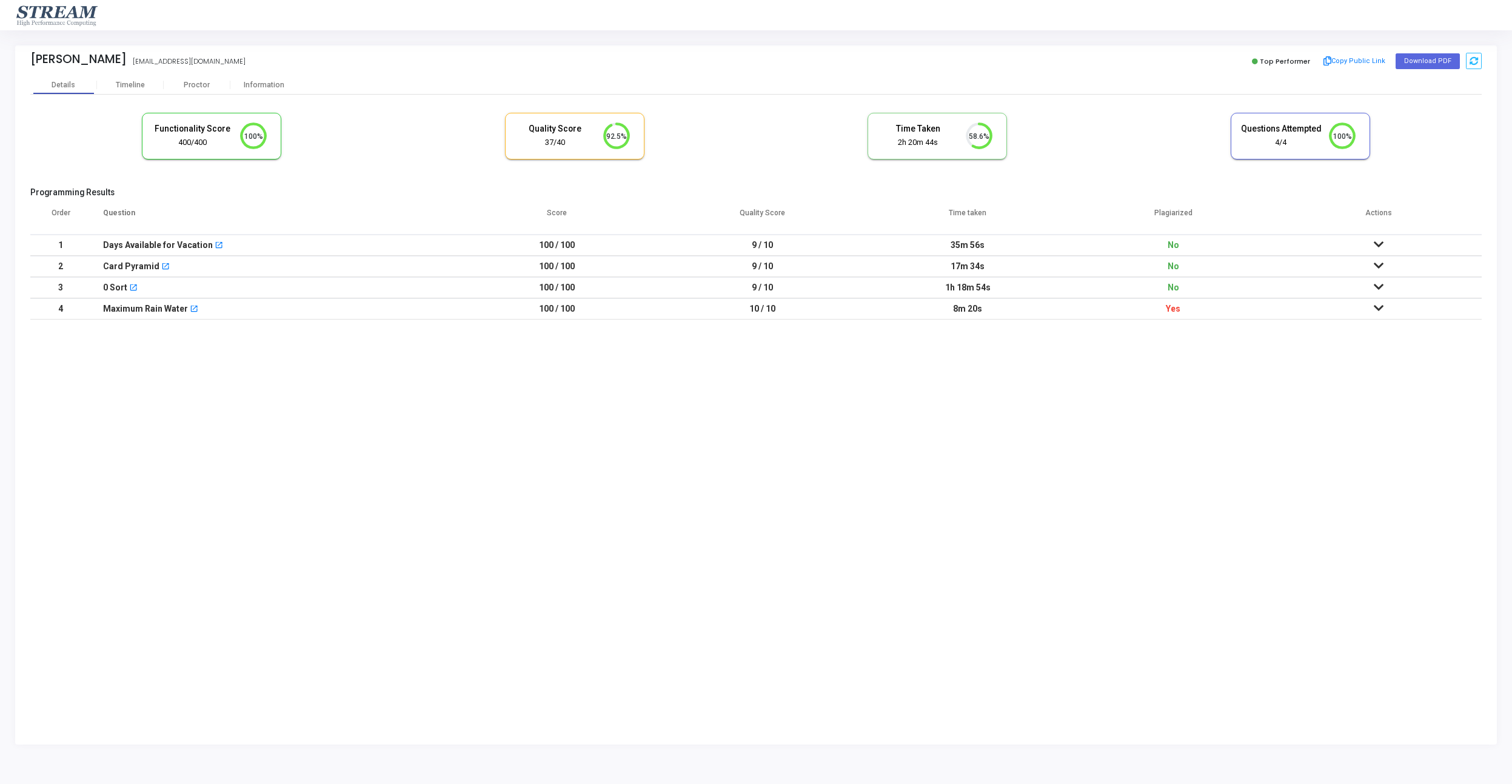
click at [623, 285] on td "100 / 100" at bounding box center [557, 287] width 206 height 21
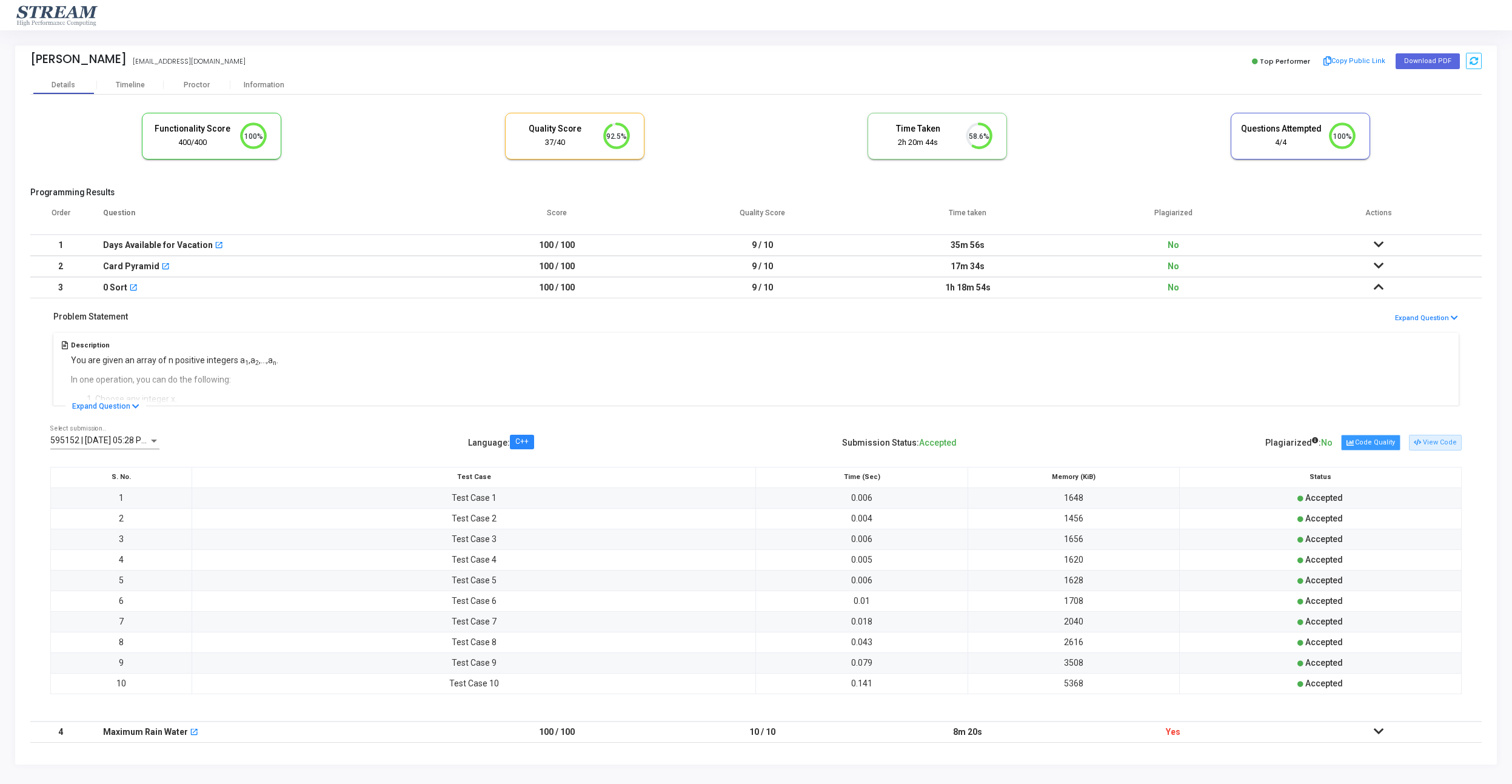
click at [1395, 441] on button "Code Quality" at bounding box center [1370, 442] width 59 height 16
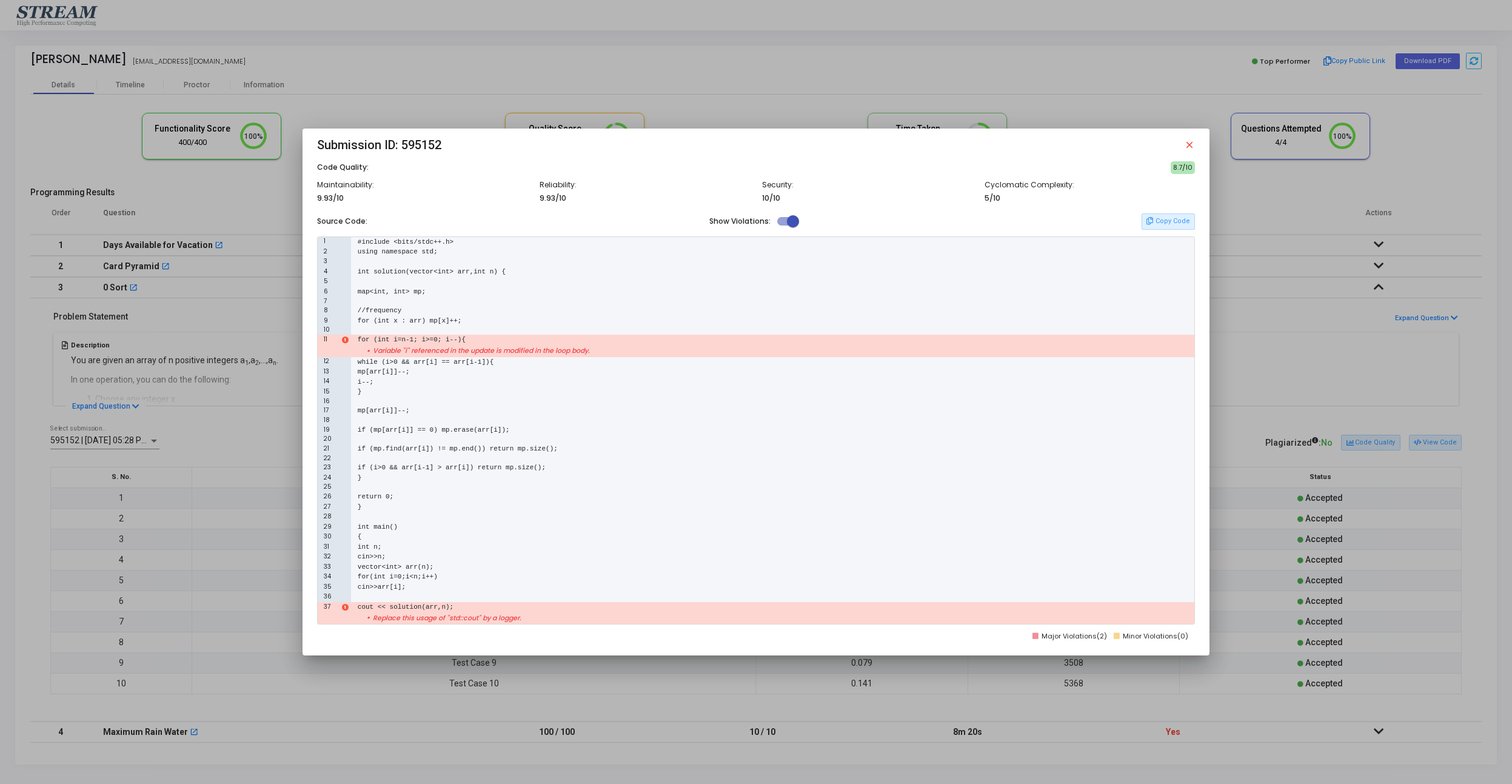
click at [1188, 143] on mat-icon "close" at bounding box center [1190, 145] width 11 height 11
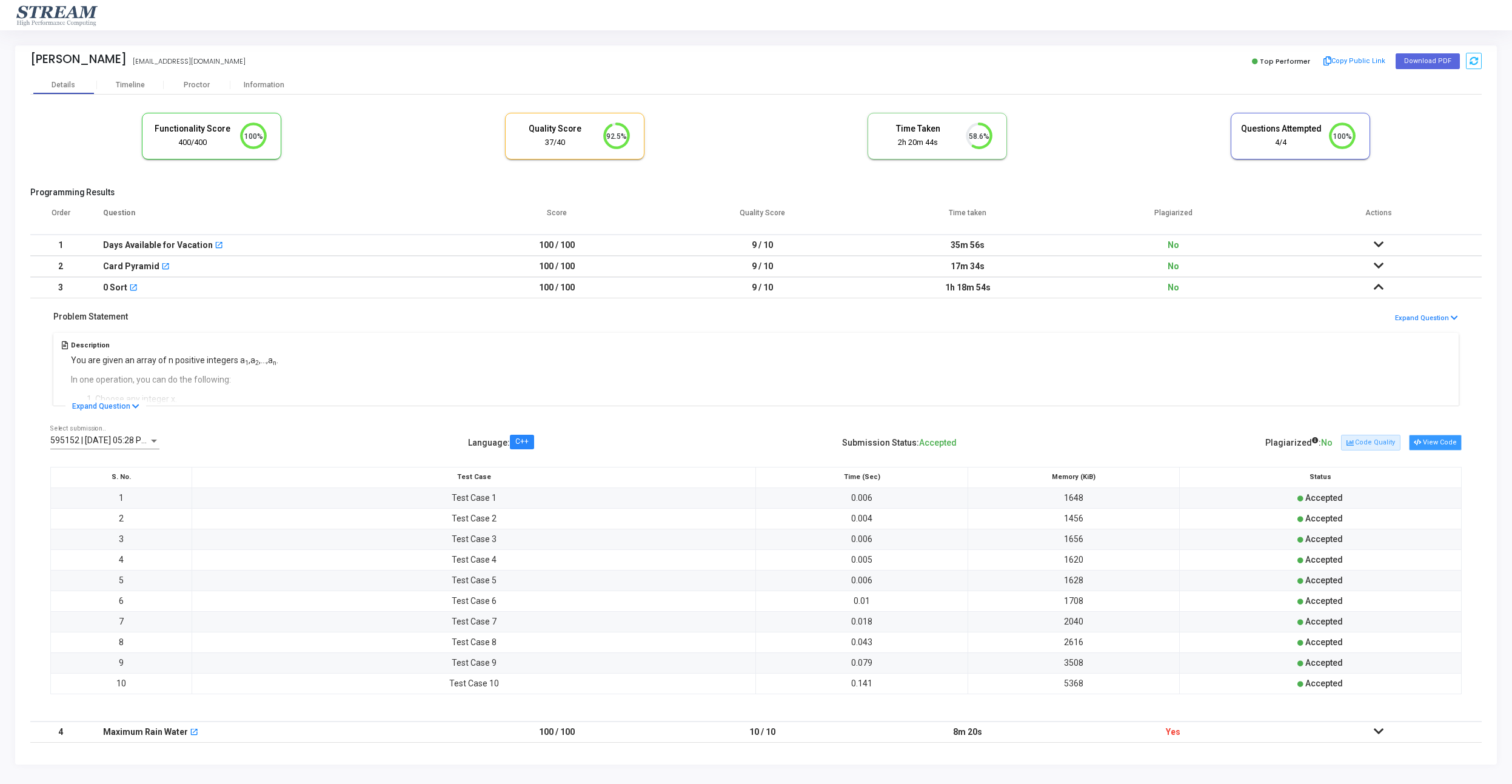
click at [1434, 448] on button "View Code" at bounding box center [1435, 442] width 52 height 16
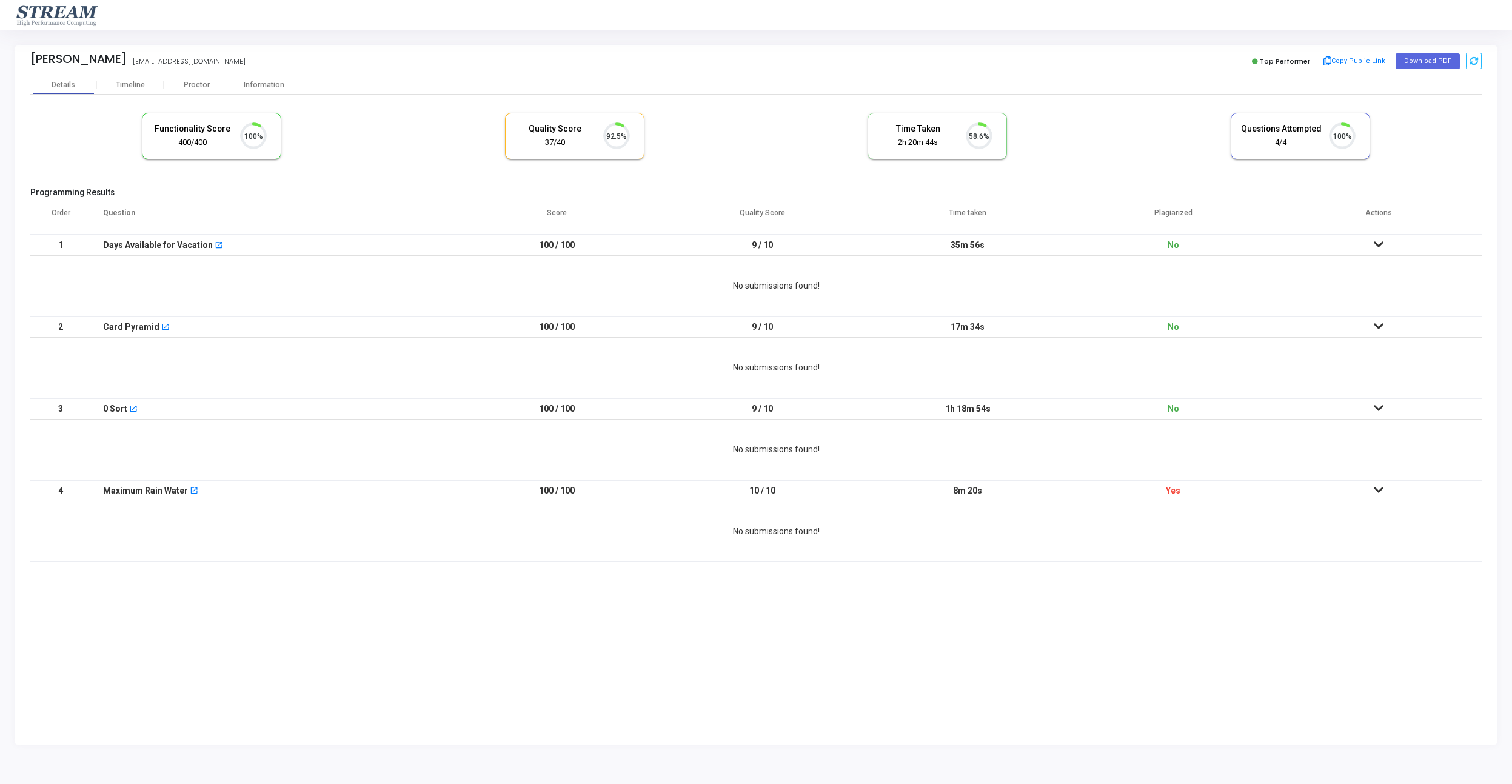
scroll to position [30, 36]
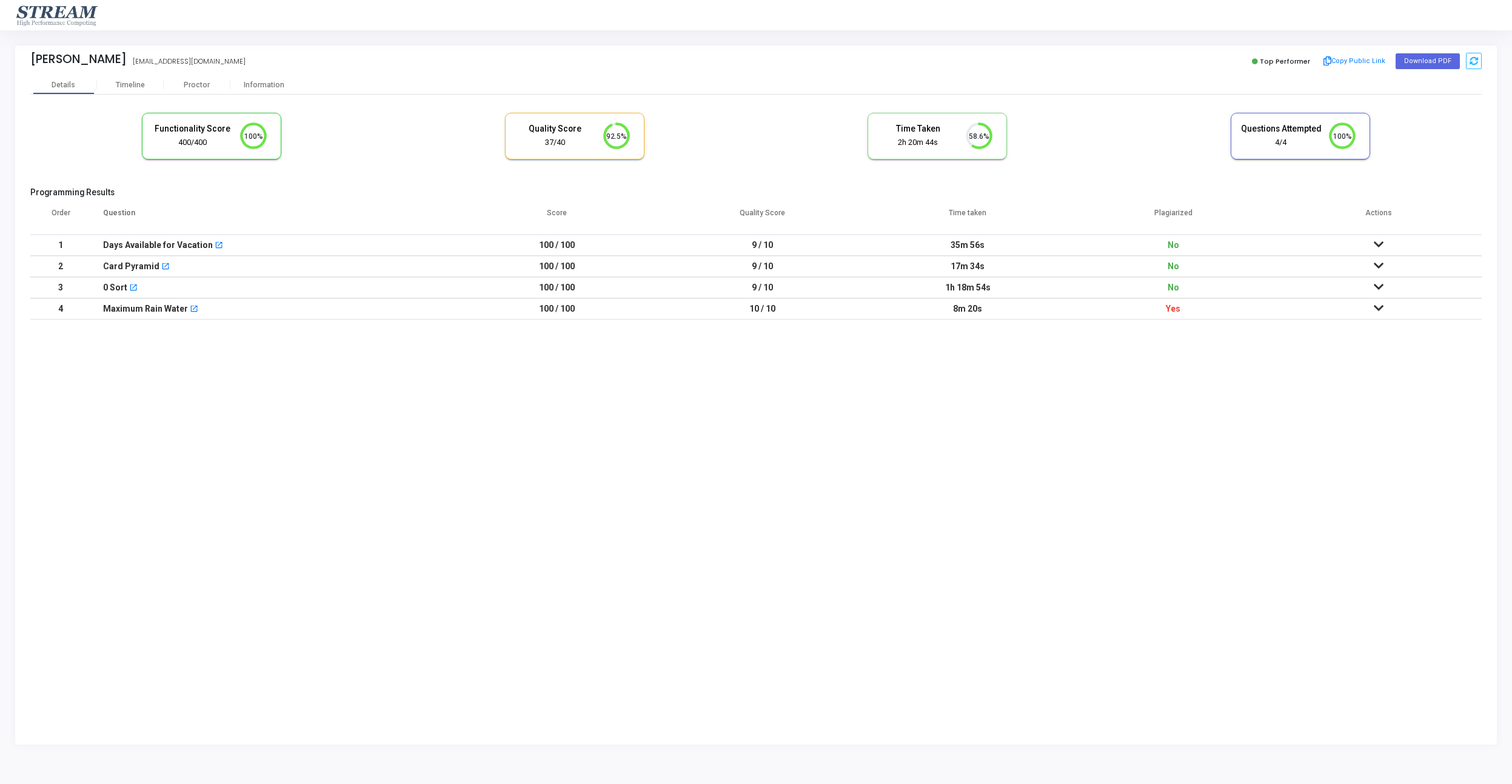
click at [1186, 305] on td "Yes" at bounding box center [1174, 309] width 206 height 21
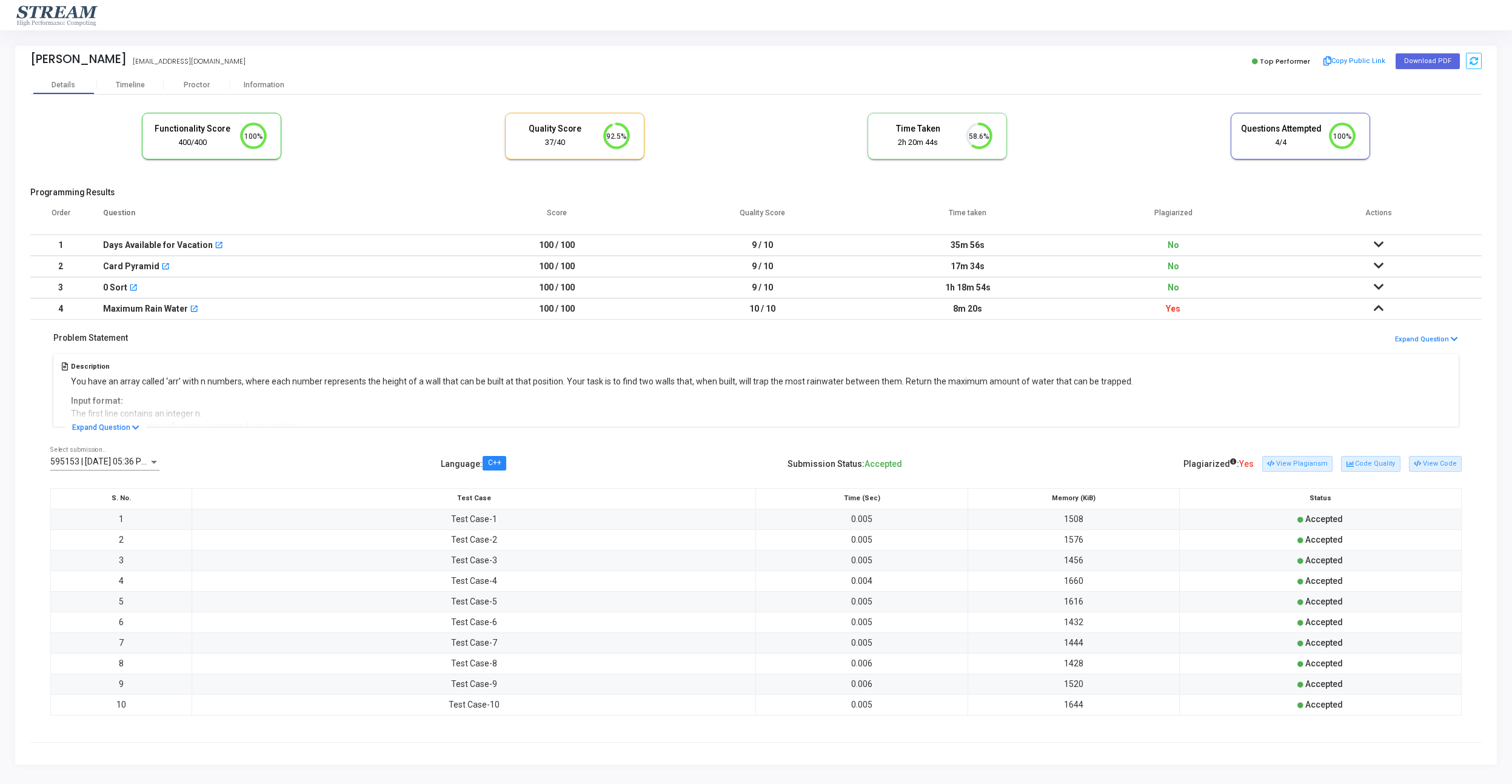
click at [1135, 305] on td "Yes" at bounding box center [1174, 309] width 206 height 21
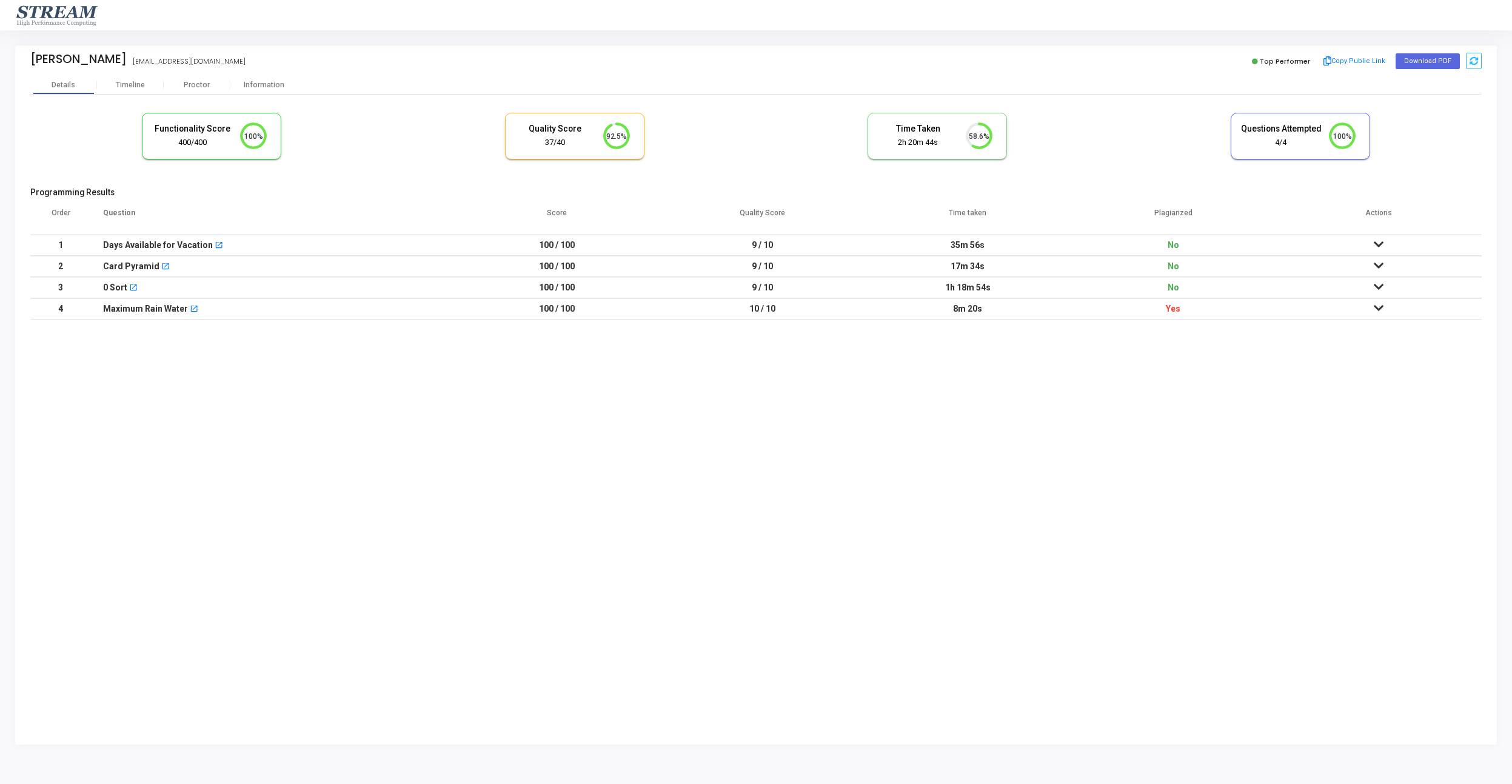
click at [1034, 285] on td "1h 18m 54s" at bounding box center [968, 287] width 206 height 21
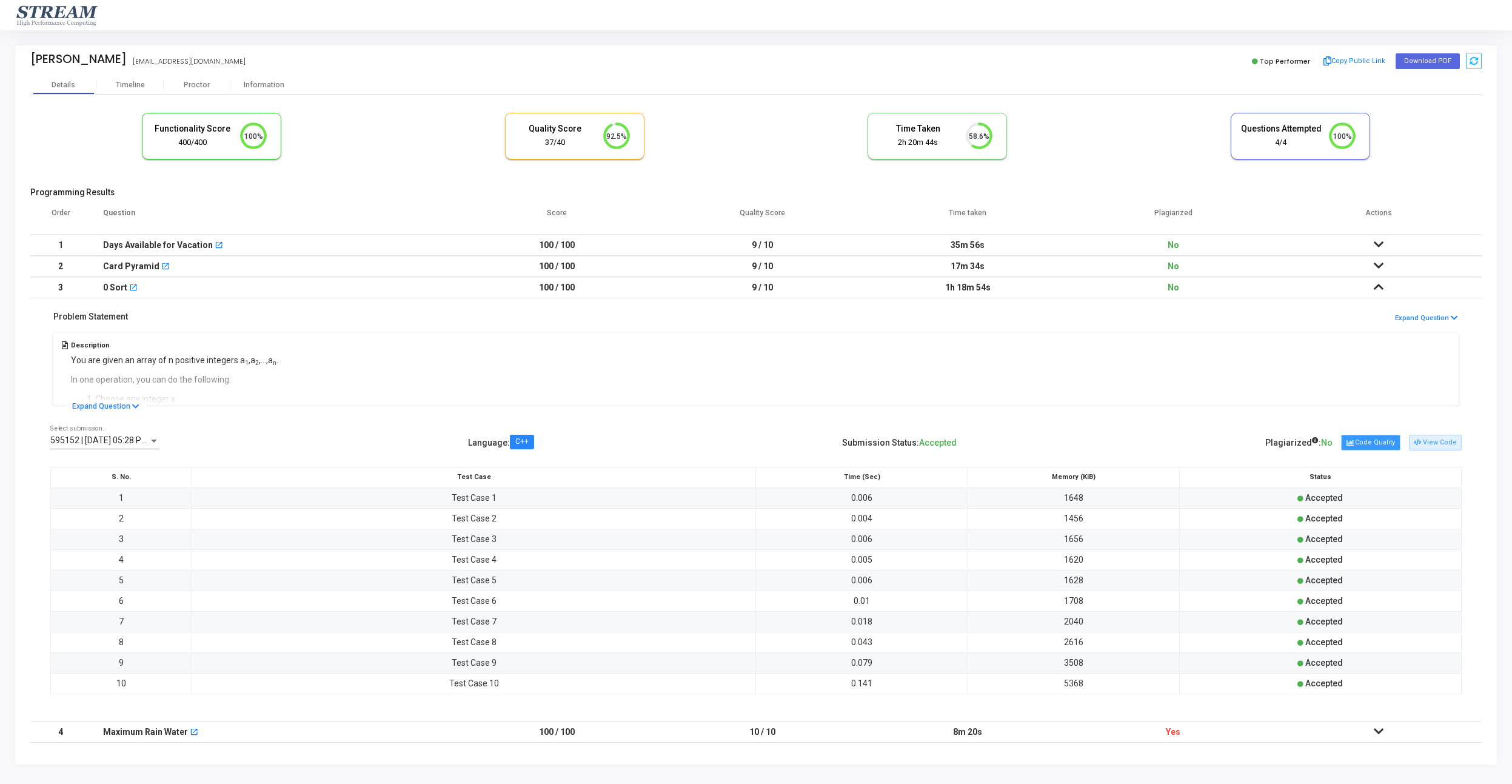
click at [1393, 449] on button "Code Quality" at bounding box center [1370, 442] width 59 height 16
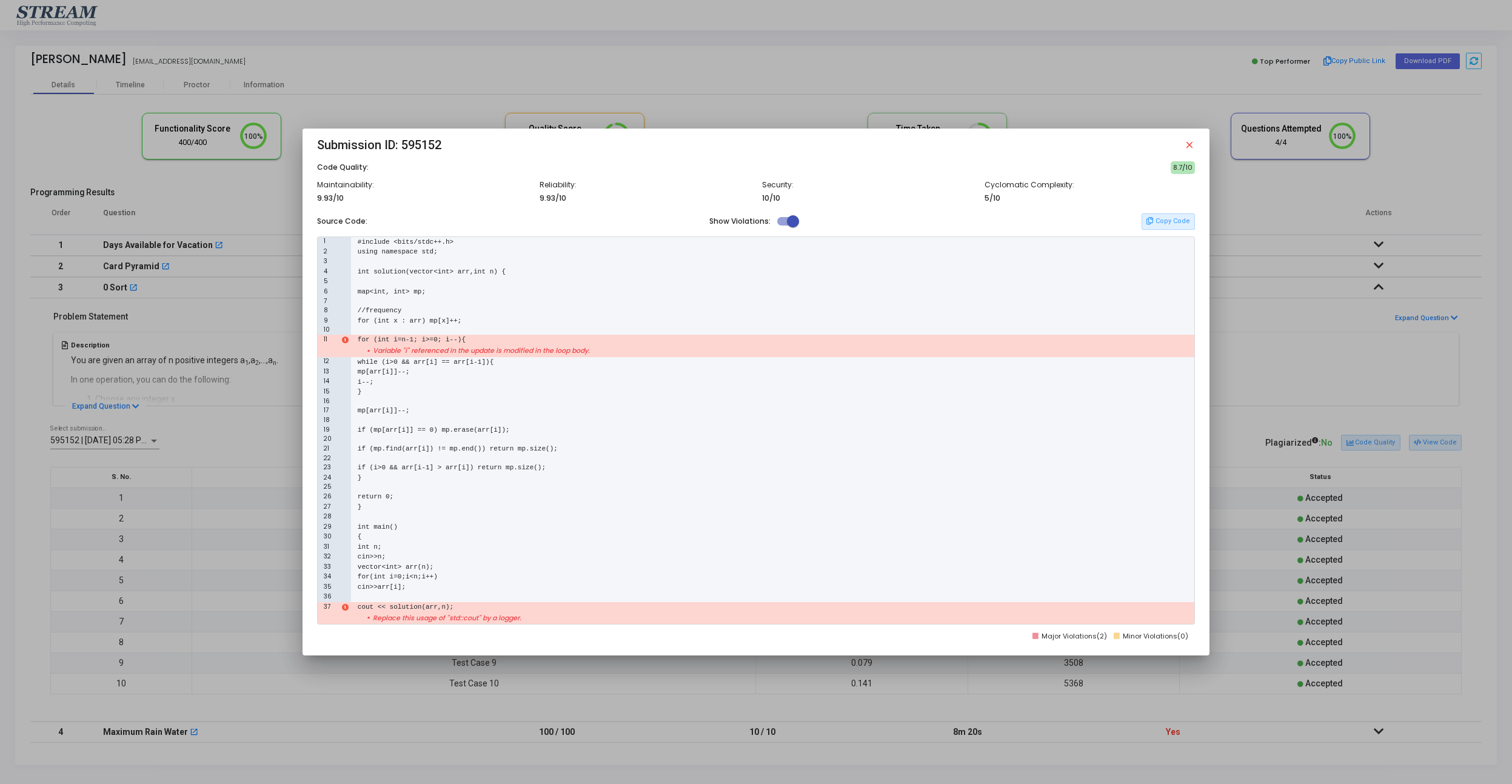
click at [251, 365] on div at bounding box center [756, 392] width 1512 height 784
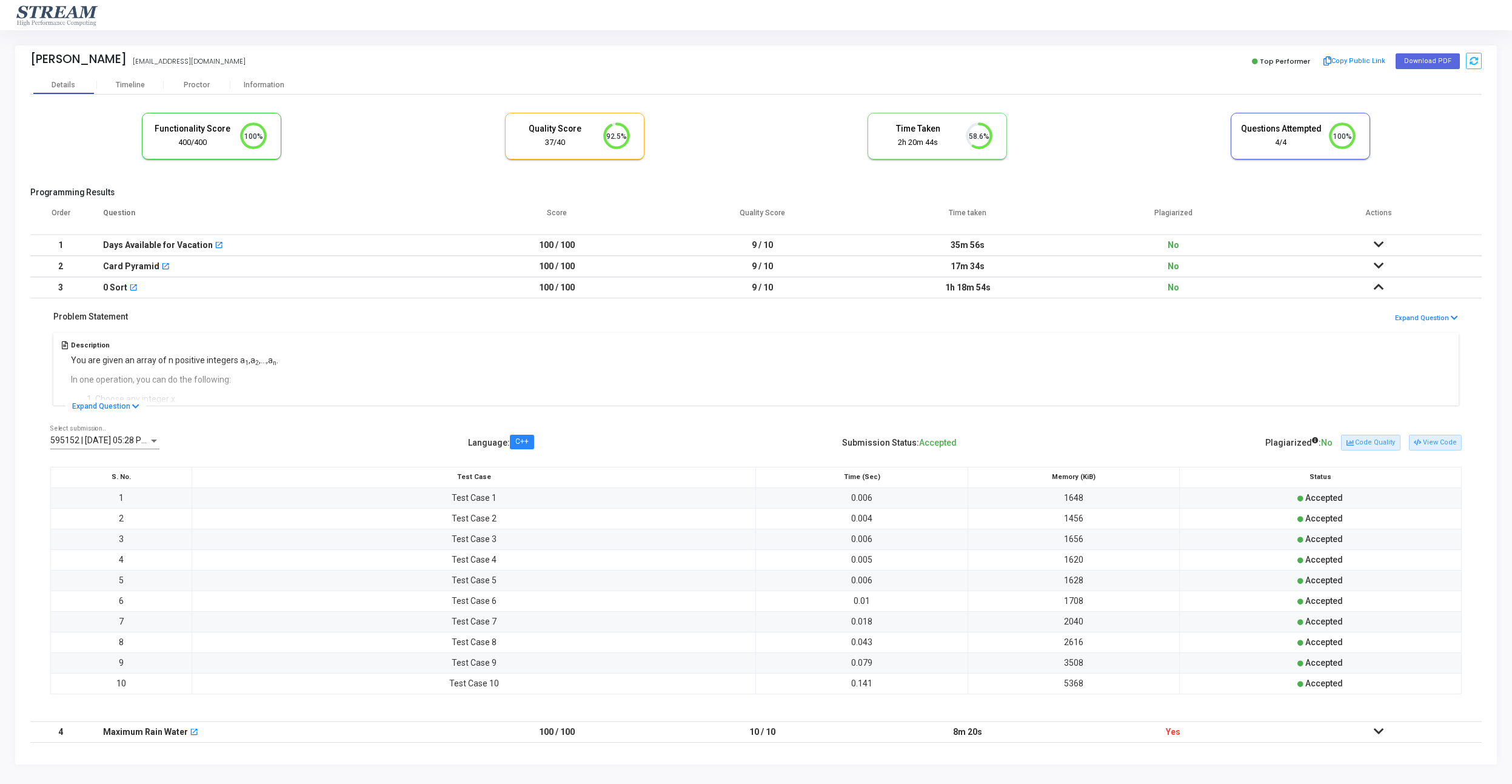
click at [437, 285] on div "0 Sort open_in_new" at bounding box center [272, 287] width 339 height 20
